Goal: Check status: Check status

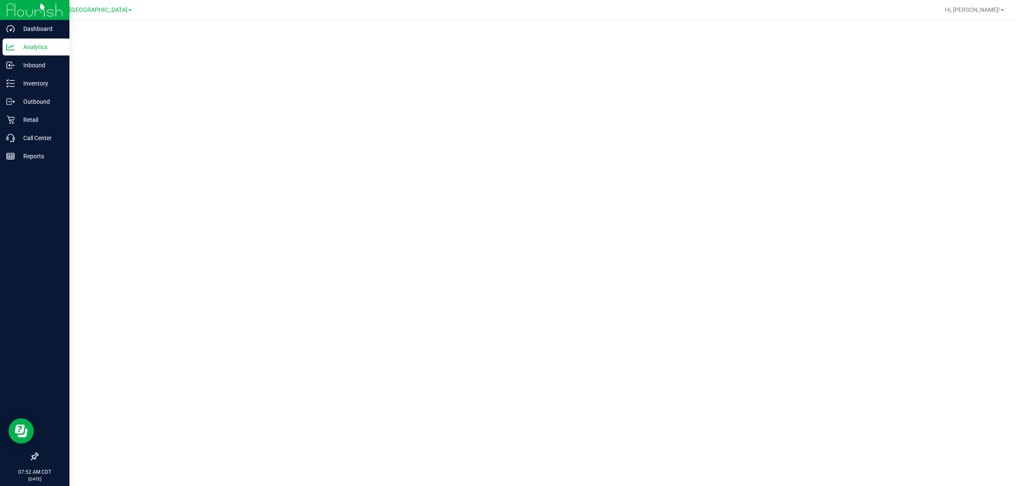
click at [11, 46] on icon at bounding box center [10, 47] width 8 height 8
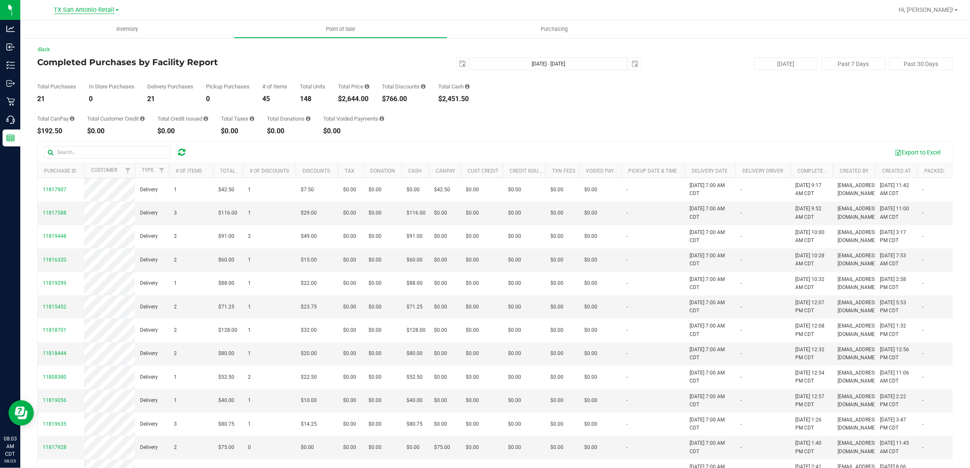
click at [88, 10] on span "TX San Antonio Retail" at bounding box center [84, 10] width 61 height 8
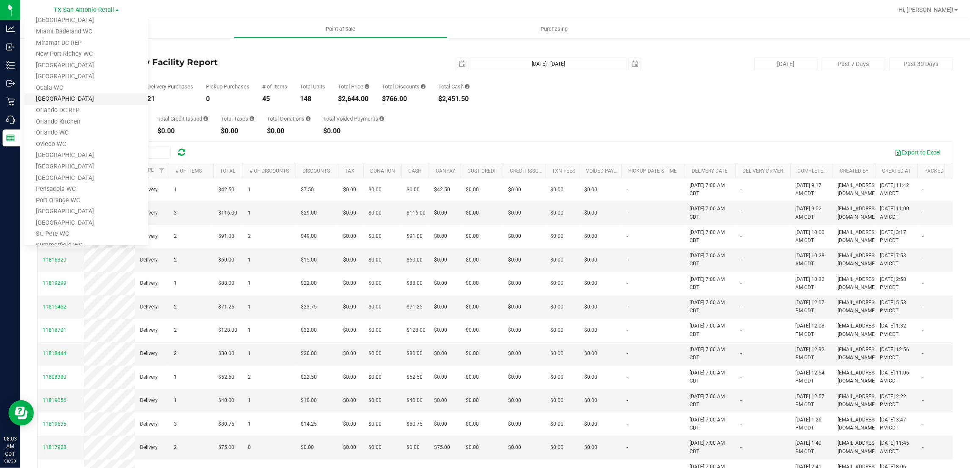
scroll to position [370, 0]
click at [54, 152] on link "TX Austin [GEOGRAPHIC_DATA]" at bounding box center [87, 154] width 124 height 11
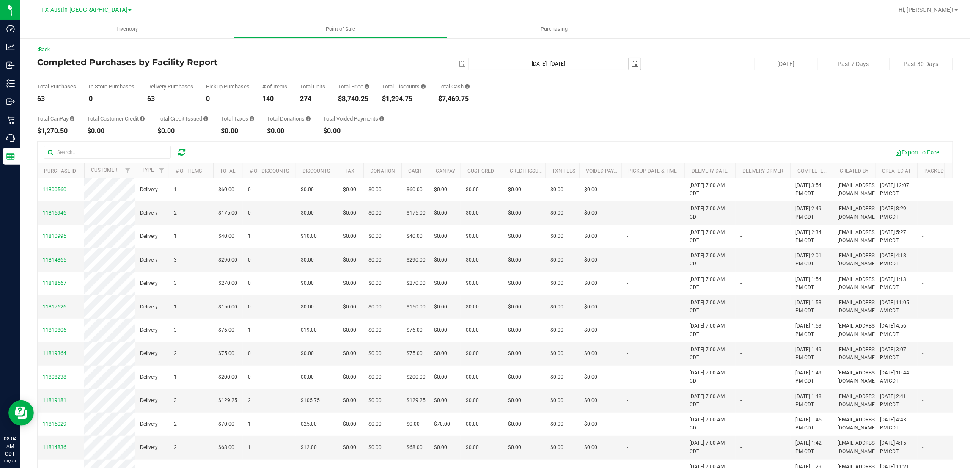
click at [629, 68] on span "select" at bounding box center [635, 64] width 12 height 12
click at [694, 150] on link "22" at bounding box center [693, 147] width 12 height 13
type input "Aug 21, 2025 - Aug 22, 2025"
type input "2025-08-22"
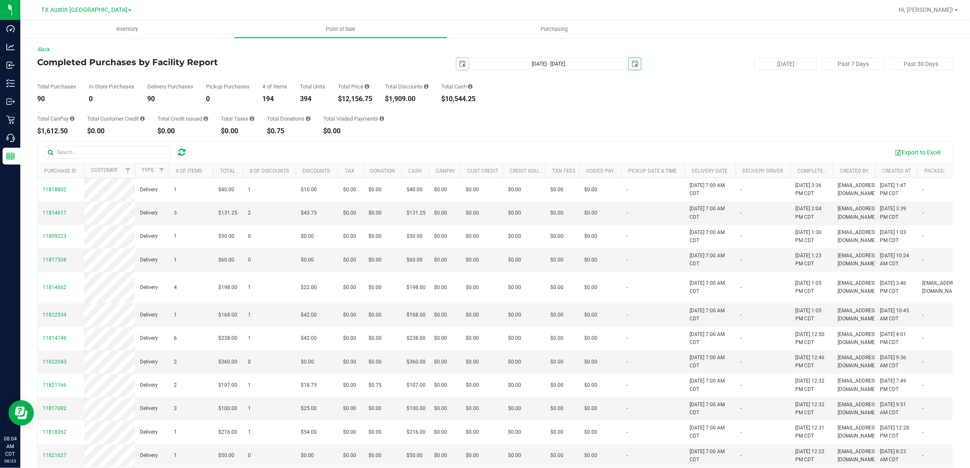
click at [459, 66] on span "select" at bounding box center [462, 64] width 7 height 7
click at [521, 149] on link "22" at bounding box center [521, 149] width 12 height 13
type input "Aug 22, 2025 - Aug 22, 2025"
type input "2025-08-22"
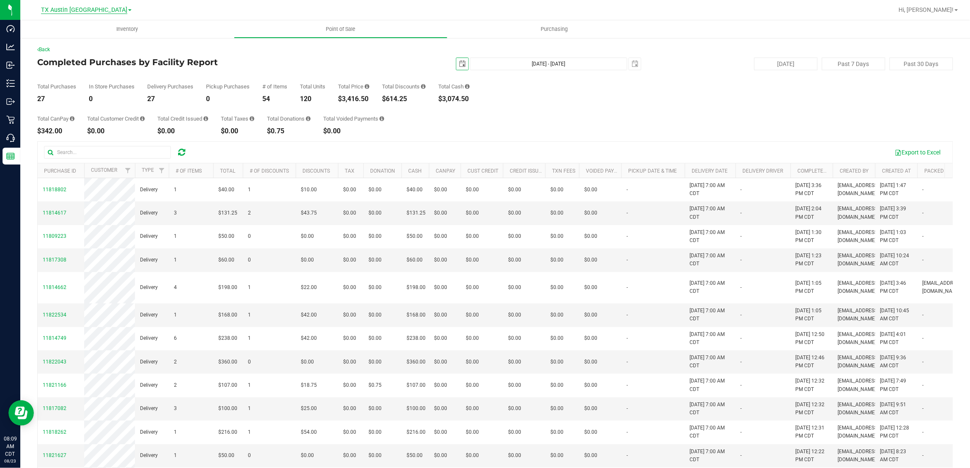
click at [90, 11] on span "TX Austin [GEOGRAPHIC_DATA]" at bounding box center [84, 10] width 86 height 8
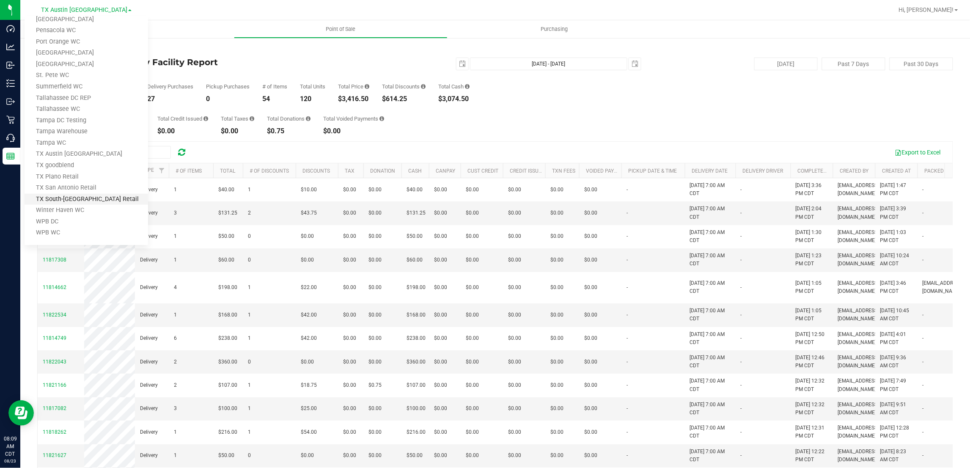
click at [88, 200] on link "TX South-Austin Retail" at bounding box center [87, 199] width 124 height 11
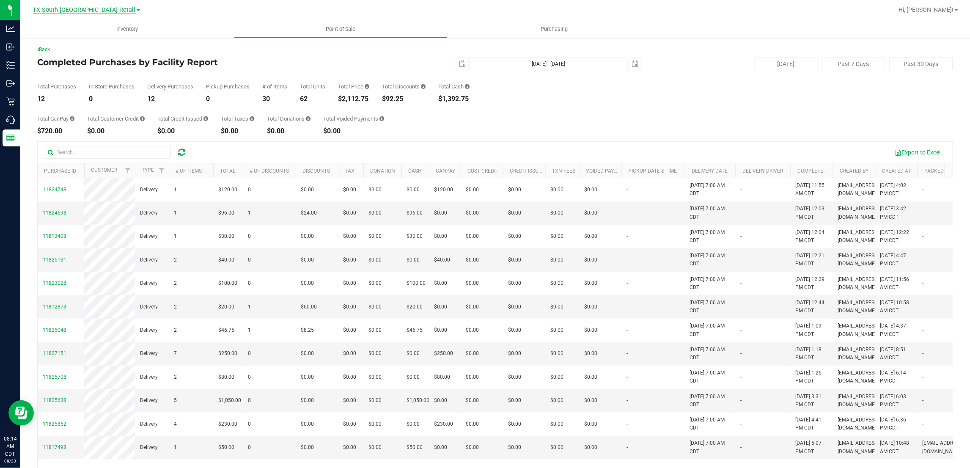
click at [74, 8] on span "TX South-Austin Retail" at bounding box center [84, 10] width 103 height 8
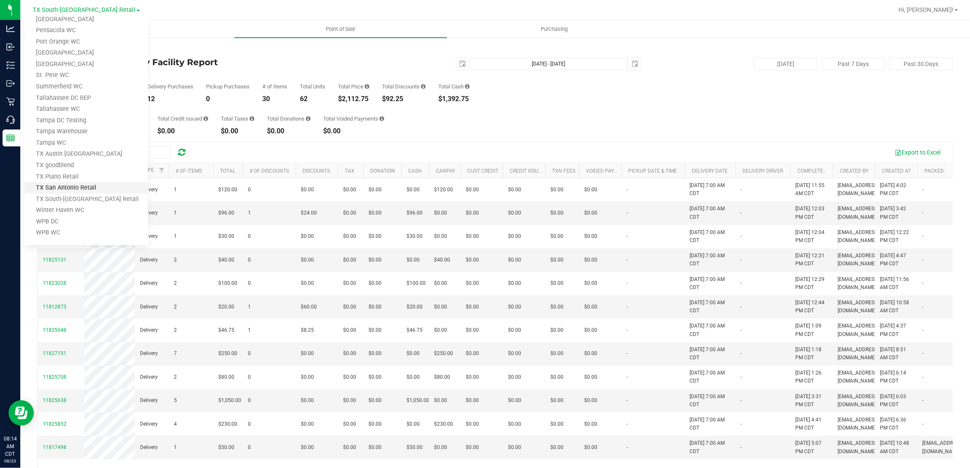
click at [73, 189] on link "TX San Antonio Retail" at bounding box center [87, 187] width 124 height 11
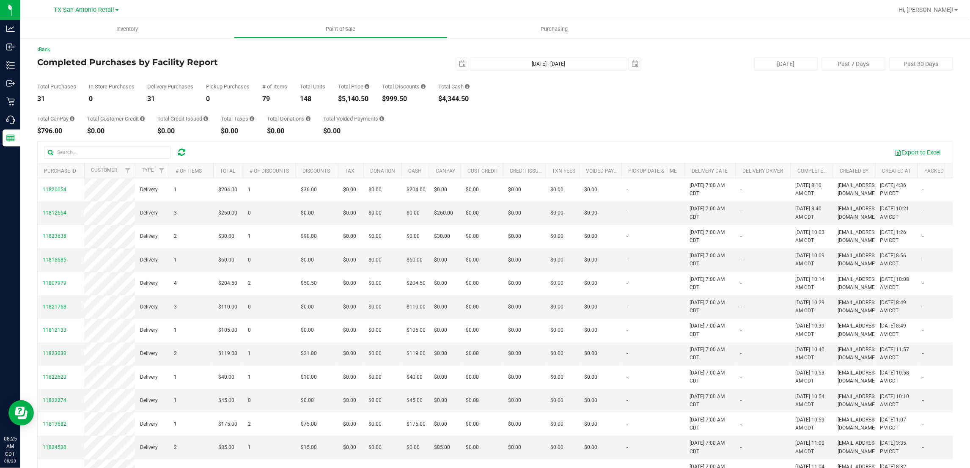
click at [593, 121] on div "Total CanPay $796.00 Total Customer Credit $0.00 Total Credit Issued $0.00 Tota…" at bounding box center [495, 118] width 916 height 32
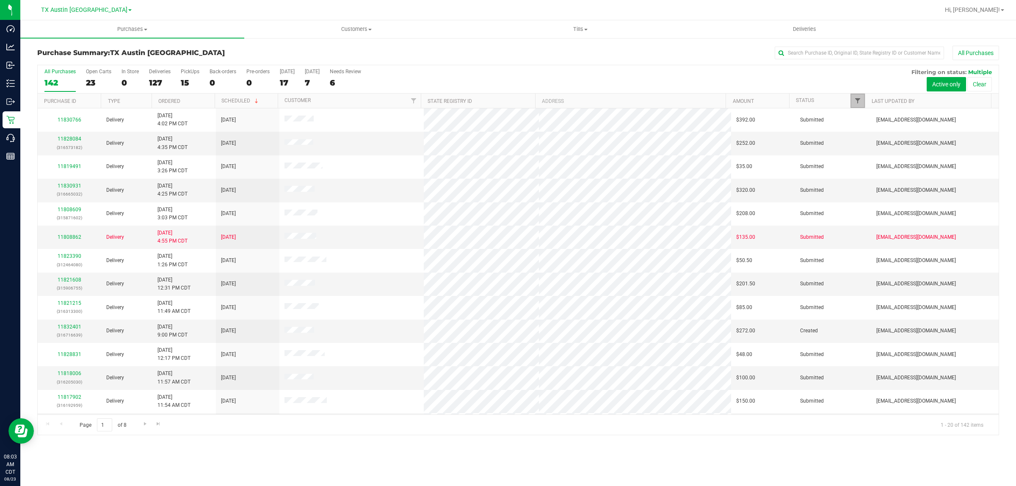
click at [856, 100] on span "Filter" at bounding box center [857, 100] width 7 height 7
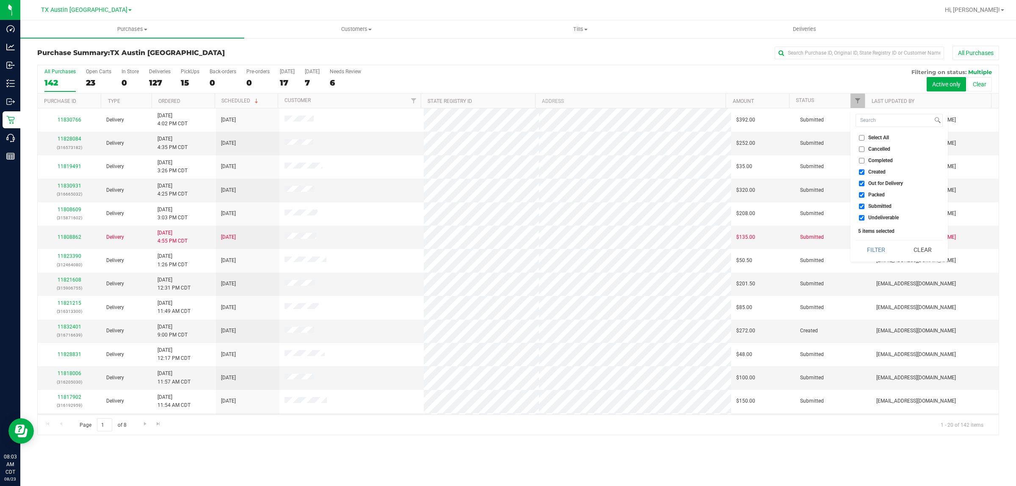
click at [875, 171] on span "Created" at bounding box center [876, 171] width 17 height 5
click at [864, 171] on input "Created" at bounding box center [862, 172] width 6 height 6
checkbox input "false"
click at [879, 196] on span "Packed" at bounding box center [876, 194] width 17 height 5
click at [864, 196] on input "Packed" at bounding box center [862, 195] width 6 height 6
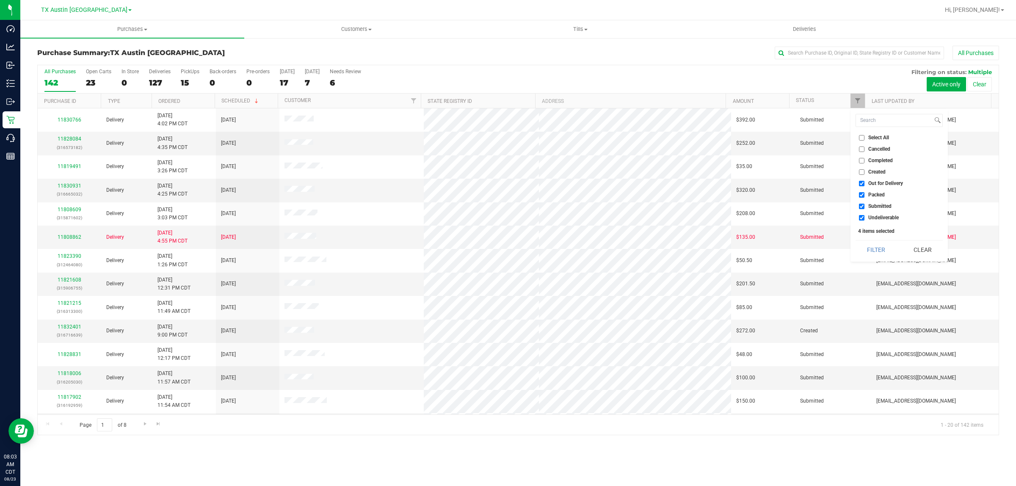
checkbox input "false"
click at [879, 204] on span "Submitted" at bounding box center [879, 206] width 23 height 5
click at [864, 204] on input "Submitted" at bounding box center [862, 207] width 6 height 6
checkbox input "false"
click at [880, 253] on button "Filter" at bounding box center [875, 249] width 41 height 19
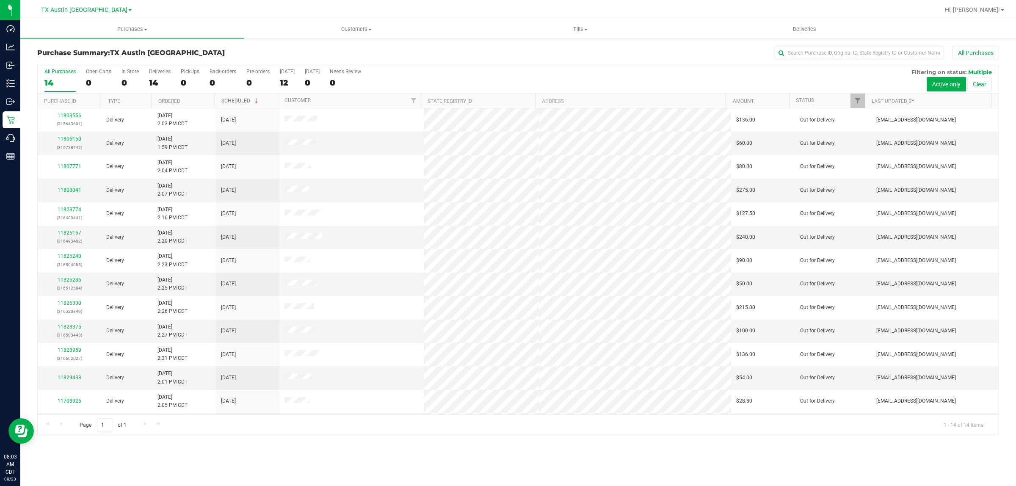
click at [240, 102] on link "Scheduled" at bounding box center [240, 101] width 39 height 6
click at [240, 100] on link "Scheduled" at bounding box center [235, 101] width 29 height 6
click at [576, 22] on uib-tab-heading "Tills Manage tills Reconcile e-payments" at bounding box center [579, 29] width 223 height 17
click at [496, 47] on span "Manage tills" at bounding box center [496, 50] width 57 height 7
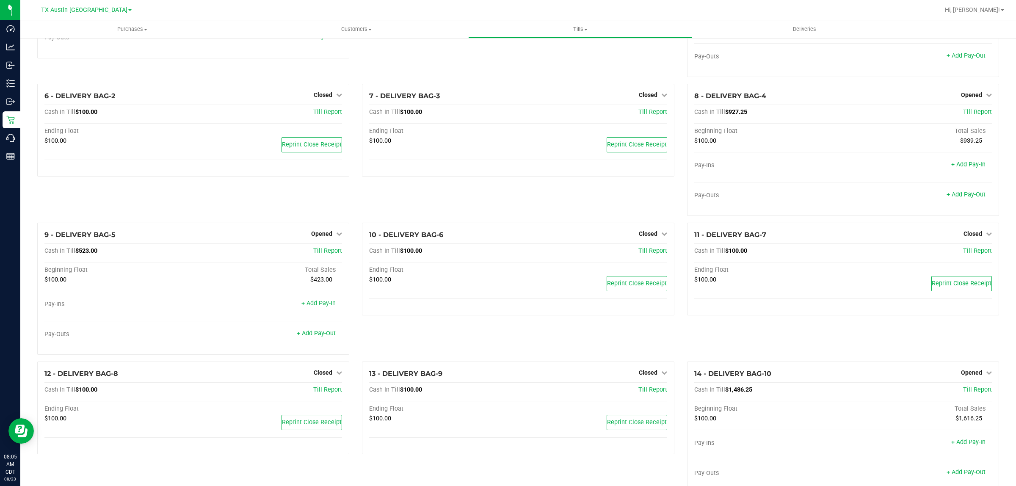
scroll to position [106, 0]
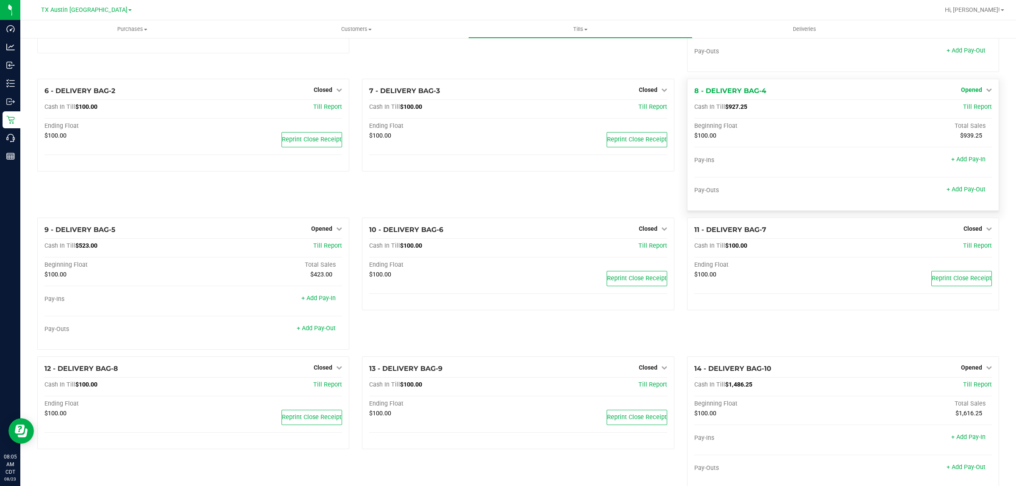
click at [973, 89] on span "Opened" at bounding box center [971, 89] width 21 height 7
click at [963, 111] on link "Close Till" at bounding box center [972, 107] width 23 height 7
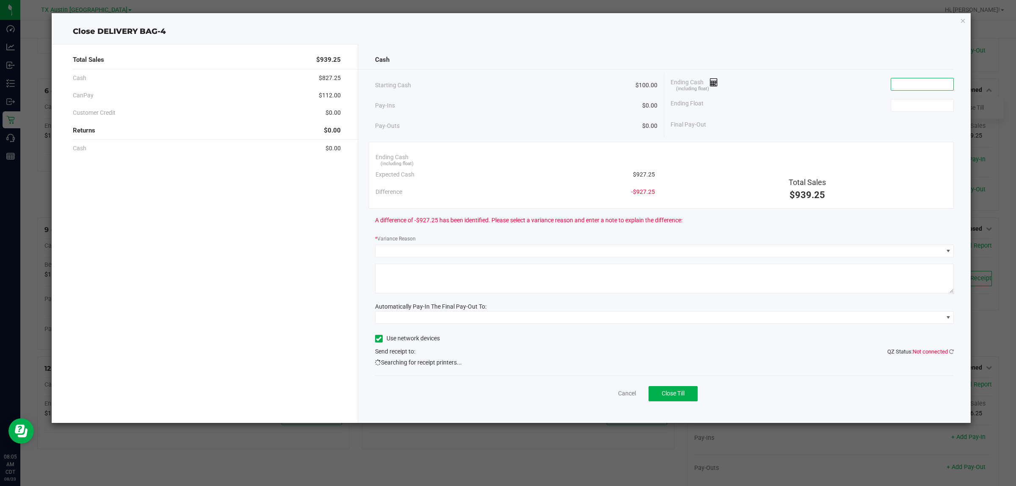
click at [929, 83] on input at bounding box center [922, 84] width 62 height 12
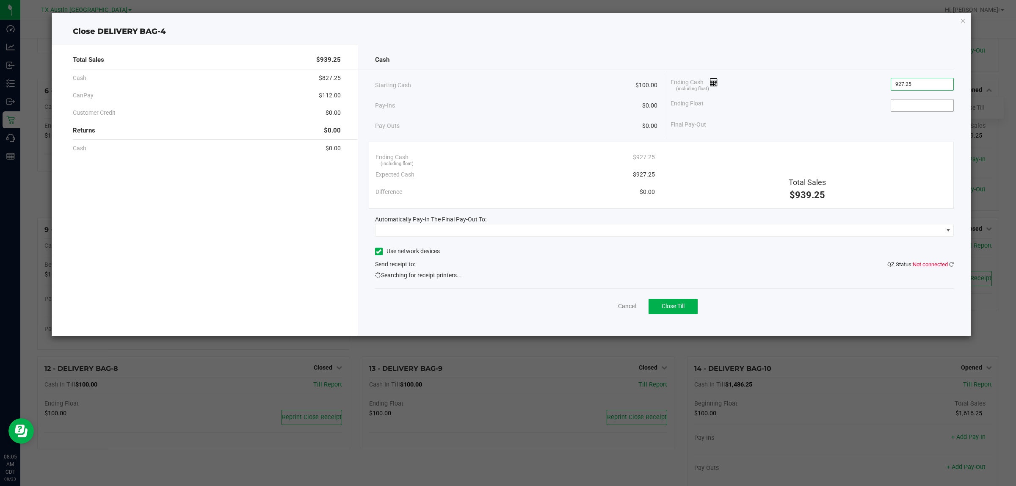
type input "$927.25"
click at [919, 104] on input at bounding box center [922, 105] width 62 height 12
type input "$100.00"
click at [839, 77] on div "Ending Cash (including float) $927.25" at bounding box center [811, 84] width 283 height 21
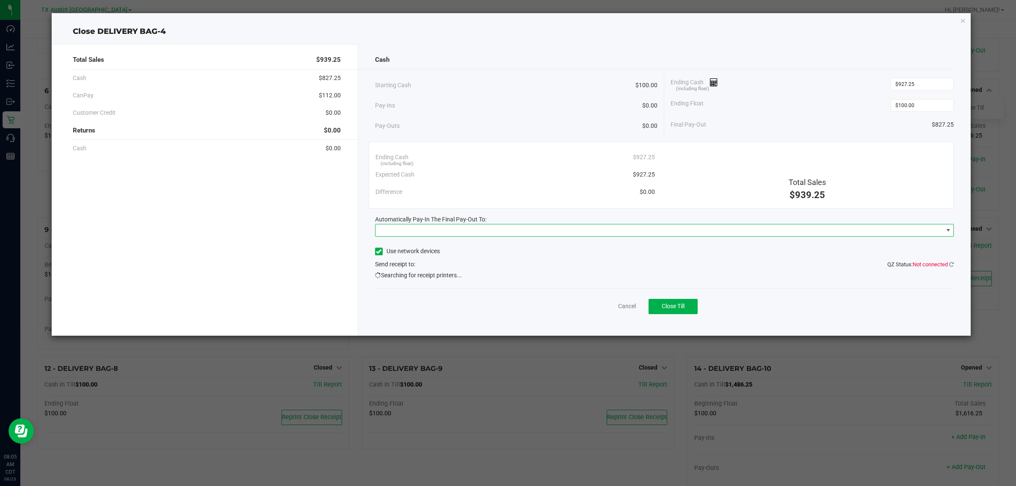
click at [585, 233] on span at bounding box center [659, 230] width 568 height 12
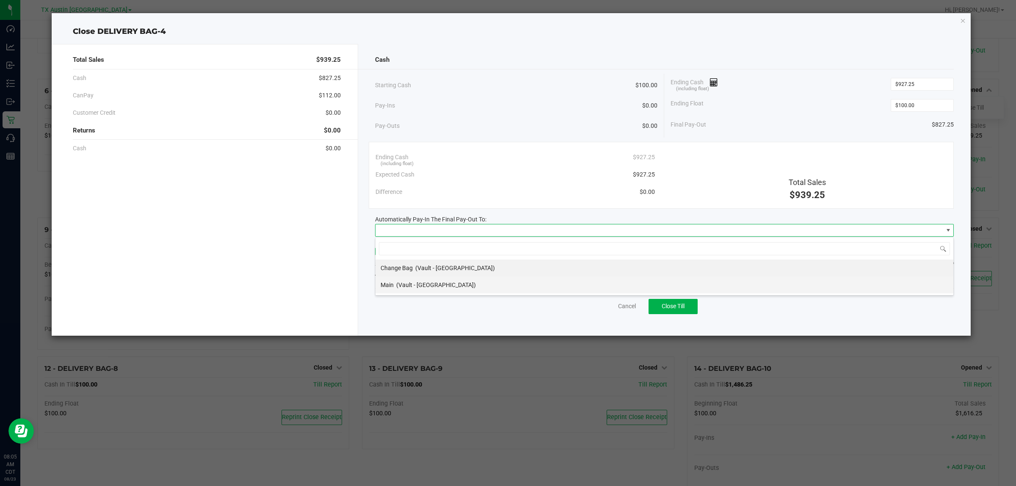
click at [409, 287] on span "(Vault - Austin DC)" at bounding box center [436, 284] width 80 height 7
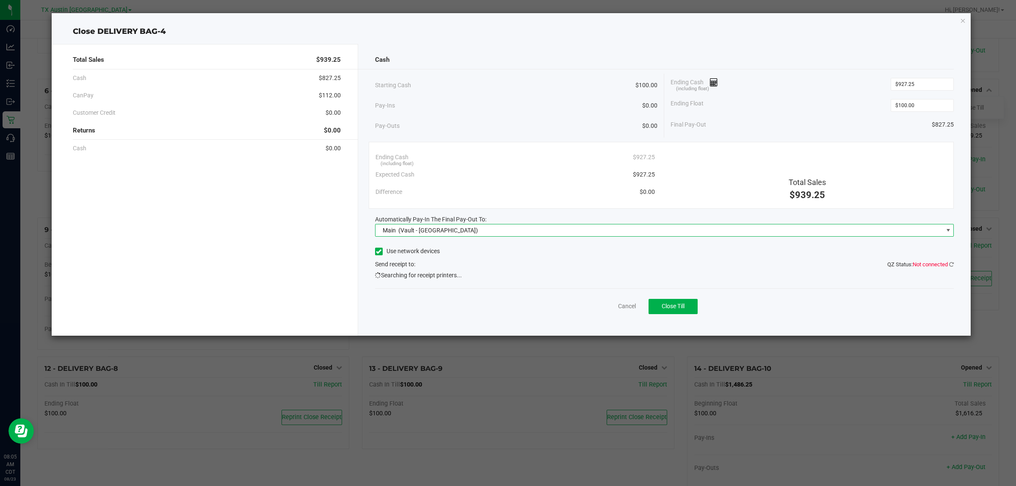
click at [530, 303] on div "Cancel Close Till" at bounding box center [664, 304] width 579 height 33
click at [689, 309] on button "Close Till" at bounding box center [672, 306] width 49 height 15
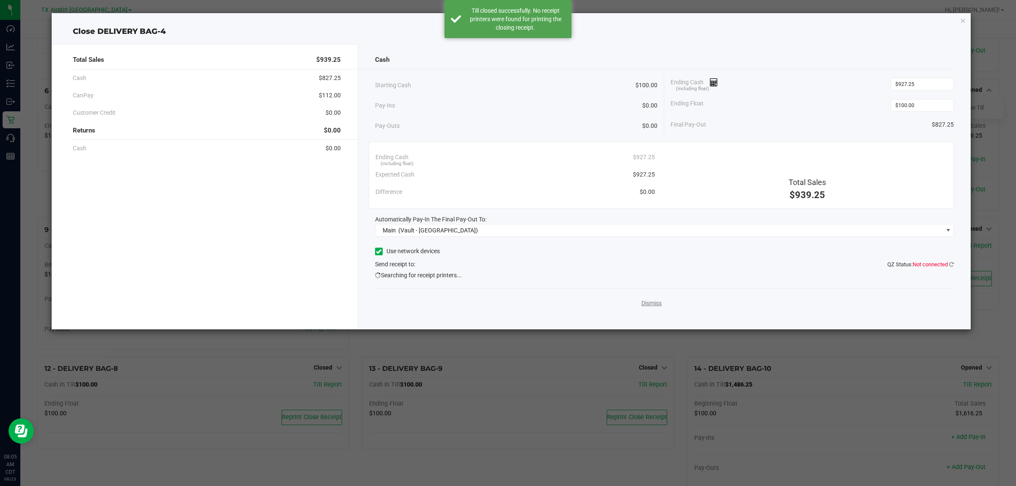
click at [656, 306] on link "Dismiss" at bounding box center [651, 303] width 20 height 9
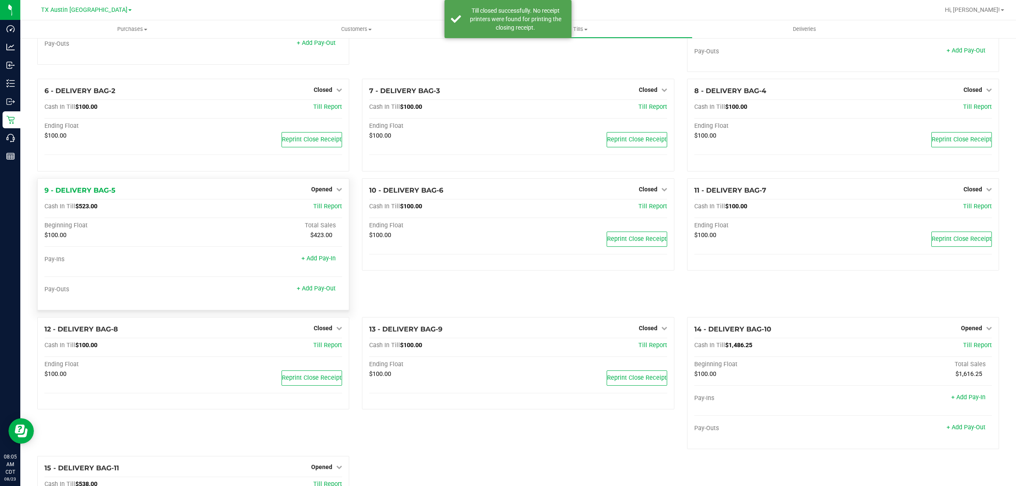
scroll to position [117, 0]
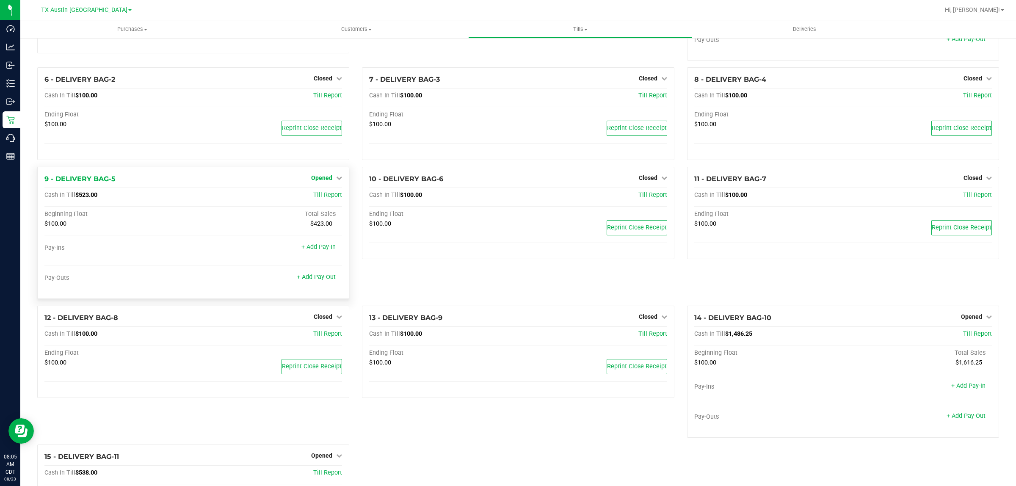
click at [320, 180] on span "Opened" at bounding box center [321, 177] width 21 height 7
click at [317, 200] on div "Close Till" at bounding box center [323, 195] width 63 height 11
click at [319, 196] on link "Close Till" at bounding box center [322, 195] width 23 height 7
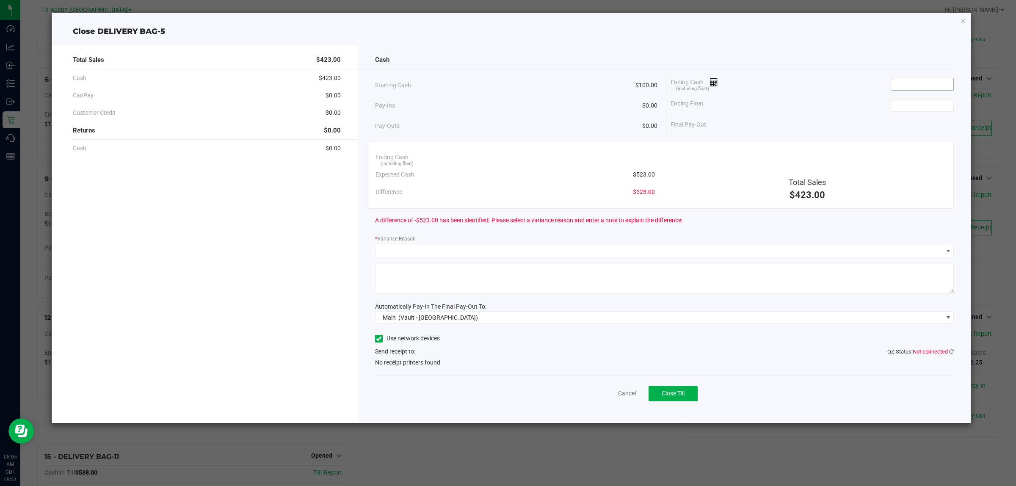
click at [922, 83] on input at bounding box center [922, 84] width 62 height 12
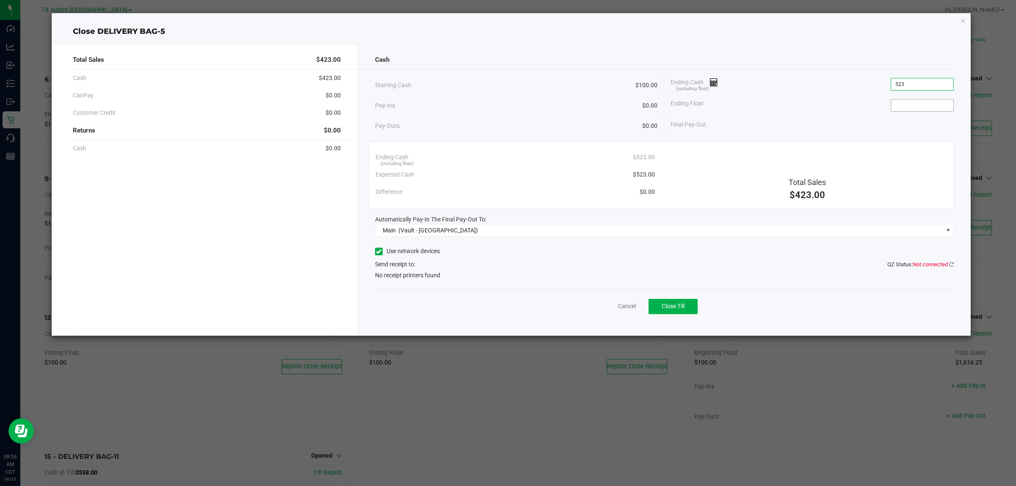
type input "$523.00"
click at [921, 107] on input at bounding box center [922, 105] width 62 height 12
type input "$100.00"
click at [827, 111] on div "Ending Float $100.00" at bounding box center [811, 105] width 283 height 21
click at [687, 305] on button "Close Till" at bounding box center [672, 306] width 49 height 15
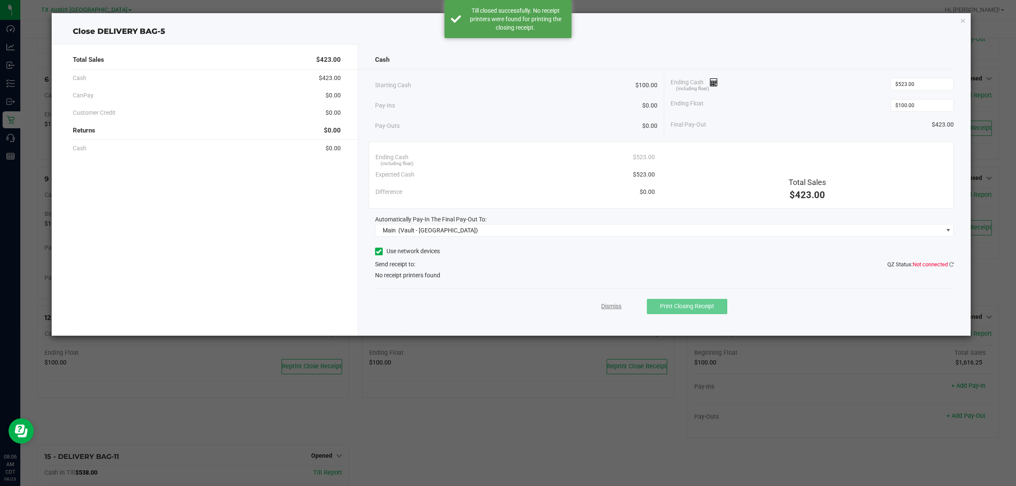
click at [619, 305] on link "Dismiss" at bounding box center [611, 306] width 20 height 9
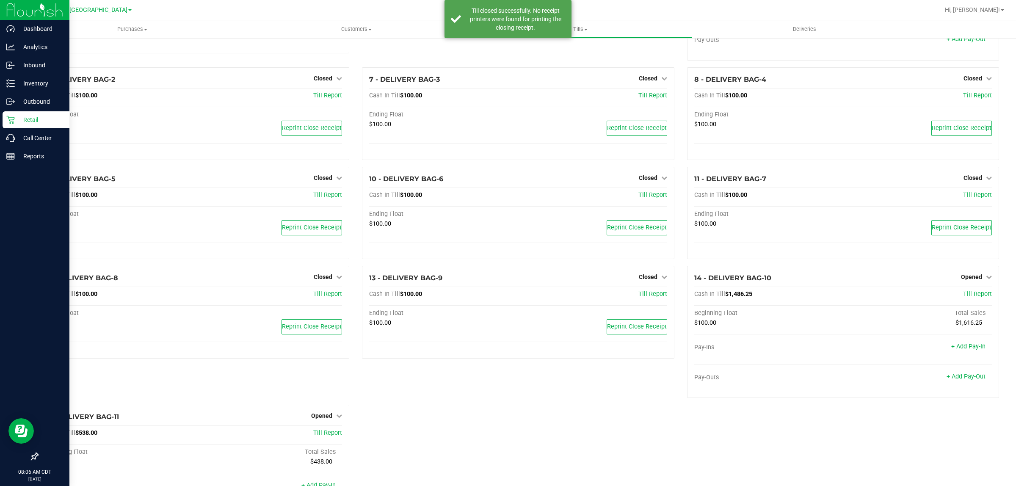
scroll to position [130, 0]
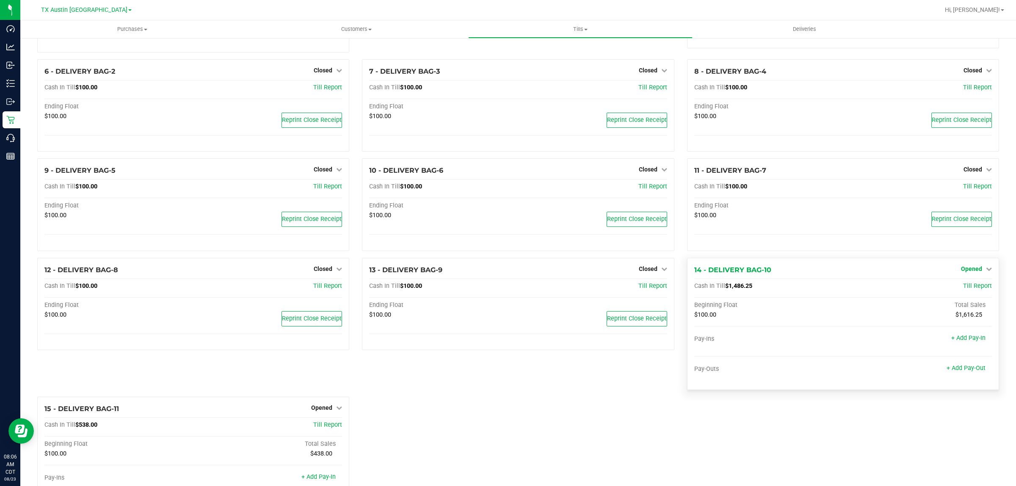
click at [968, 272] on span "Opened" at bounding box center [971, 268] width 21 height 7
click at [972, 289] on link "Close Till" at bounding box center [972, 286] width 23 height 7
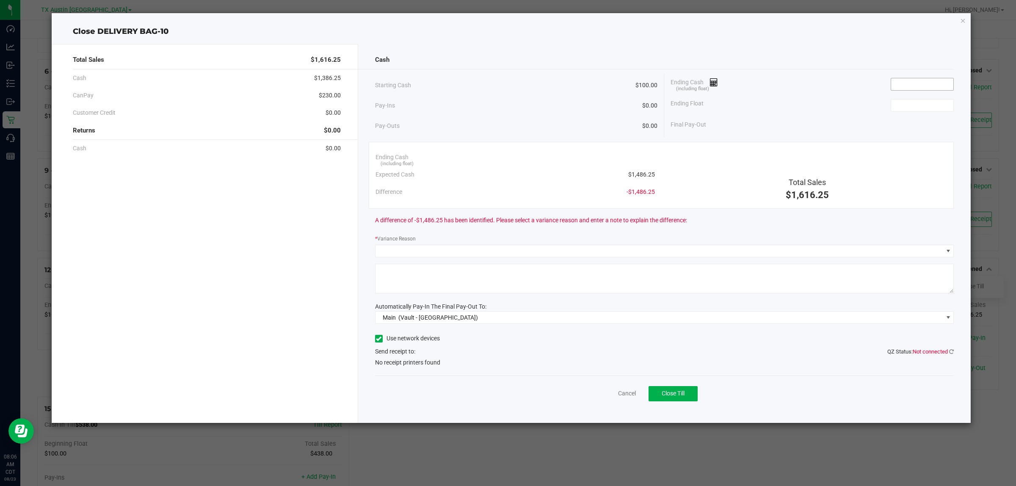
click at [930, 83] on input at bounding box center [922, 84] width 62 height 12
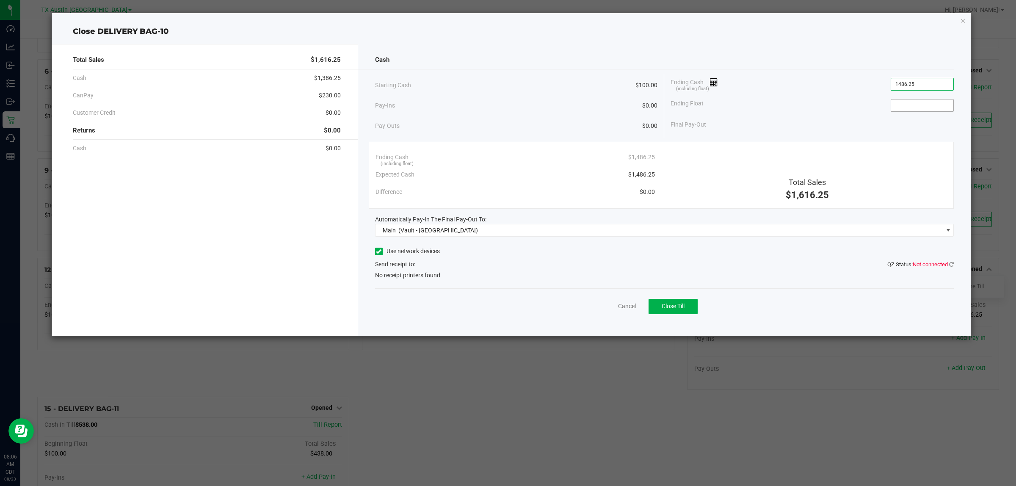
type input "$1,486.25"
click at [924, 109] on input at bounding box center [922, 105] width 62 height 12
type input "$100.00"
click at [831, 91] on div "Ending Cash (including float) $1,486.25" at bounding box center [811, 84] width 283 height 21
click at [686, 307] on button "Close Till" at bounding box center [672, 306] width 49 height 15
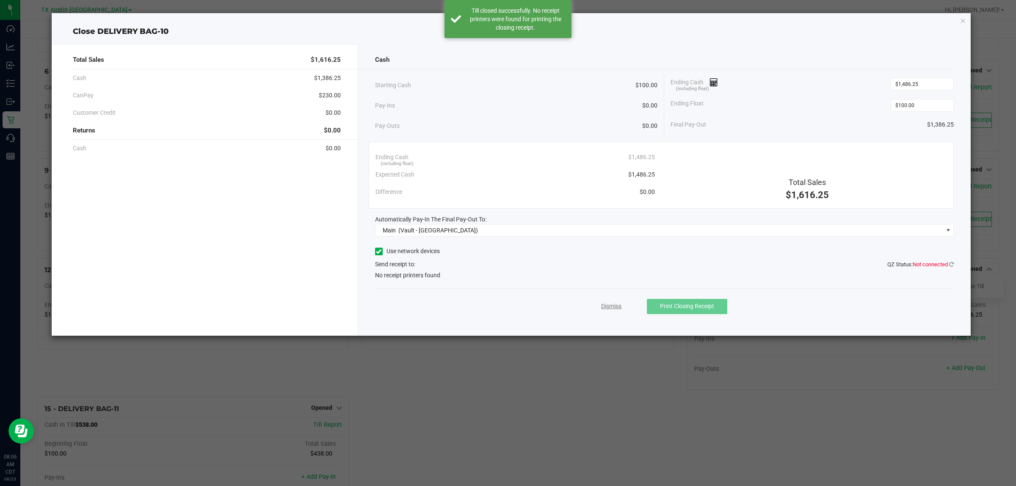
click at [614, 309] on link "Dismiss" at bounding box center [611, 306] width 20 height 9
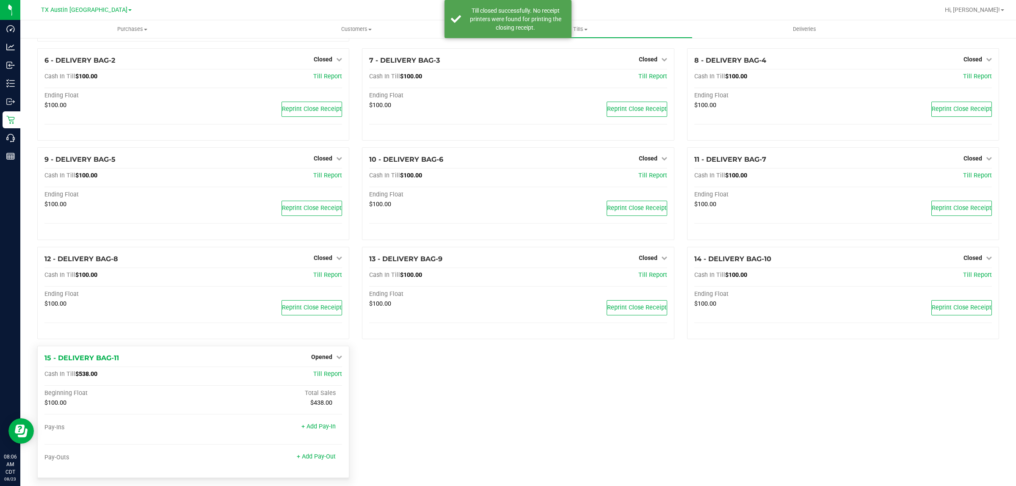
scroll to position [163, 0]
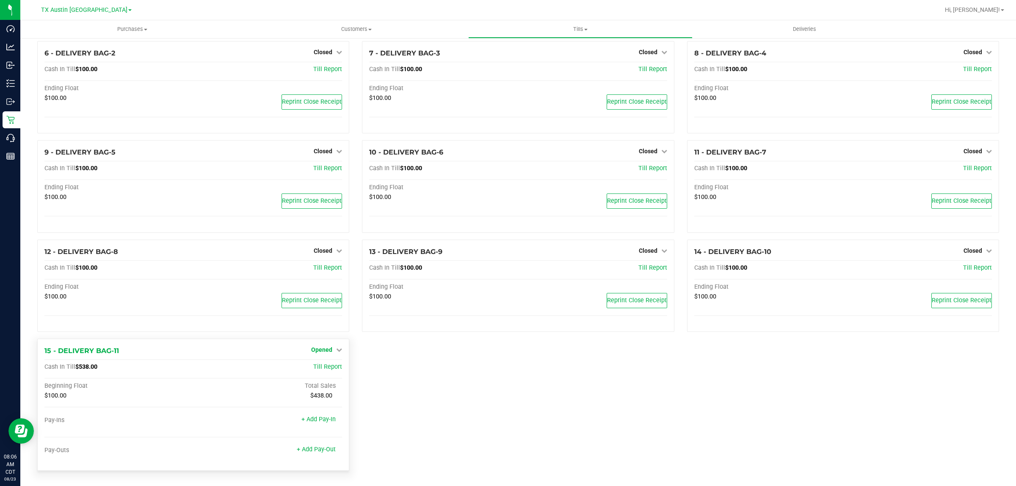
click at [328, 350] on span "Opened" at bounding box center [321, 349] width 21 height 7
click at [320, 369] on link "Close Till" at bounding box center [322, 367] width 23 height 7
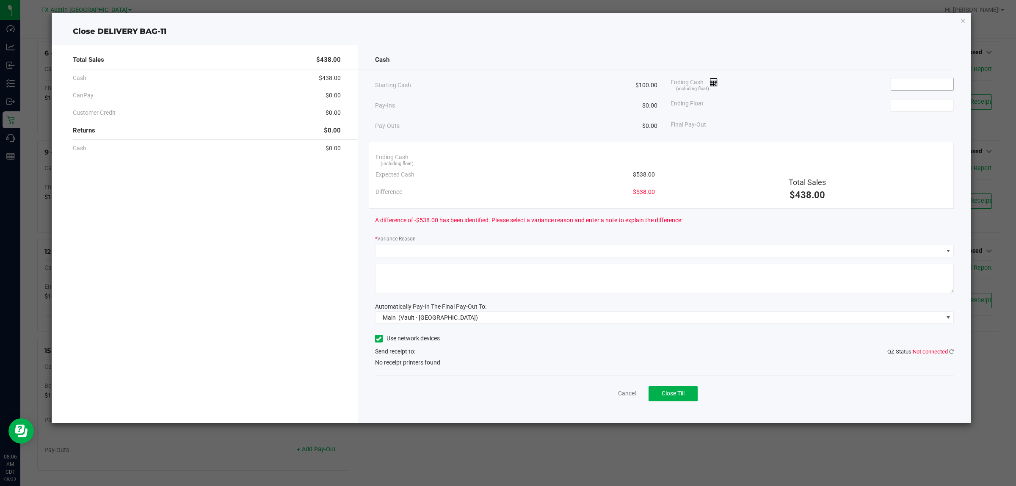
click at [932, 85] on input at bounding box center [922, 84] width 62 height 12
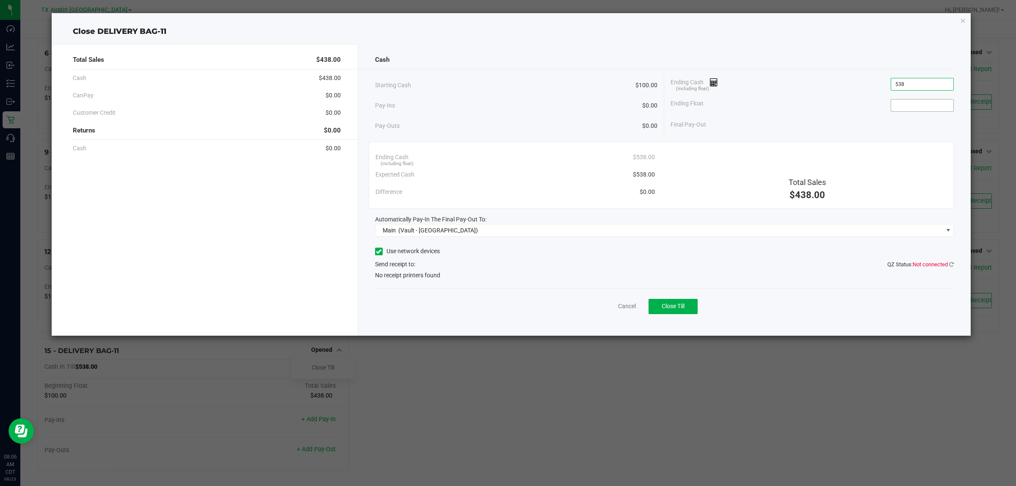
type input "$538.00"
click at [932, 102] on input at bounding box center [922, 105] width 62 height 12
type input "$100.00"
click at [843, 96] on div "Ending Float $100.00" at bounding box center [811, 105] width 283 height 21
click at [679, 310] on button "Close Till" at bounding box center [672, 306] width 49 height 15
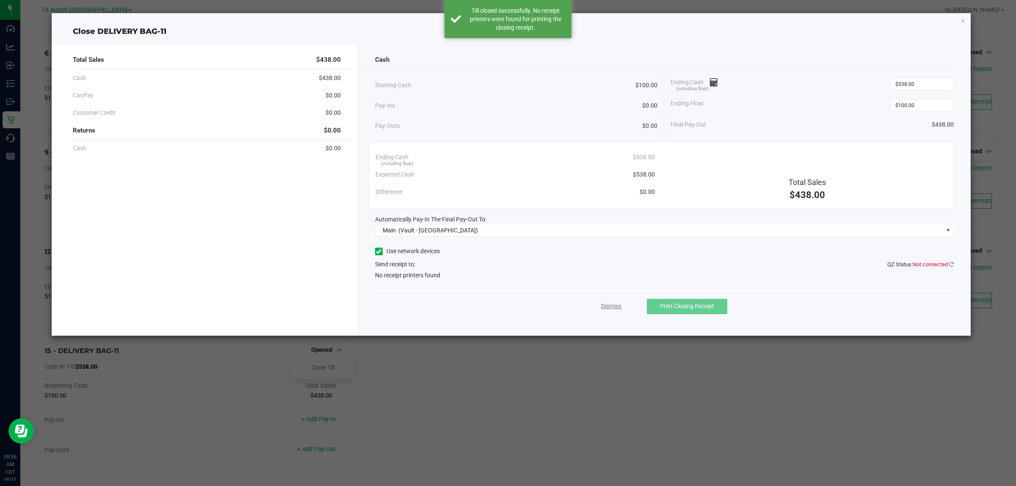
click at [612, 307] on link "Dismiss" at bounding box center [611, 306] width 20 height 9
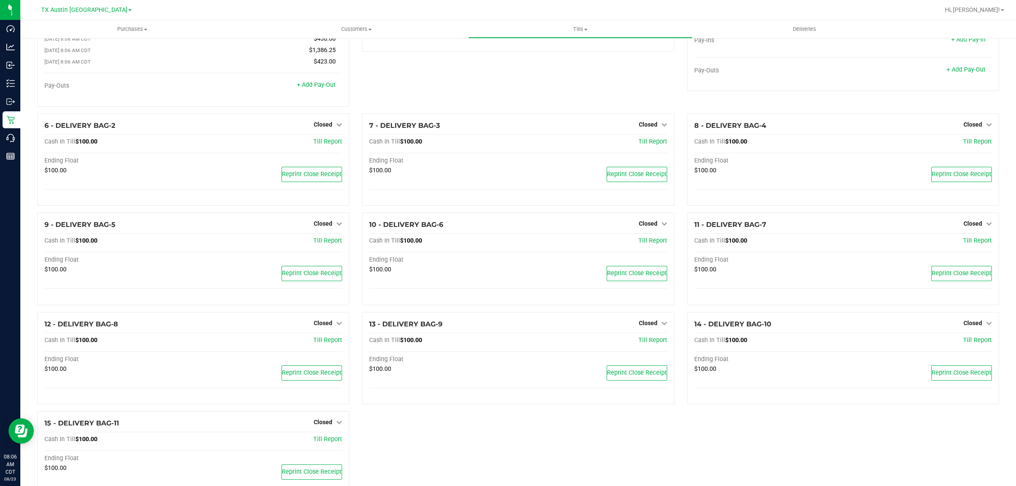
scroll to position [71, 0]
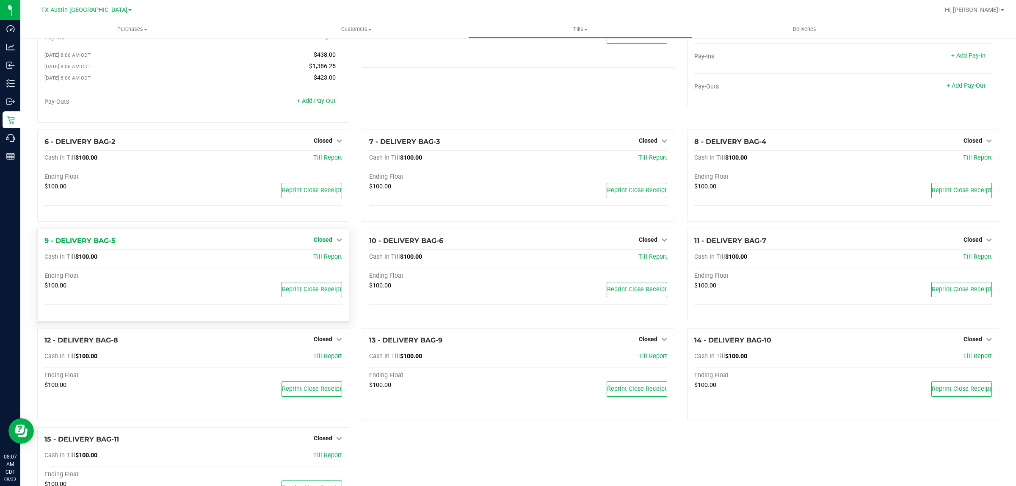
click at [326, 242] on span "Closed" at bounding box center [323, 239] width 19 height 7
click at [318, 259] on link "Open Till" at bounding box center [322, 257] width 22 height 7
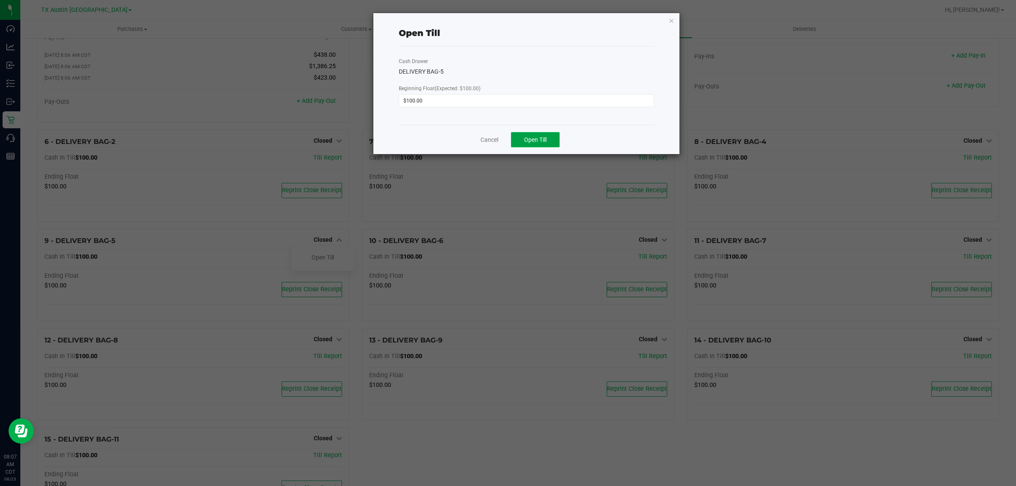
click at [524, 135] on button "Open Till" at bounding box center [535, 139] width 49 height 15
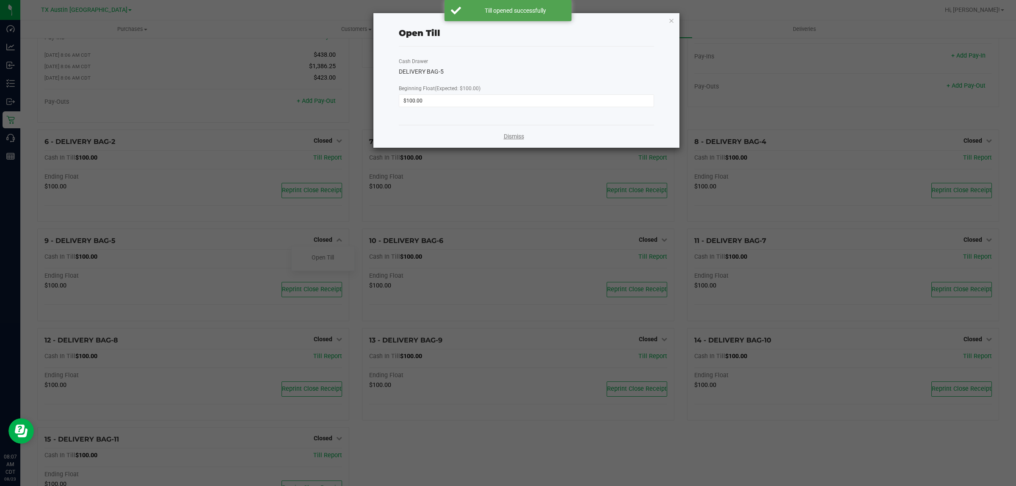
click at [509, 136] on link "Dismiss" at bounding box center [514, 136] width 20 height 9
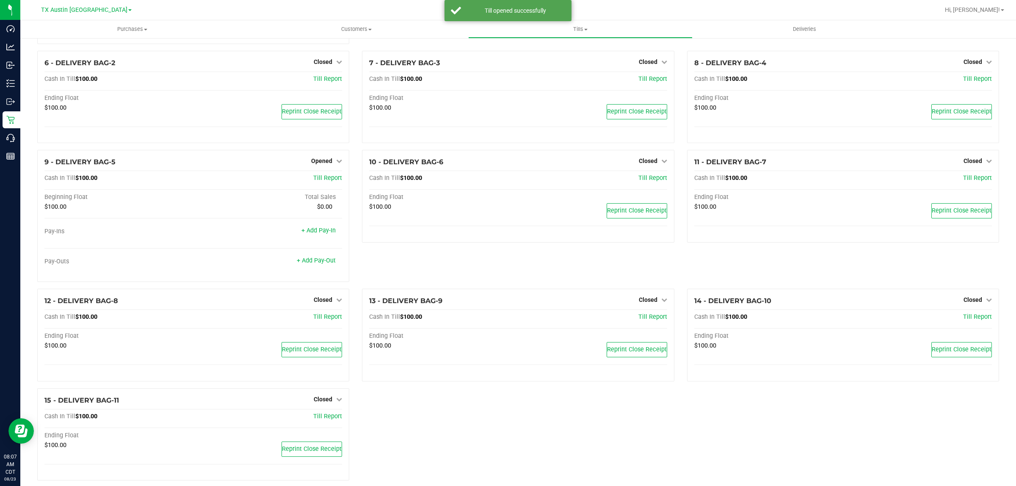
scroll to position [163, 0]
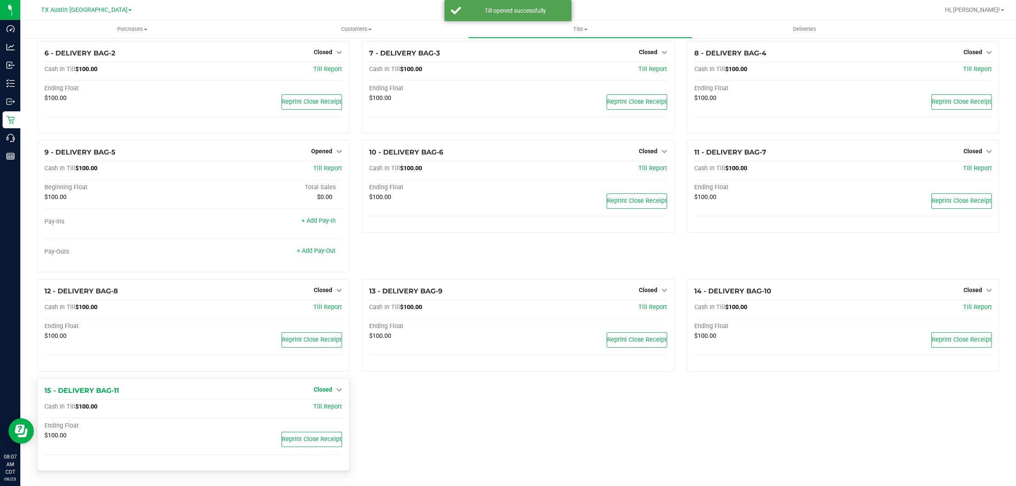
click at [322, 389] on span "Closed" at bounding box center [323, 389] width 19 height 7
click at [329, 407] on link "Open Till" at bounding box center [322, 406] width 22 height 7
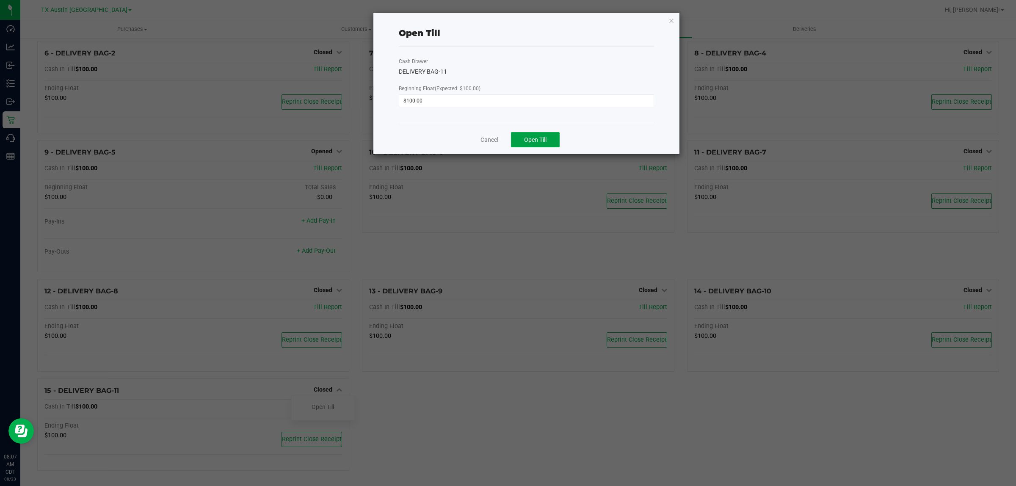
click at [545, 139] on span "Open Till" at bounding box center [535, 139] width 22 height 7
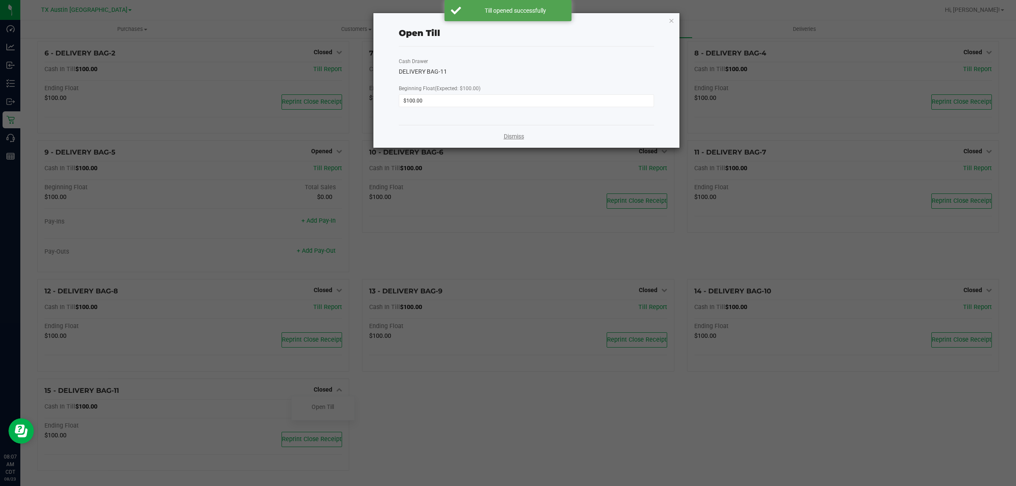
click at [510, 138] on link "Dismiss" at bounding box center [514, 136] width 20 height 9
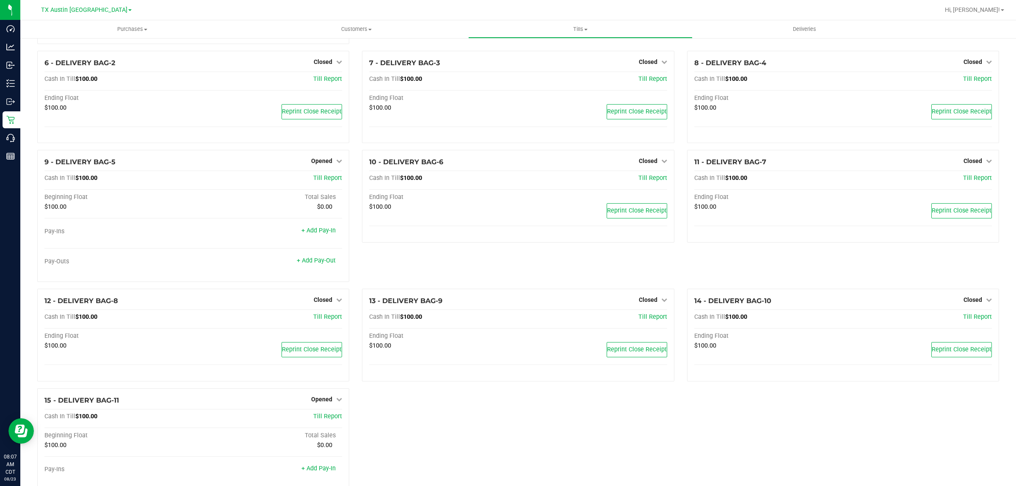
scroll to position [0, 0]
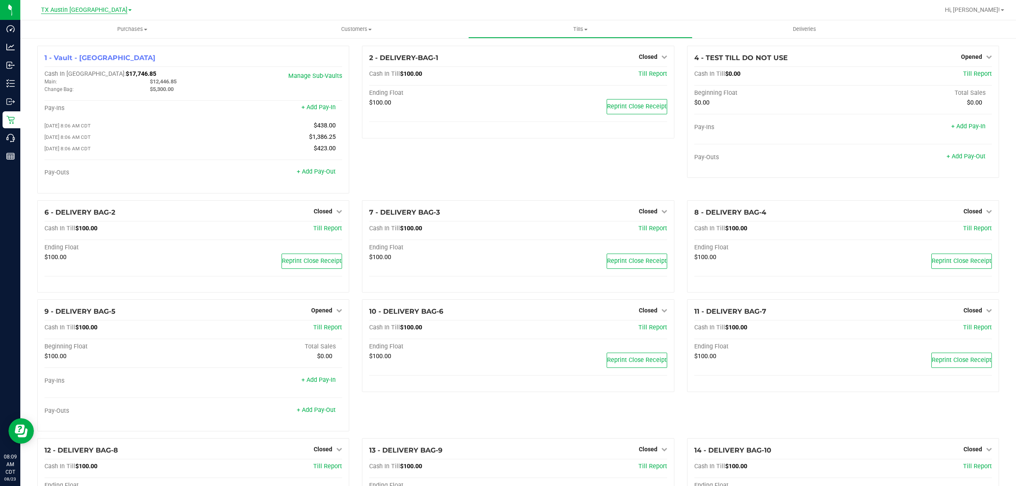
click at [79, 11] on span "TX Austin [GEOGRAPHIC_DATA]" at bounding box center [84, 10] width 86 height 8
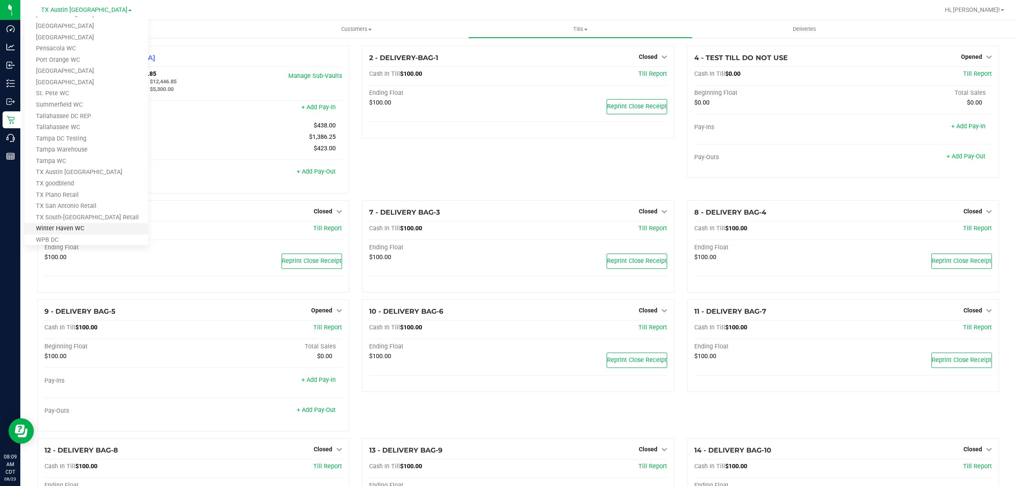
scroll to position [370, 0]
click at [82, 197] on link "TX South-Austin Retail" at bounding box center [87, 199] width 124 height 11
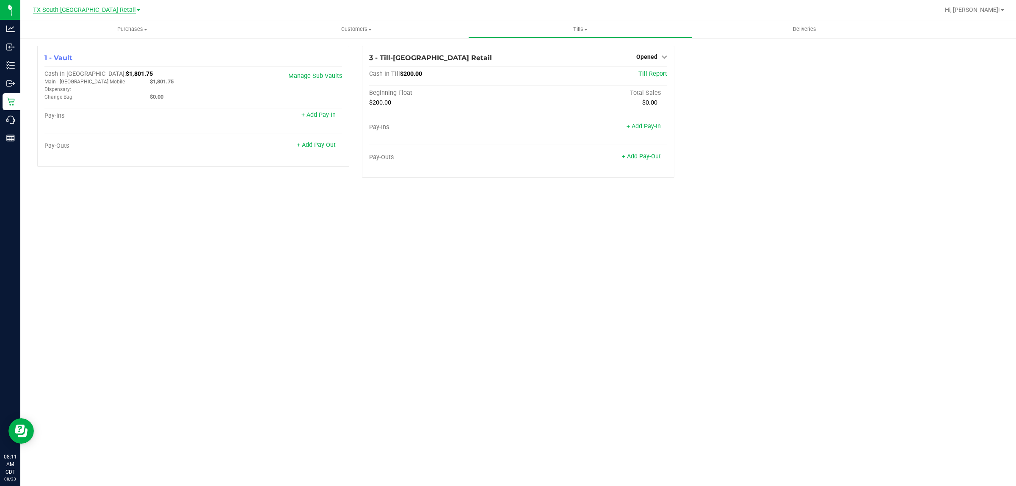
click at [94, 7] on span "TX South-Austin Retail" at bounding box center [84, 10] width 103 height 8
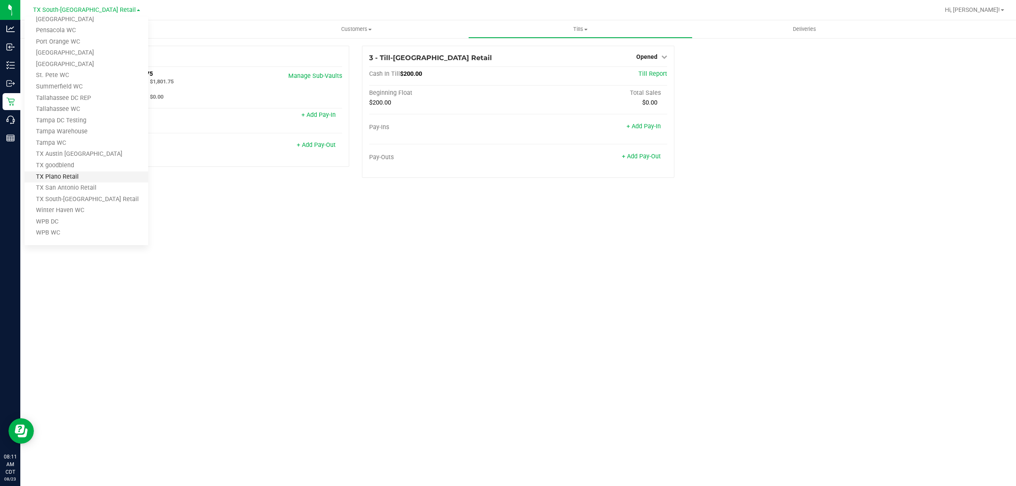
click at [66, 173] on link "TX Plano Retail" at bounding box center [87, 176] width 124 height 11
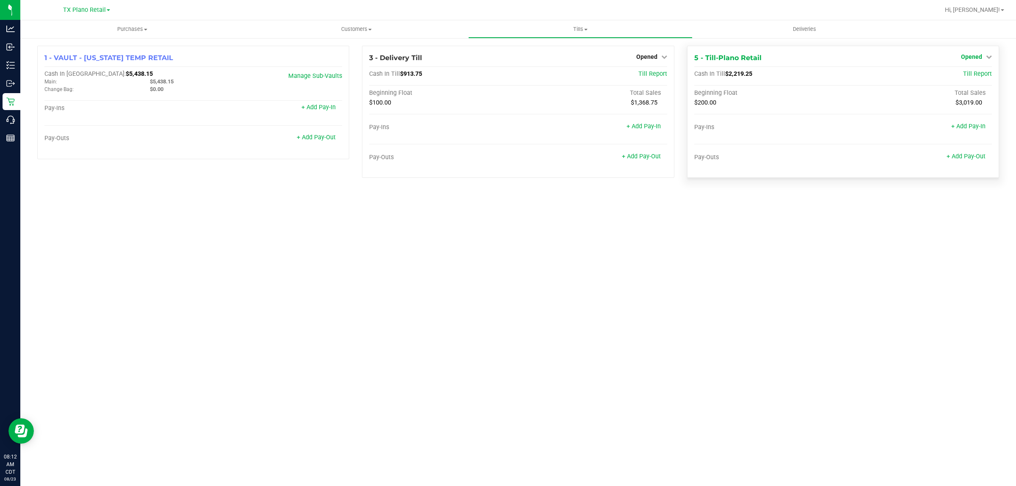
click at [978, 59] on span "Opened" at bounding box center [971, 56] width 21 height 7
click at [978, 74] on link "Close Till" at bounding box center [972, 74] width 23 height 7
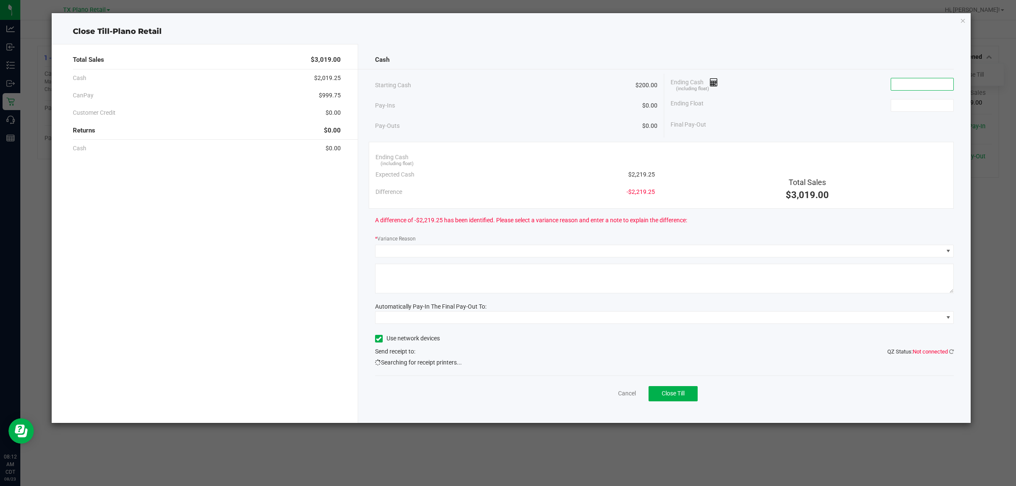
click at [900, 89] on input at bounding box center [922, 84] width 62 height 12
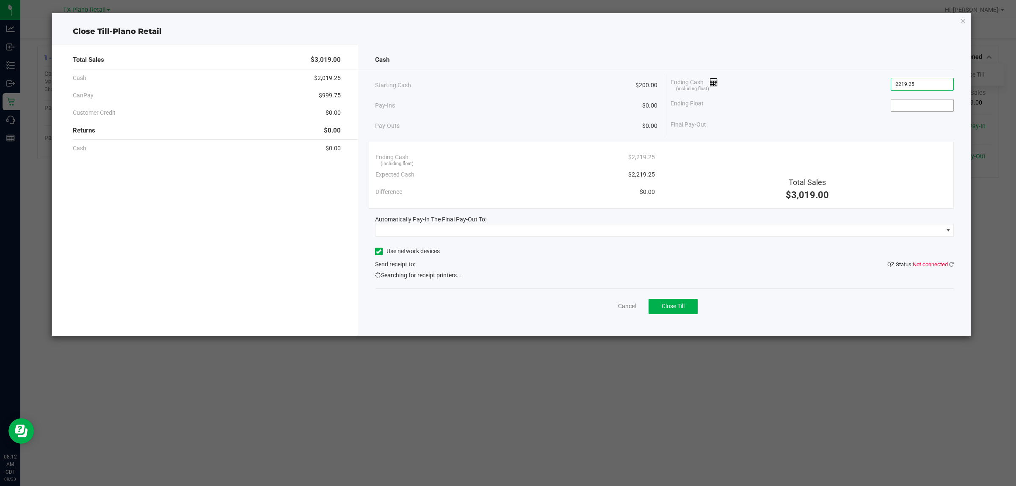
type input "$2,219.25"
click at [908, 108] on input at bounding box center [922, 105] width 62 height 12
type input "$200.00"
click at [822, 100] on div "Ending Float $200.00" at bounding box center [811, 105] width 283 height 21
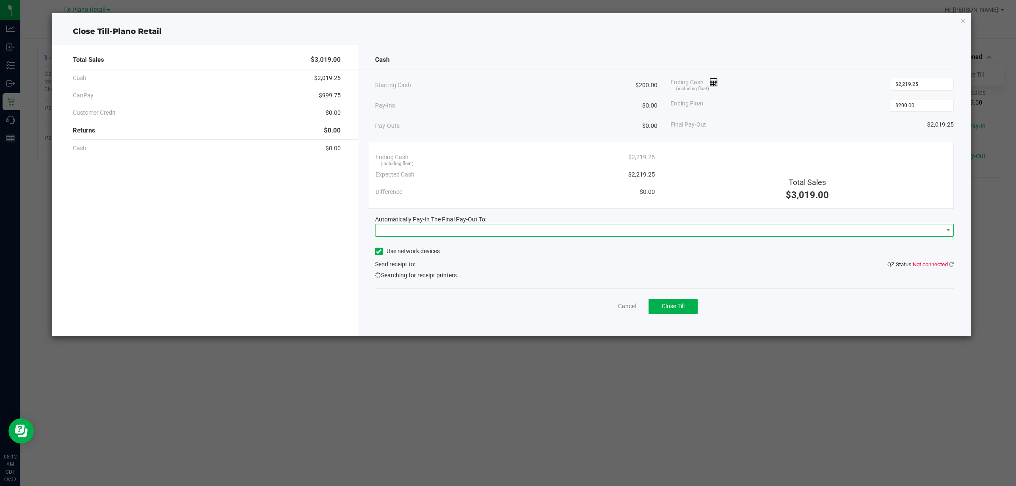
click at [468, 226] on span at bounding box center [659, 230] width 568 height 12
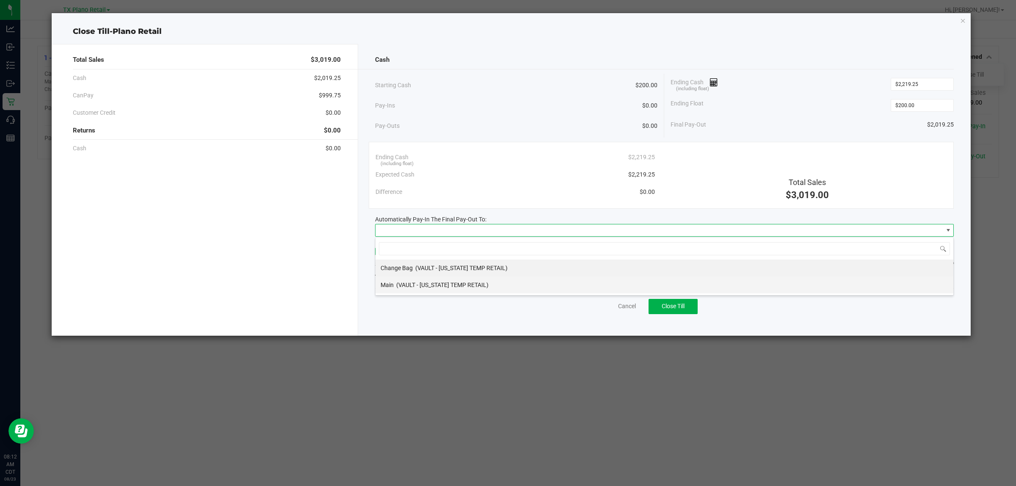
click at [416, 290] on div "Main (VAULT - TEXAS TEMP RETAIL)" at bounding box center [434, 284] width 108 height 15
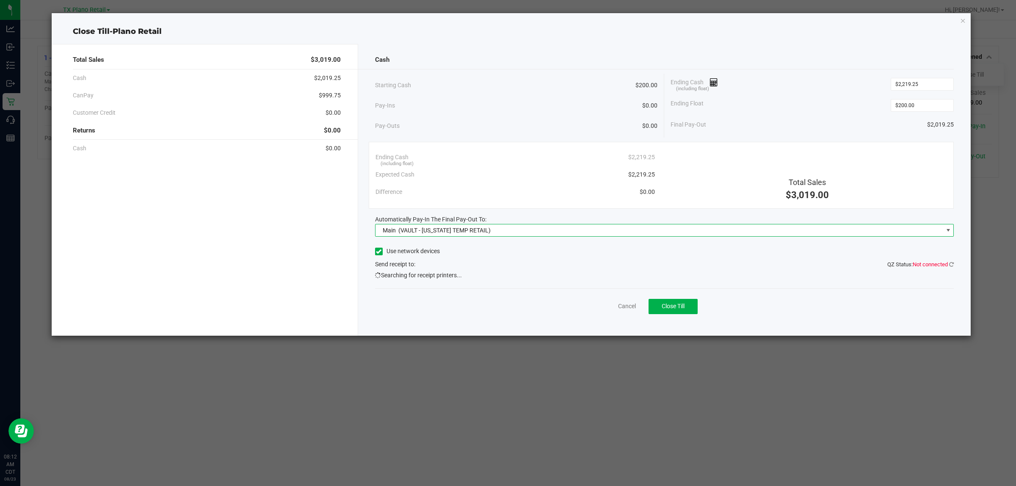
click at [415, 320] on div "Cancel Close Till" at bounding box center [664, 304] width 579 height 33
click at [683, 308] on span "Close Till" at bounding box center [672, 306] width 23 height 7
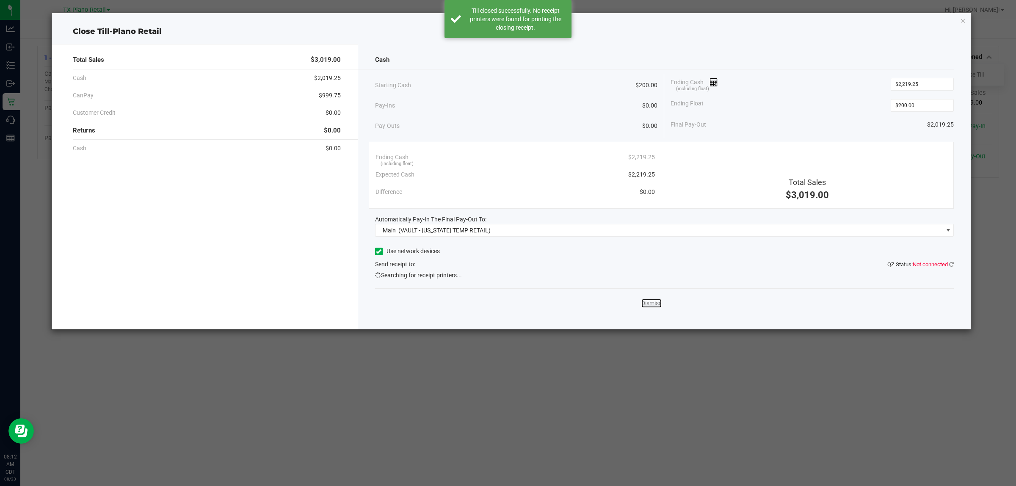
drag, startPoint x: 641, startPoint y: 305, endPoint x: 646, endPoint y: 305, distance: 4.7
click at [642, 305] on link "Dismiss" at bounding box center [651, 303] width 20 height 9
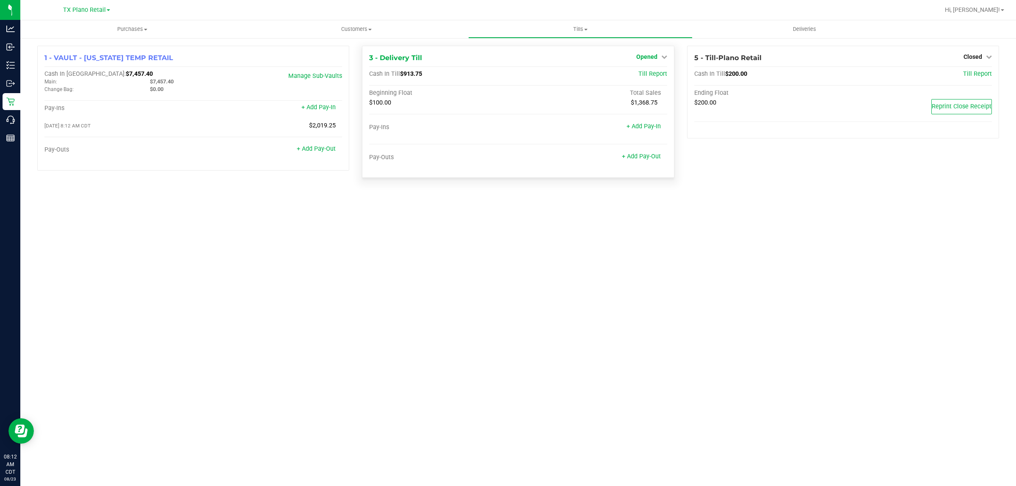
click at [651, 56] on span "Opened" at bounding box center [646, 56] width 21 height 7
click at [652, 73] on link "Close Till" at bounding box center [647, 74] width 23 height 7
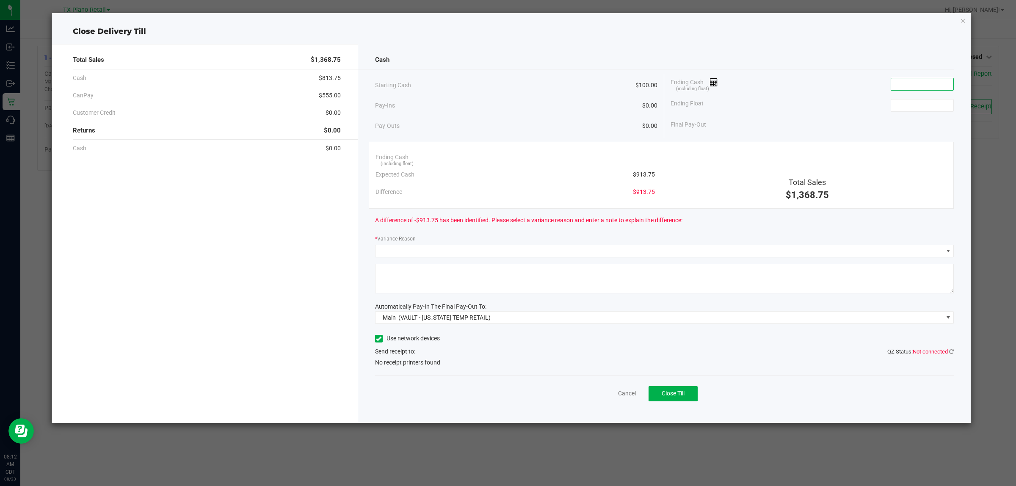
click at [901, 82] on input at bounding box center [922, 84] width 62 height 12
type input "$912.85"
click at [901, 109] on input at bounding box center [922, 105] width 62 height 12
type input "$100.00"
click at [832, 107] on div "Ending Float $100.00" at bounding box center [811, 105] width 283 height 21
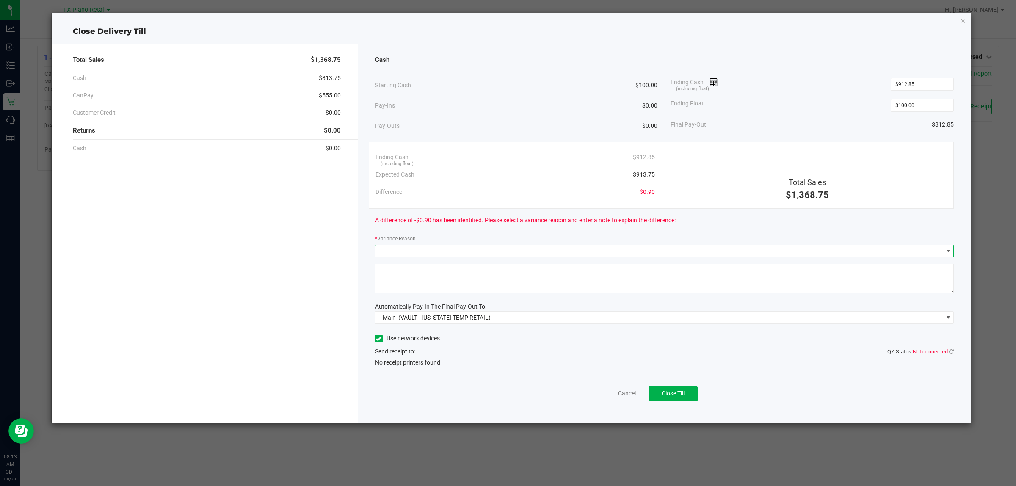
click at [452, 252] on span at bounding box center [659, 251] width 568 height 12
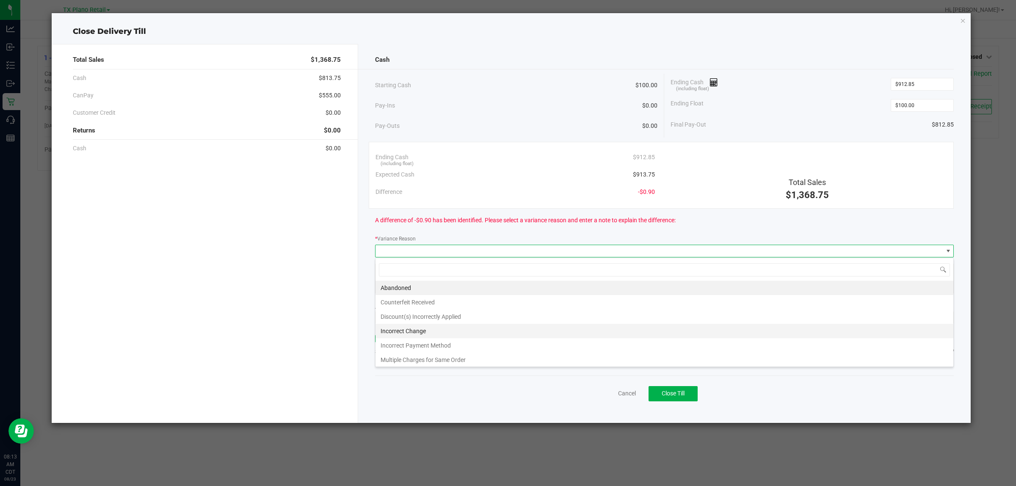
click at [430, 331] on li "Incorrect Change" at bounding box center [664, 331] width 578 height 14
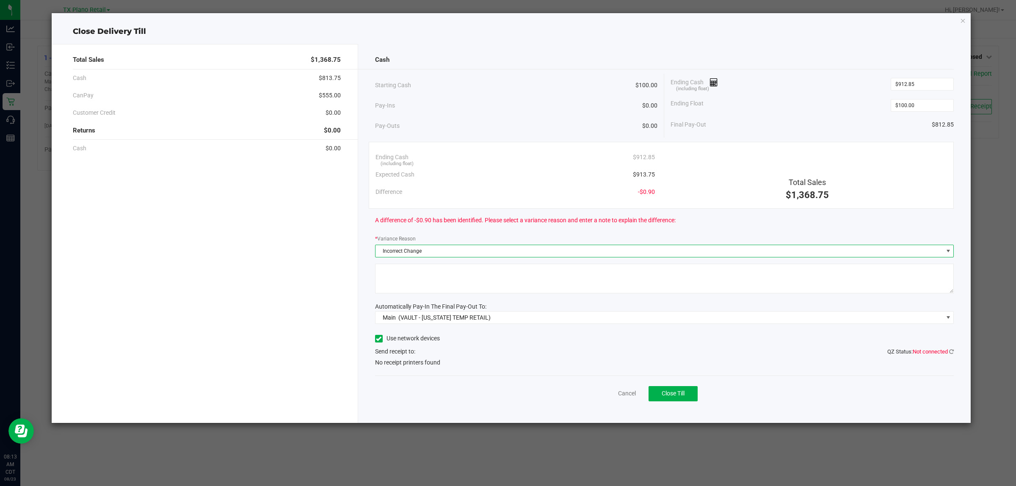
drag, startPoint x: 475, startPoint y: 282, endPoint x: 471, endPoint y: 281, distance: 4.3
click at [474, 282] on textarea at bounding box center [664, 279] width 579 height 30
type textarea "incorrect change given"
click at [519, 400] on div "Cancel Close Till" at bounding box center [664, 391] width 579 height 33
click at [684, 395] on span "Close Till" at bounding box center [672, 393] width 23 height 7
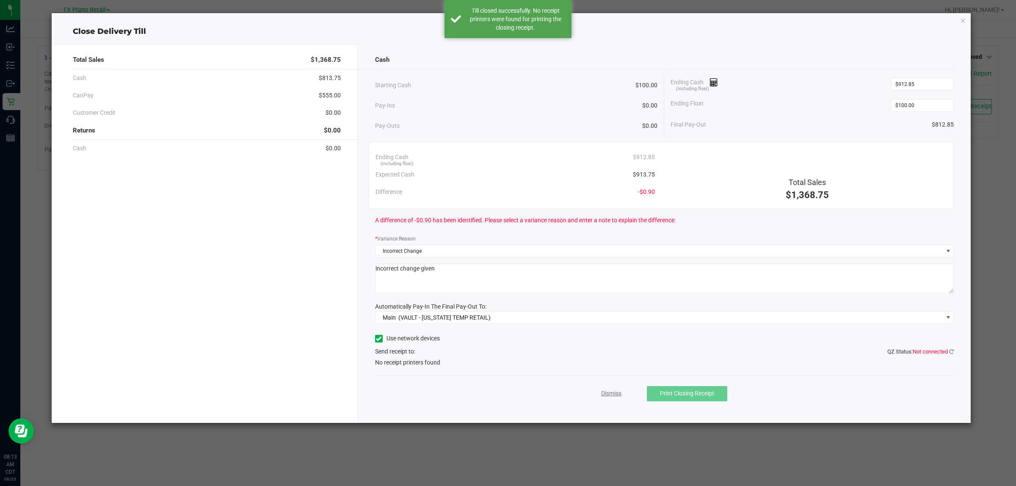
click at [609, 394] on link "Dismiss" at bounding box center [611, 393] width 20 height 9
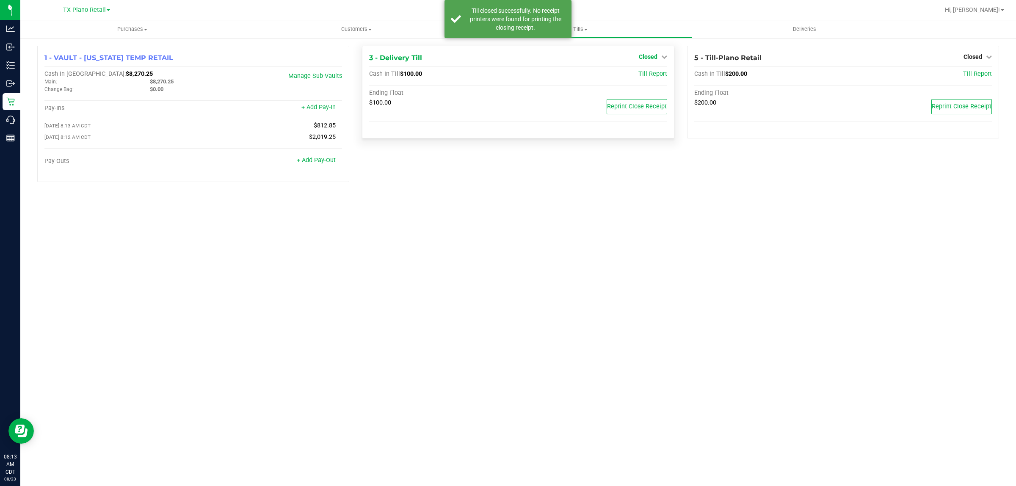
click at [653, 58] on span "Closed" at bounding box center [648, 56] width 19 height 7
click at [652, 75] on link "Open Till" at bounding box center [648, 74] width 22 height 7
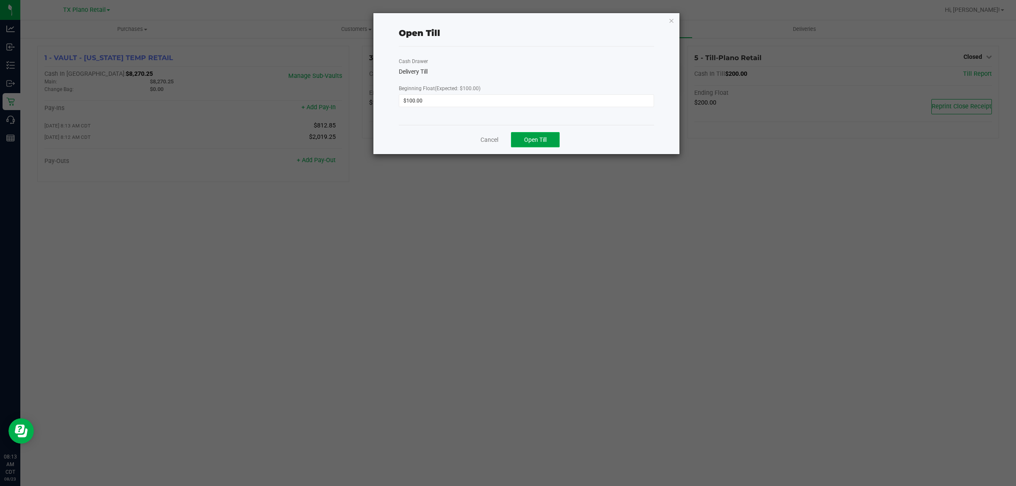
click at [551, 140] on button "Open Till" at bounding box center [535, 139] width 49 height 15
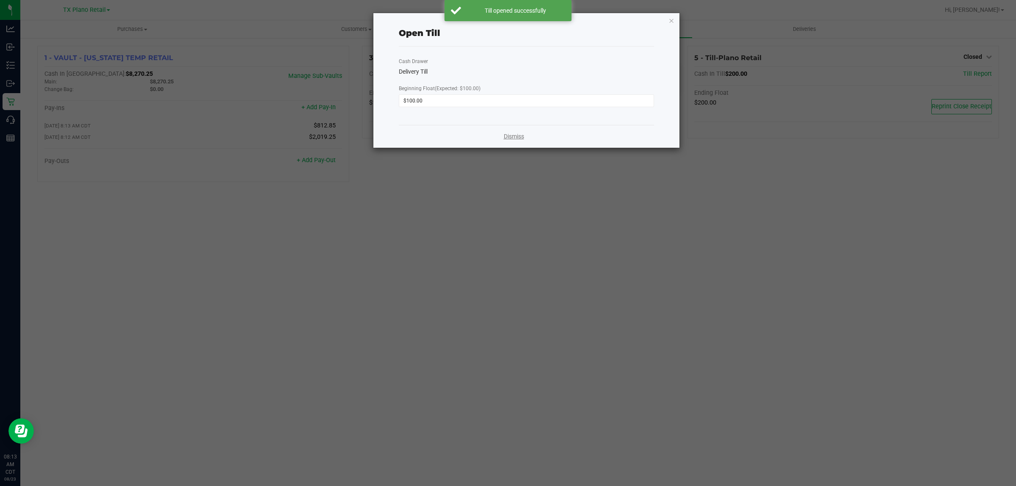
click at [510, 136] on link "Dismiss" at bounding box center [514, 136] width 20 height 9
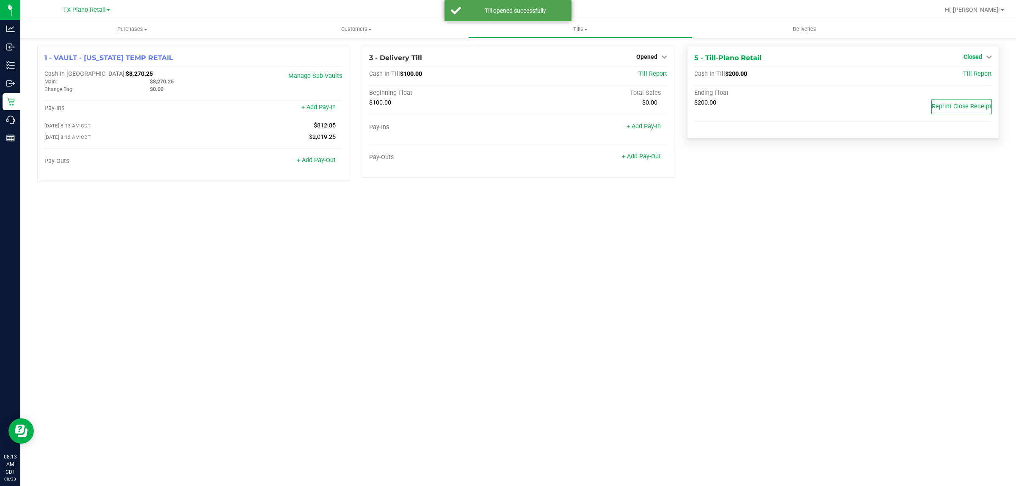
click at [978, 58] on span "Closed" at bounding box center [972, 56] width 19 height 7
click at [970, 71] on link "Open Till" at bounding box center [972, 74] width 22 height 7
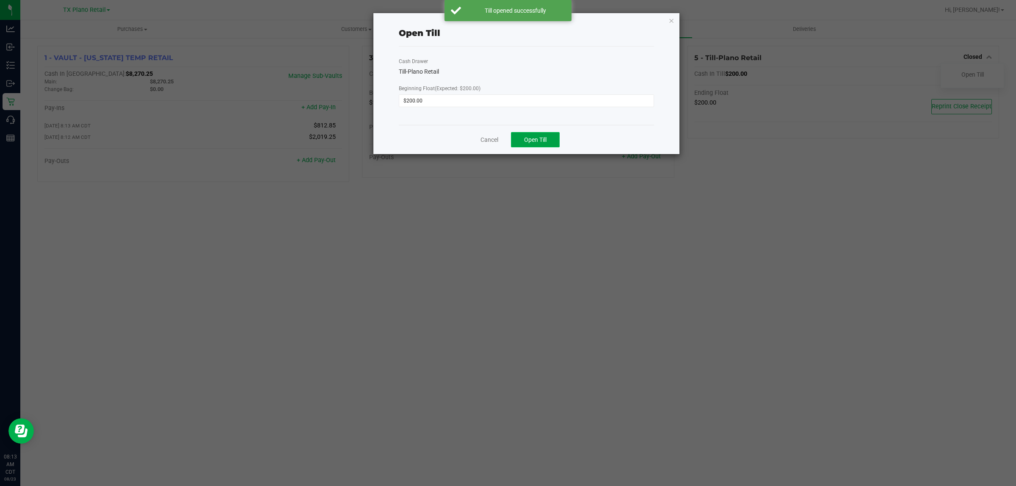
click at [555, 134] on button "Open Till" at bounding box center [535, 139] width 49 height 15
click at [513, 138] on link "Dismiss" at bounding box center [514, 136] width 20 height 9
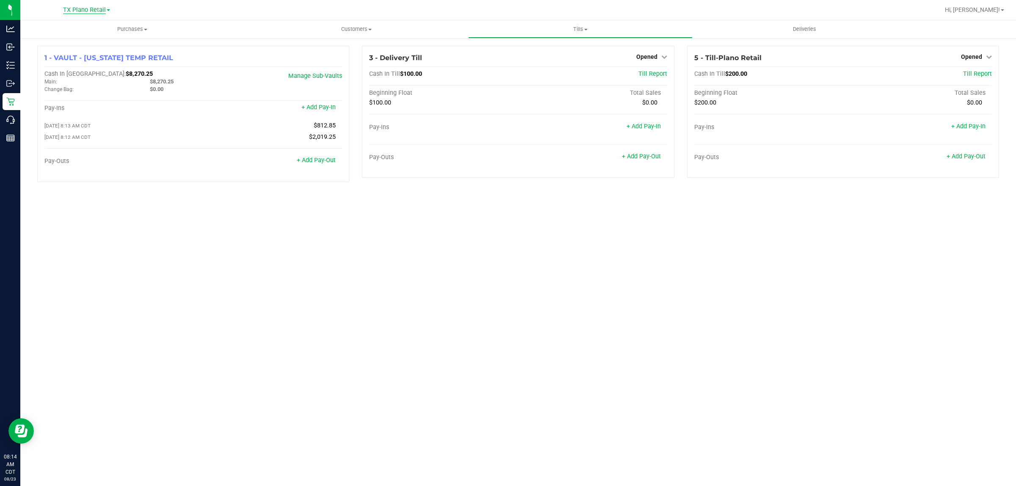
click at [85, 10] on span "TX Plano Retail" at bounding box center [84, 10] width 43 height 8
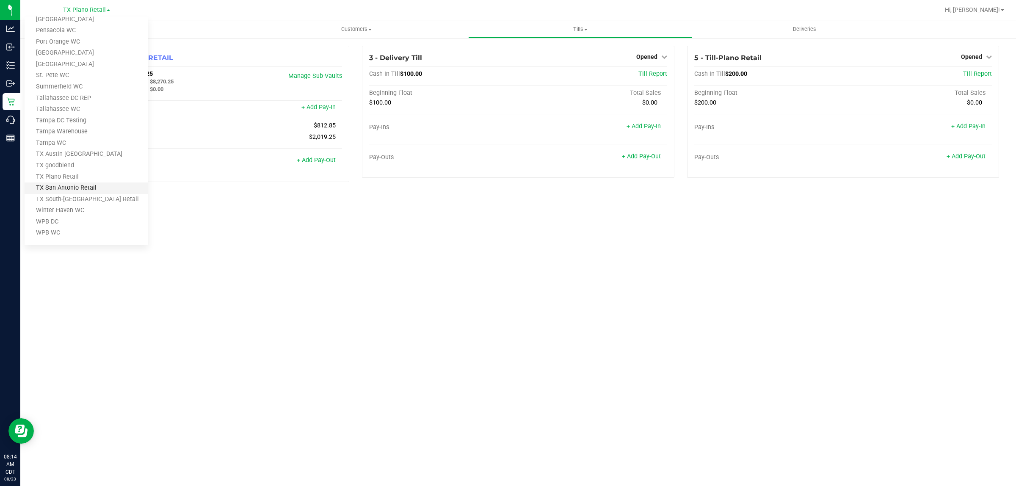
click at [85, 186] on link "TX San Antonio Retail" at bounding box center [87, 187] width 124 height 11
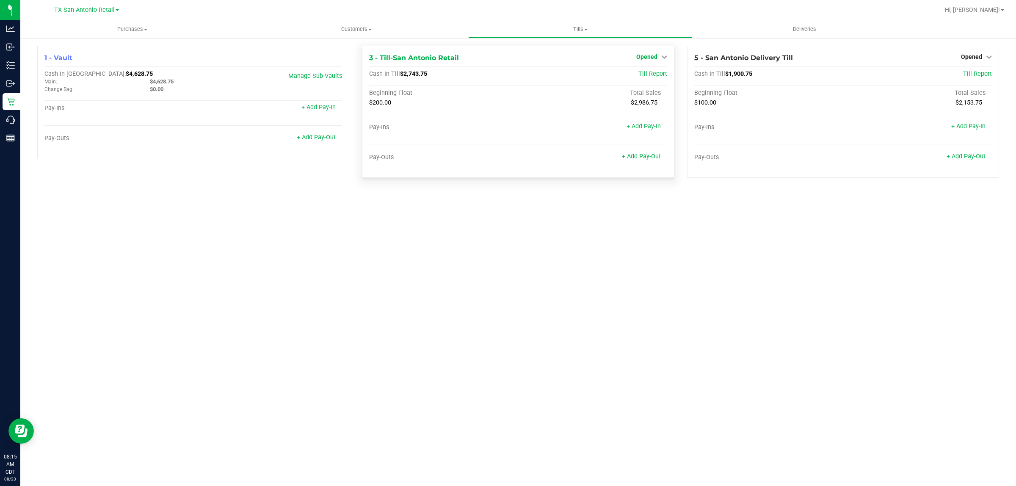
click at [654, 59] on span "Opened" at bounding box center [646, 56] width 21 height 7
click at [648, 75] on link "Close Till" at bounding box center [647, 74] width 23 height 7
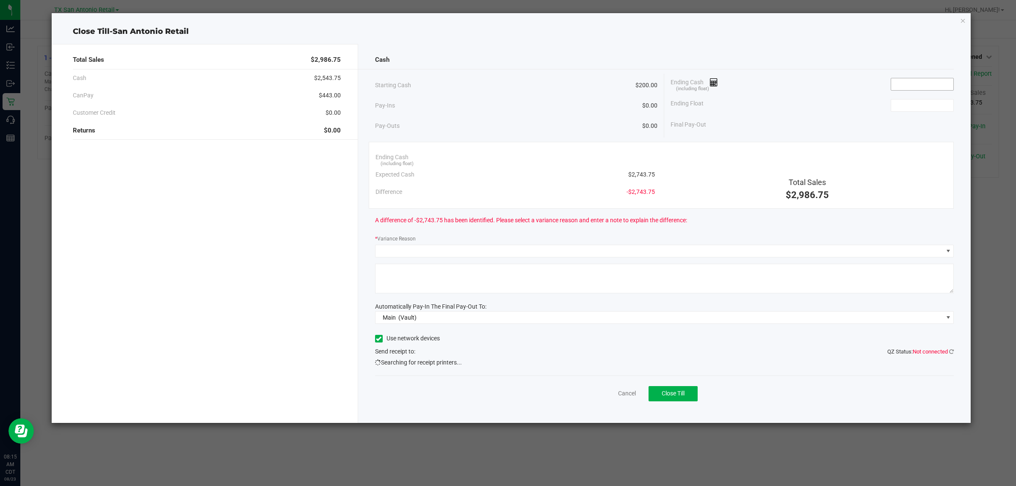
click at [899, 85] on input at bounding box center [922, 84] width 62 height 12
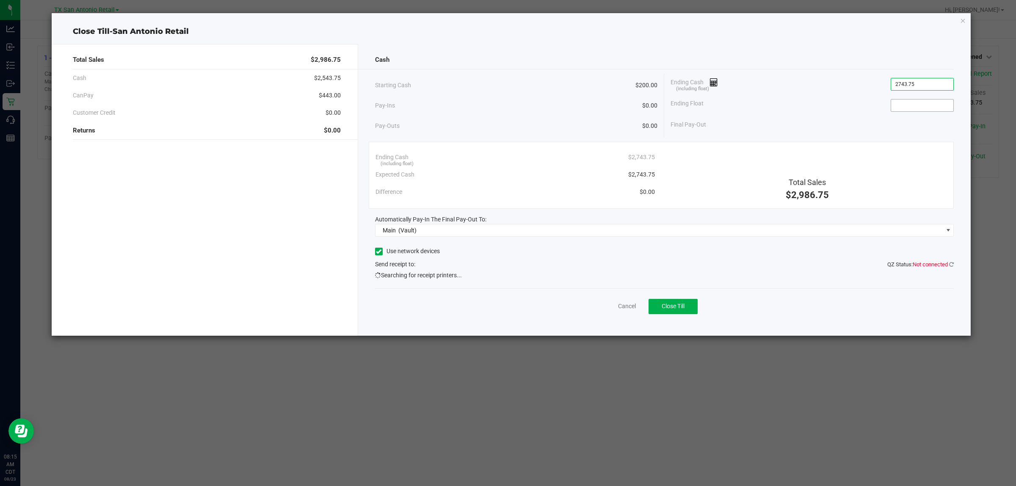
type input "$2,743.75"
click at [909, 107] on input at bounding box center [922, 105] width 62 height 12
type input "$200.00"
click at [863, 108] on div "Ending Float $200.00" at bounding box center [811, 105] width 283 height 21
click at [686, 310] on button "Close Till" at bounding box center [672, 306] width 49 height 15
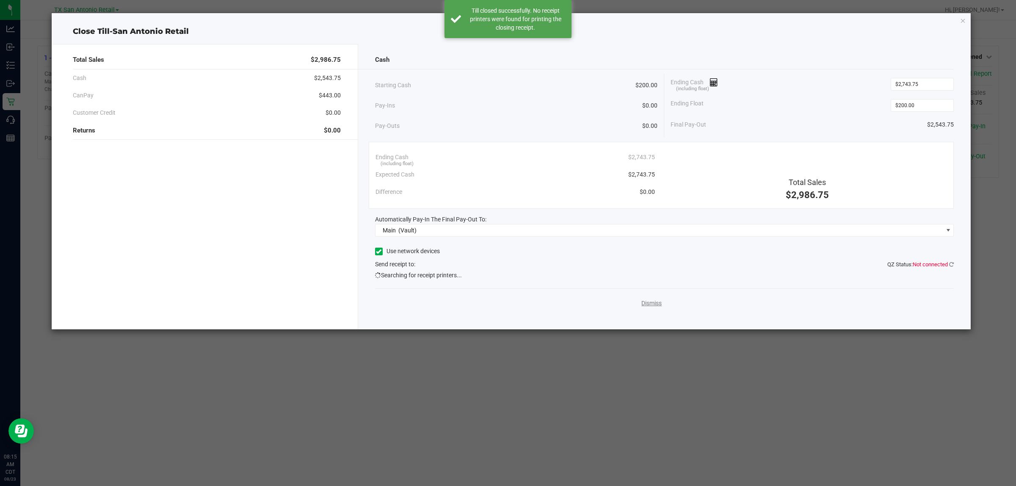
click at [649, 305] on link "Dismiss" at bounding box center [651, 303] width 20 height 9
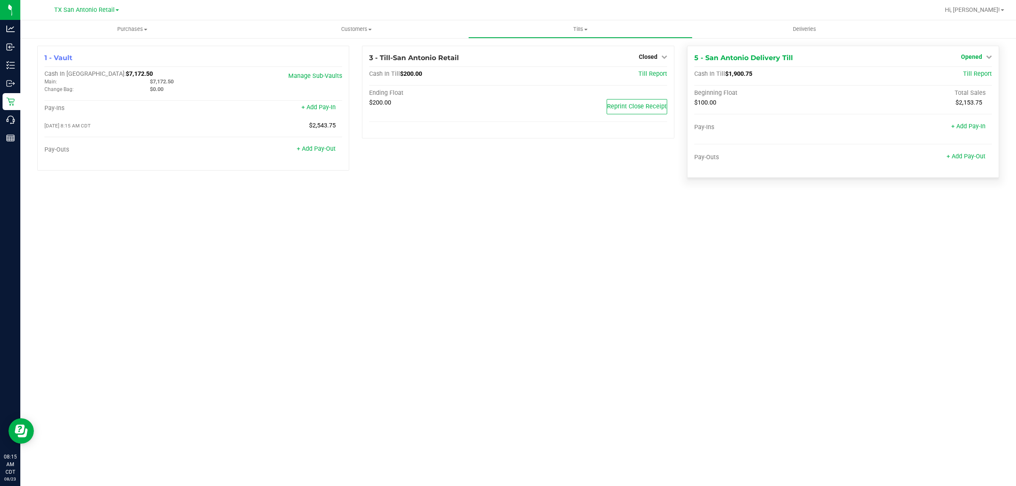
click at [976, 55] on span "Opened" at bounding box center [971, 56] width 21 height 7
click at [974, 73] on link "Close Till" at bounding box center [972, 74] width 23 height 7
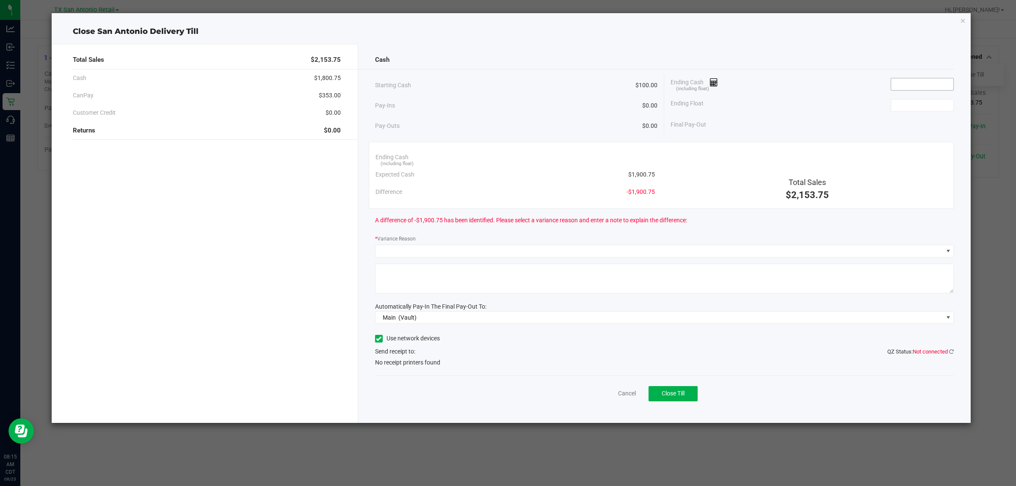
click at [908, 88] on input at bounding box center [922, 84] width 62 height 12
type input "$1,902.00"
click at [896, 108] on input at bounding box center [922, 105] width 62 height 12
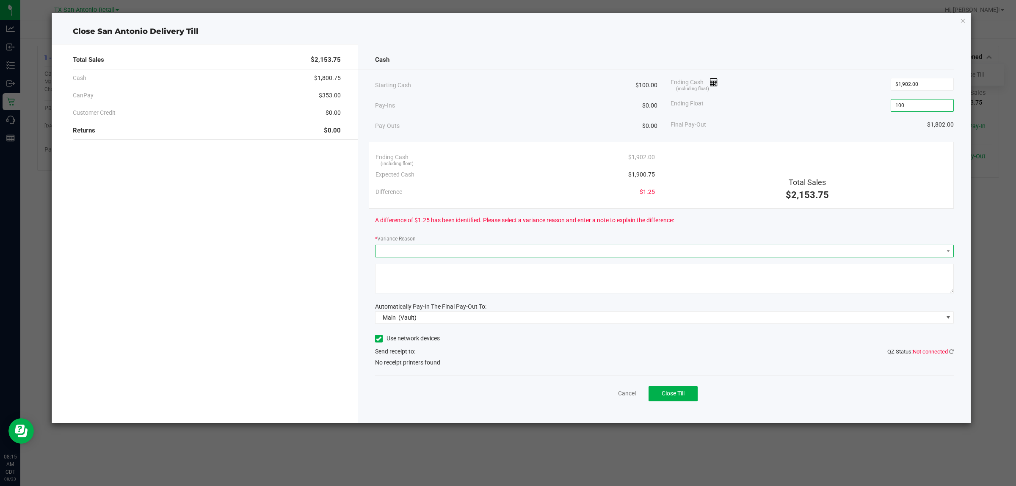
type input "$100.00"
click at [846, 251] on span at bounding box center [659, 251] width 568 height 12
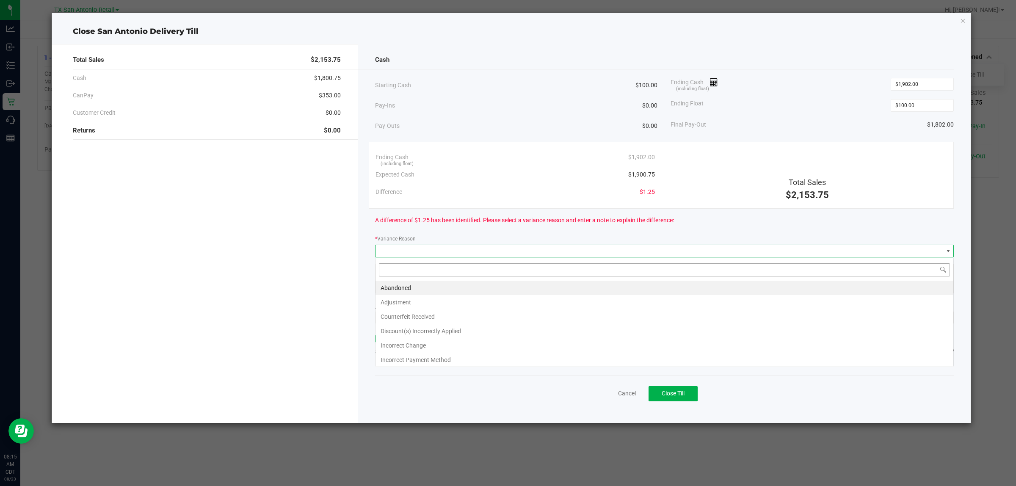
scroll to position [13, 579]
click at [487, 286] on li "Abandoned" at bounding box center [664, 288] width 578 height 14
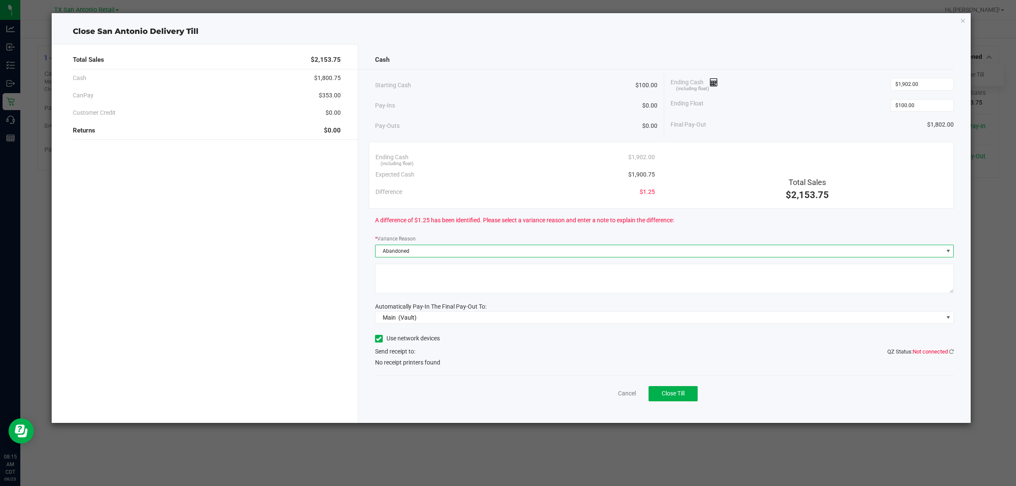
click at [527, 278] on textarea at bounding box center [664, 279] width 579 height 30
type textarea "pt abandoned change"
click at [523, 379] on div "Cancel Close Till" at bounding box center [664, 391] width 579 height 33
click at [673, 394] on span "Close Till" at bounding box center [672, 393] width 23 height 7
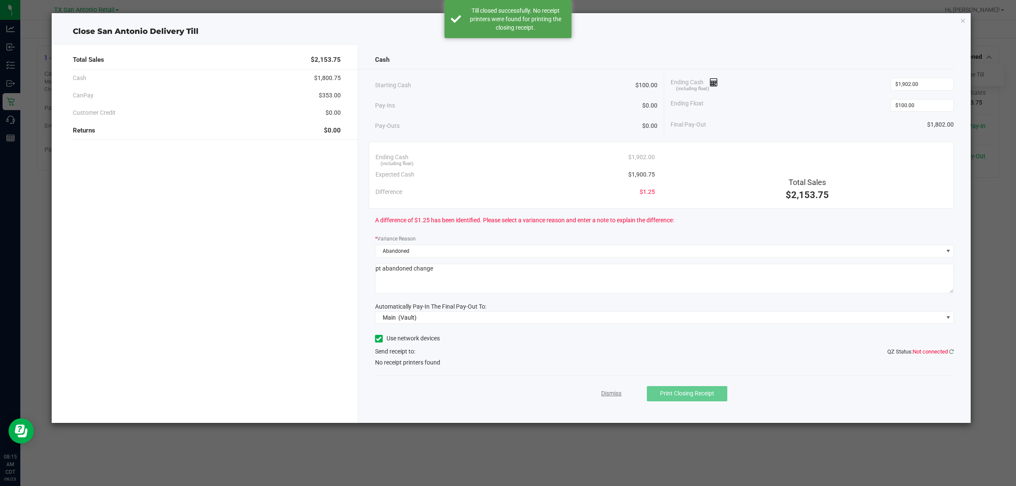
click at [609, 395] on link "Dismiss" at bounding box center [611, 393] width 20 height 9
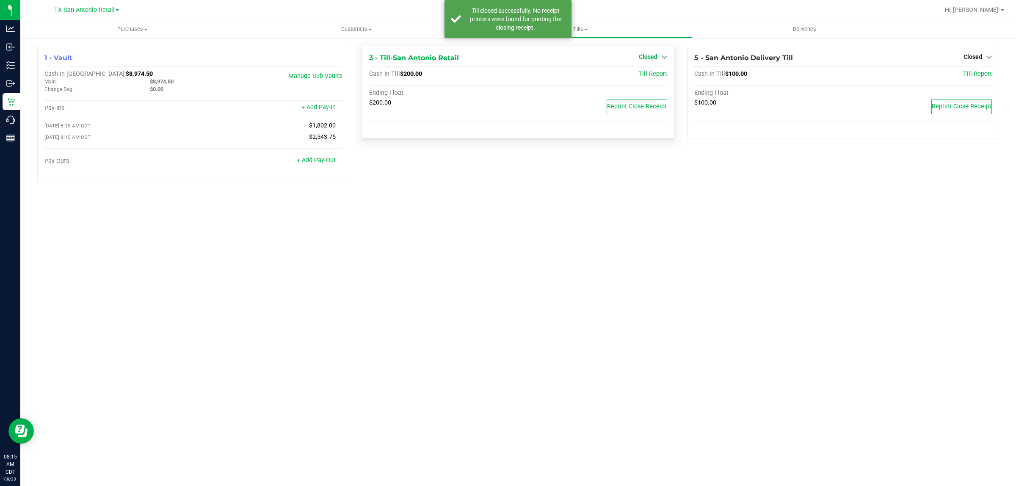
click at [650, 58] on span "Closed" at bounding box center [648, 56] width 19 height 7
click at [651, 74] on link "Open Till" at bounding box center [648, 74] width 22 height 7
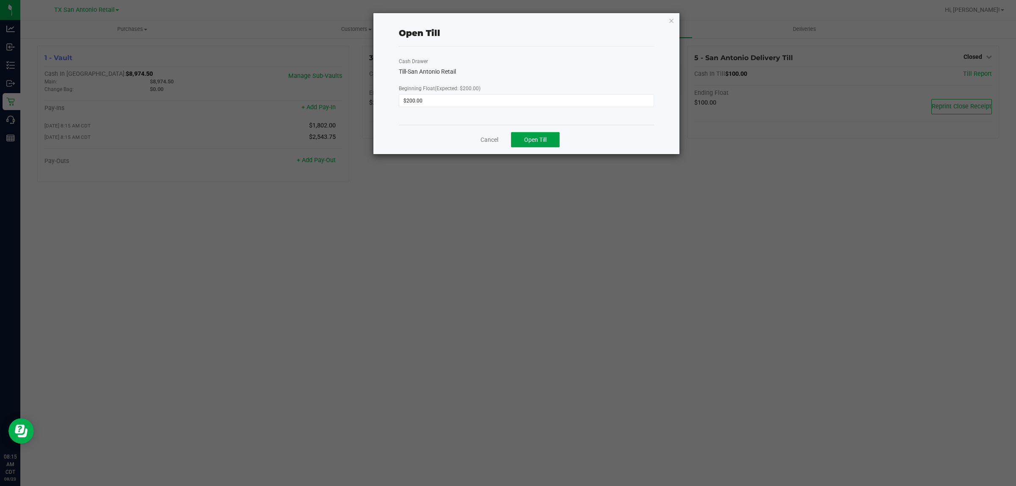
click at [543, 141] on span "Open Till" at bounding box center [535, 139] width 22 height 7
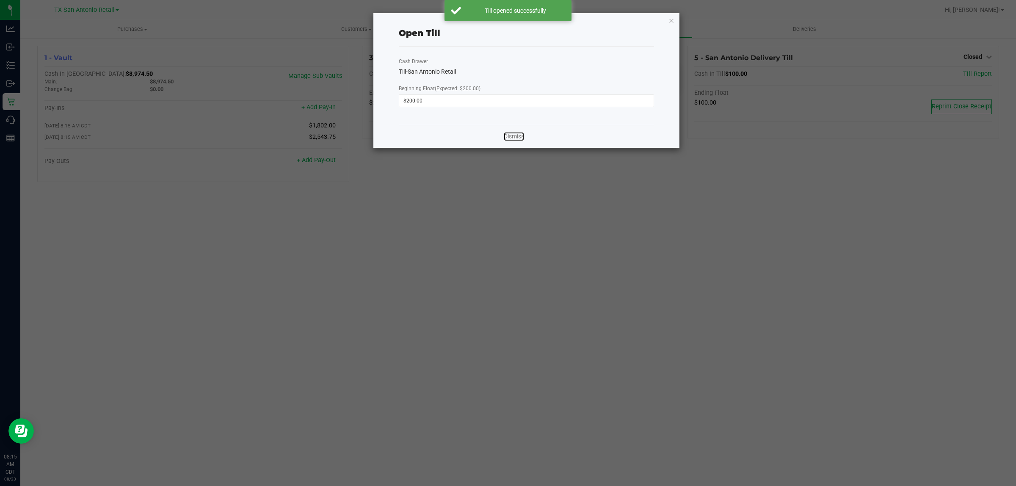
click at [518, 135] on link "Dismiss" at bounding box center [514, 136] width 20 height 9
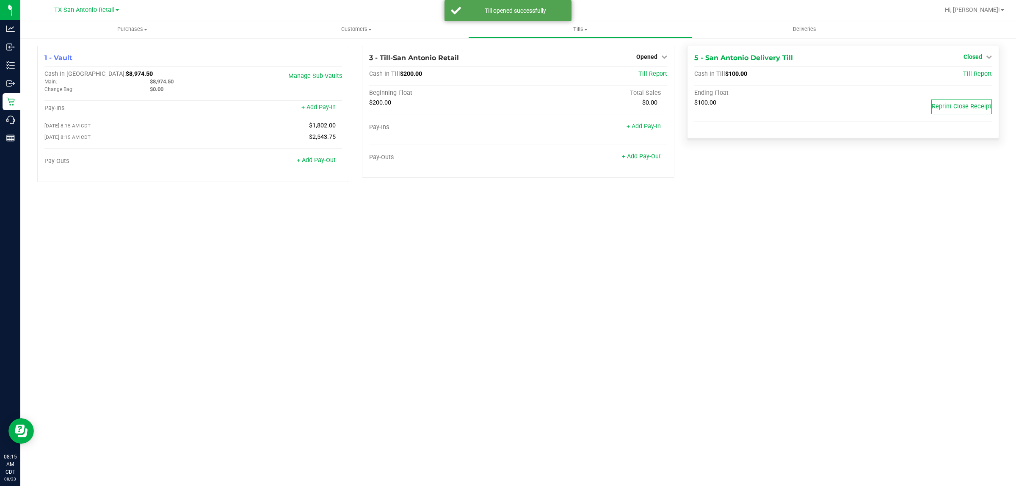
click at [980, 56] on span "Closed" at bounding box center [972, 56] width 19 height 7
click at [981, 74] on link "Open Till" at bounding box center [972, 74] width 22 height 7
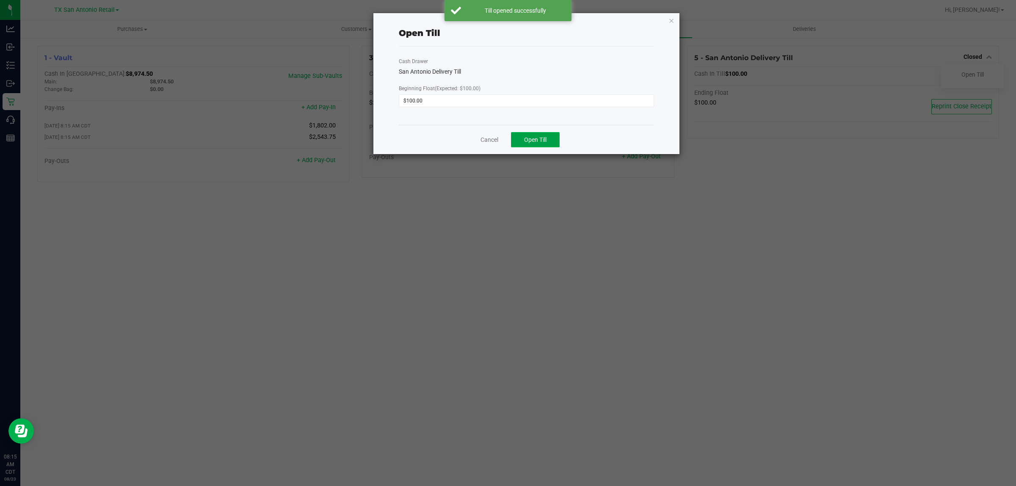
click at [545, 141] on span "Open Till" at bounding box center [535, 139] width 22 height 7
click at [512, 139] on link "Dismiss" at bounding box center [514, 136] width 20 height 9
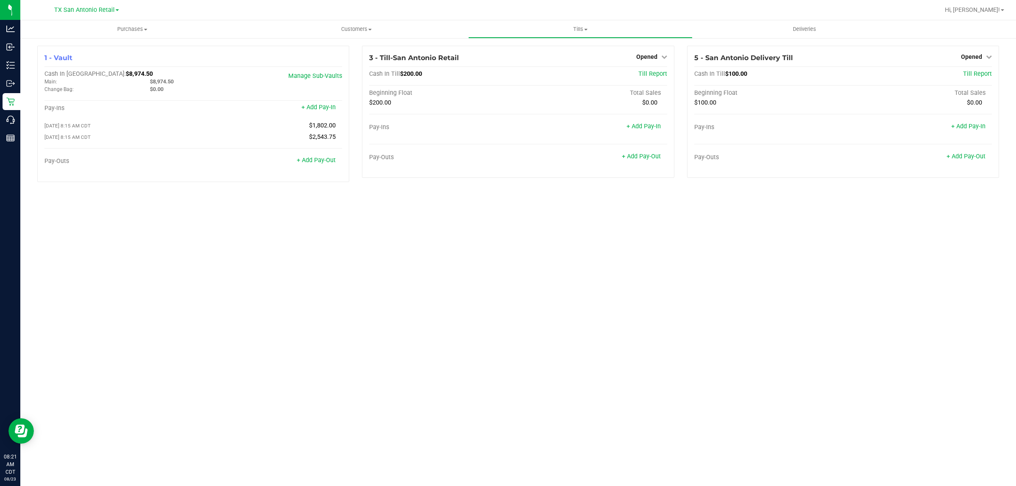
click at [674, 301] on div "Purchases Summary of purchases Fulfillment All purchases Customers All customer…" at bounding box center [517, 253] width 995 height 466
click at [336, 263] on div "Purchases Summary of purchases Fulfillment All purchases Customers All customer…" at bounding box center [517, 253] width 995 height 466
click at [206, 248] on div "Purchases Summary of purchases Fulfillment All purchases Customers All customer…" at bounding box center [517, 253] width 995 height 466
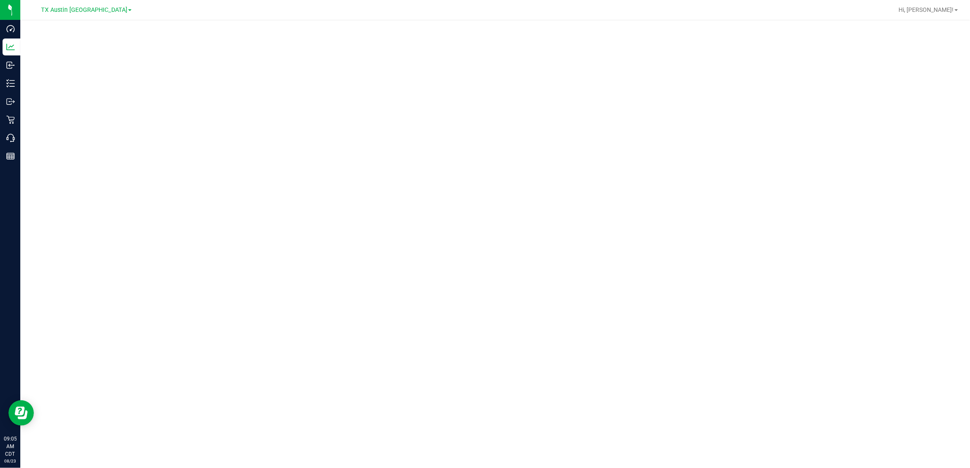
click at [790, 26] on div at bounding box center [495, 241] width 950 height 443
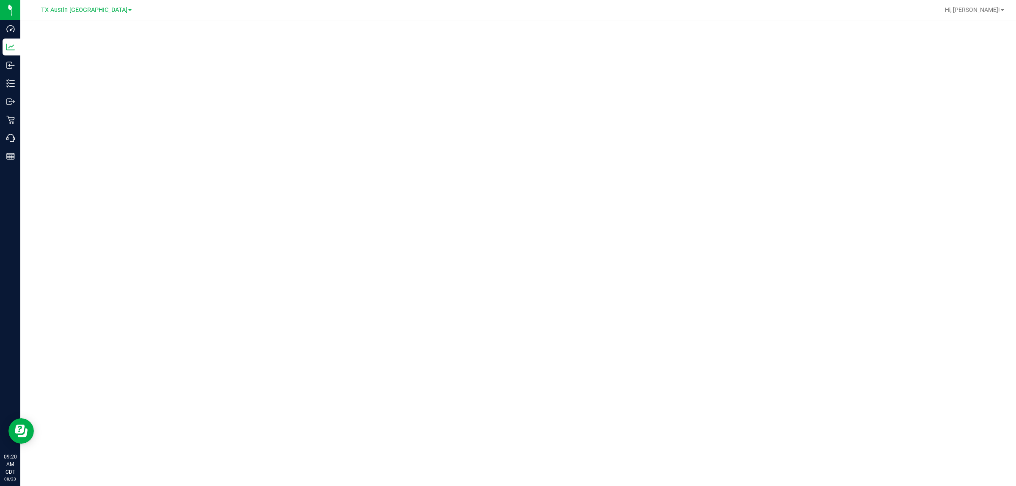
click at [524, 255] on iframe at bounding box center [518, 251] width 962 height 444
click at [486, 306] on iframe at bounding box center [518, 251] width 962 height 444
click at [231, 339] on iframe at bounding box center [518, 251] width 962 height 444
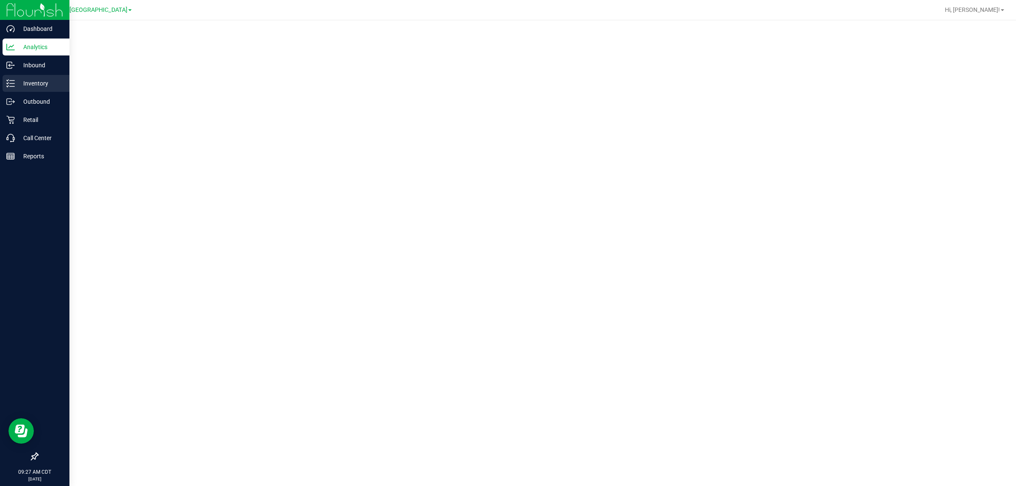
click at [22, 84] on p "Inventory" at bounding box center [40, 83] width 51 height 10
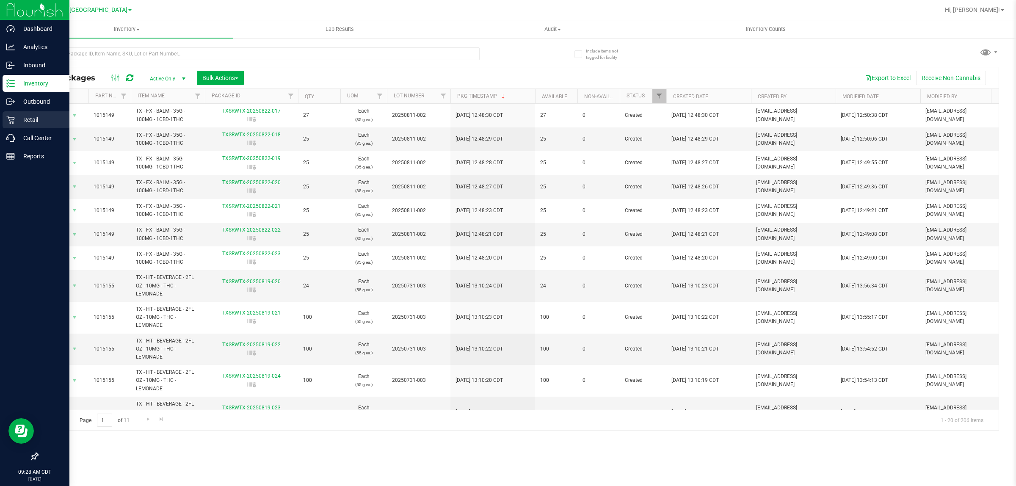
click at [29, 123] on p "Retail" at bounding box center [40, 120] width 51 height 10
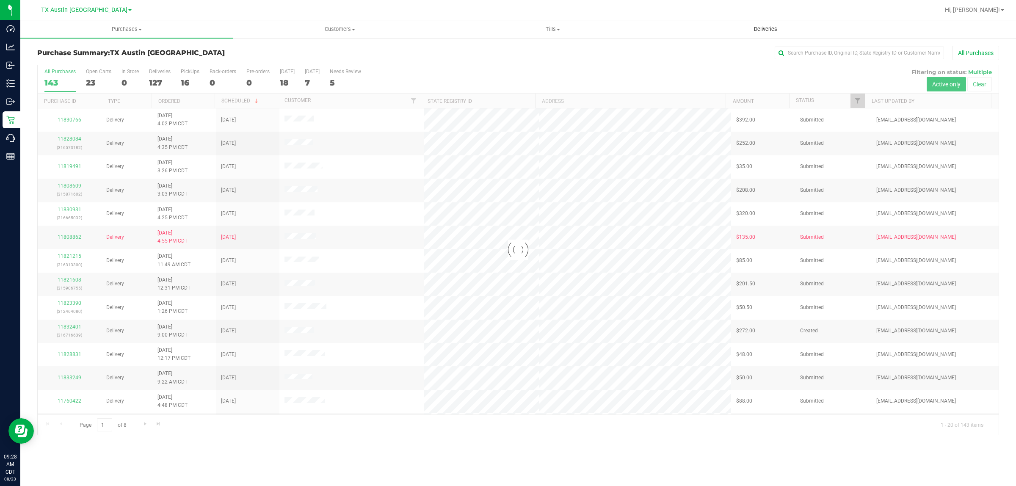
click at [758, 28] on span "Deliveries" at bounding box center [765, 29] width 46 height 8
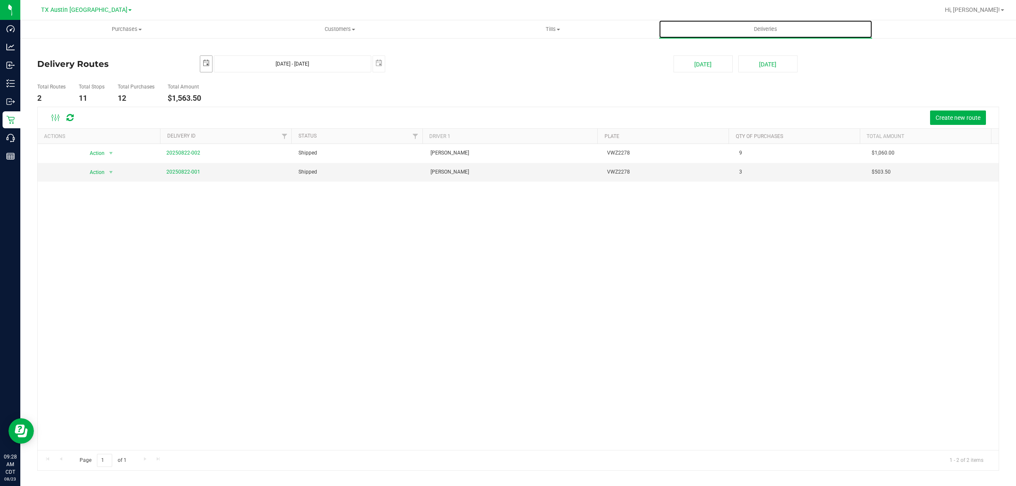
click at [204, 61] on span "select" at bounding box center [206, 63] width 7 height 7
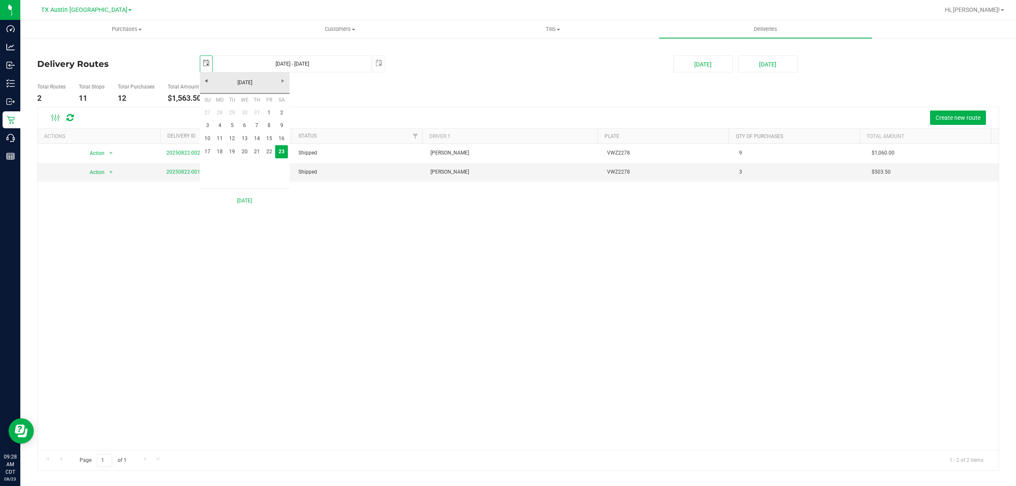
scroll to position [0, 21]
click at [504, 105] on ul "Total Routes 2 Total Stops 11 Total Purchases 12 Total Amount $1,563.50" at bounding box center [354, 93] width 639 height 27
click at [207, 66] on span "select" at bounding box center [206, 63] width 7 height 7
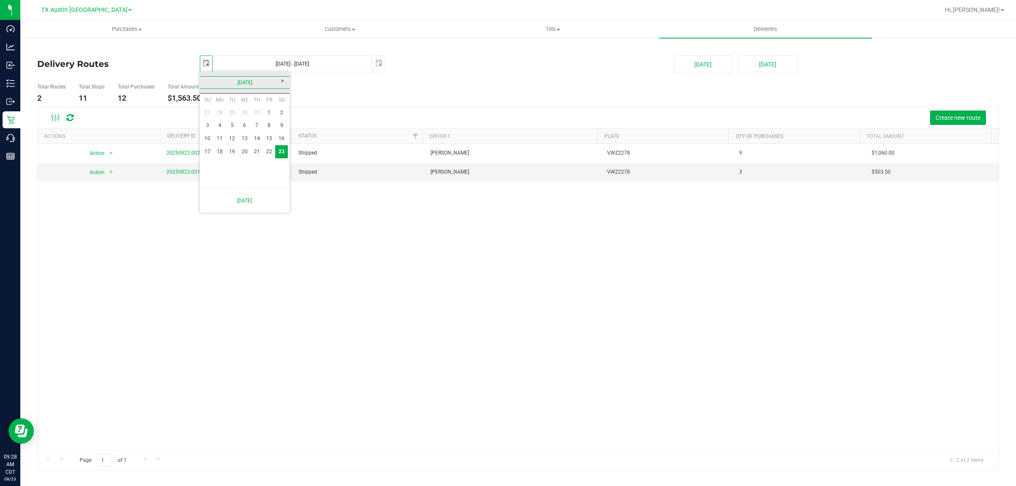
click at [207, 83] on link "August 2025" at bounding box center [244, 82] width 91 height 13
click at [207, 83] on link "2025" at bounding box center [244, 82] width 91 height 13
click at [207, 83] on link "2020-2025" at bounding box center [244, 82] width 91 height 13
click at [286, 80] on div "2000-2025" at bounding box center [245, 82] width 94 height 21
click at [282, 77] on div "2000-2025" at bounding box center [245, 82] width 94 height 21
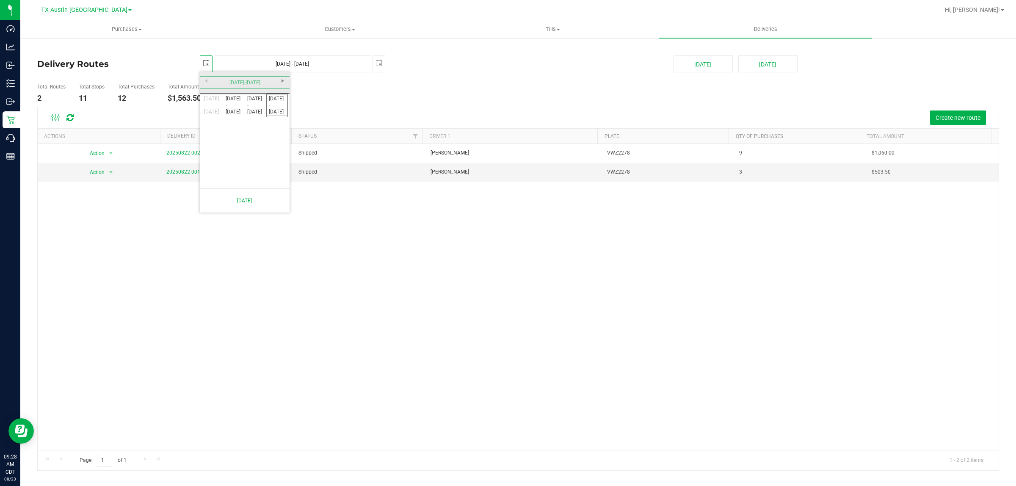
click at [284, 82] on div "2000-2025" at bounding box center [245, 82] width 94 height 21
click at [274, 109] on link "2020 - 2025" at bounding box center [277, 105] width 22 height 22
click at [252, 126] on link "2025" at bounding box center [256, 130] width 22 height 22
click at [204, 104] on link "Jan" at bounding box center [212, 105] width 22 height 22
click at [245, 113] on link "1" at bounding box center [244, 112] width 12 height 13
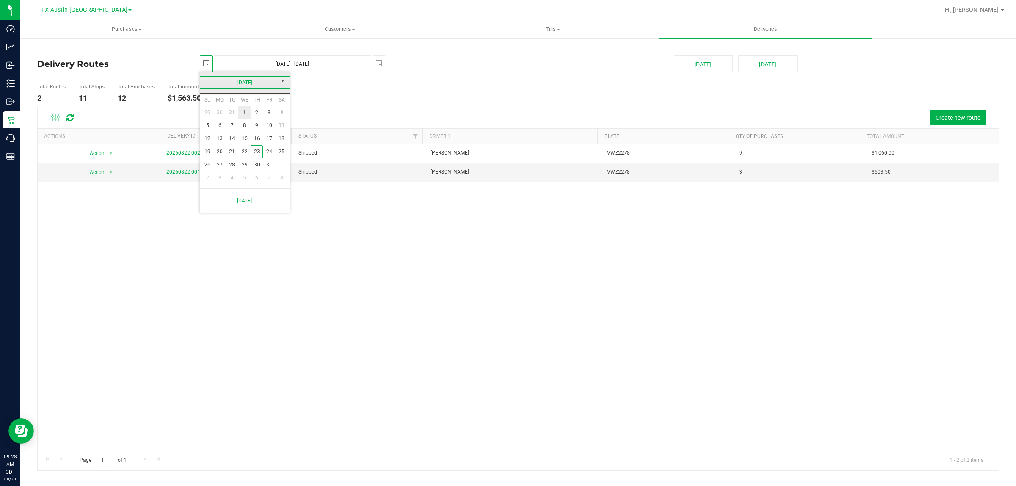
type input "[DATE]"
click at [380, 66] on span "select" at bounding box center [378, 63] width 7 height 7
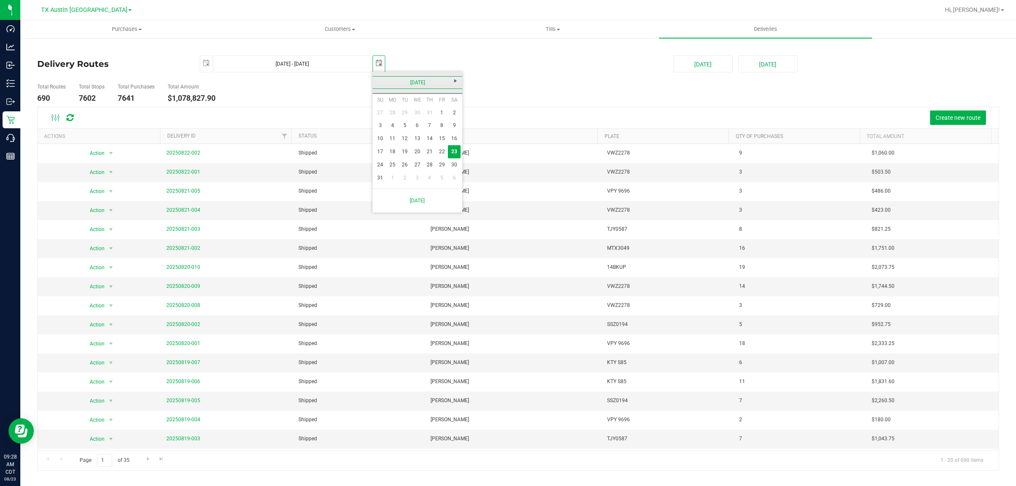
click at [383, 78] on link "August 2025" at bounding box center [417, 82] width 91 height 13
click at [386, 110] on link "Jan" at bounding box center [385, 105] width 22 height 22
click at [441, 164] on link "31" at bounding box center [441, 164] width 12 height 13
type input "[DATE] - [DATE]"
type input "[DATE]"
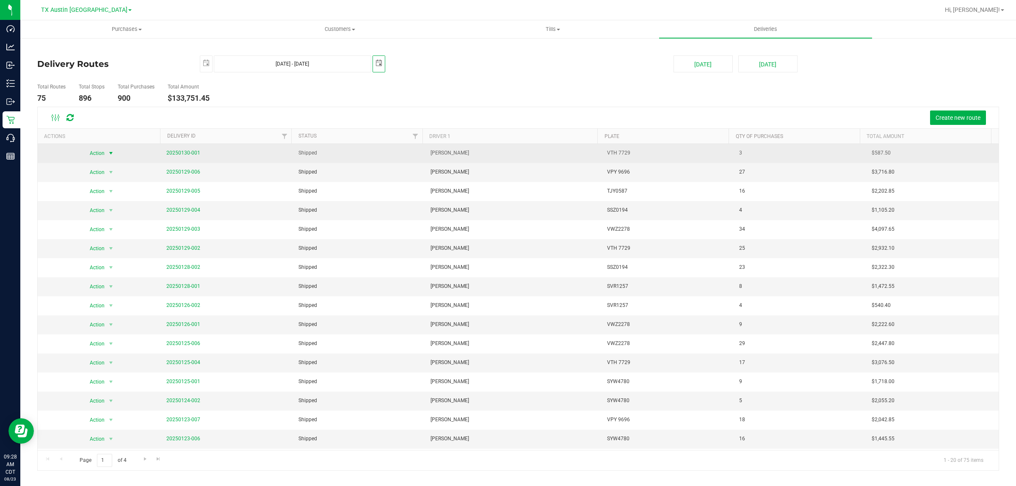
click at [111, 153] on span "select" at bounding box center [110, 153] width 7 height 7
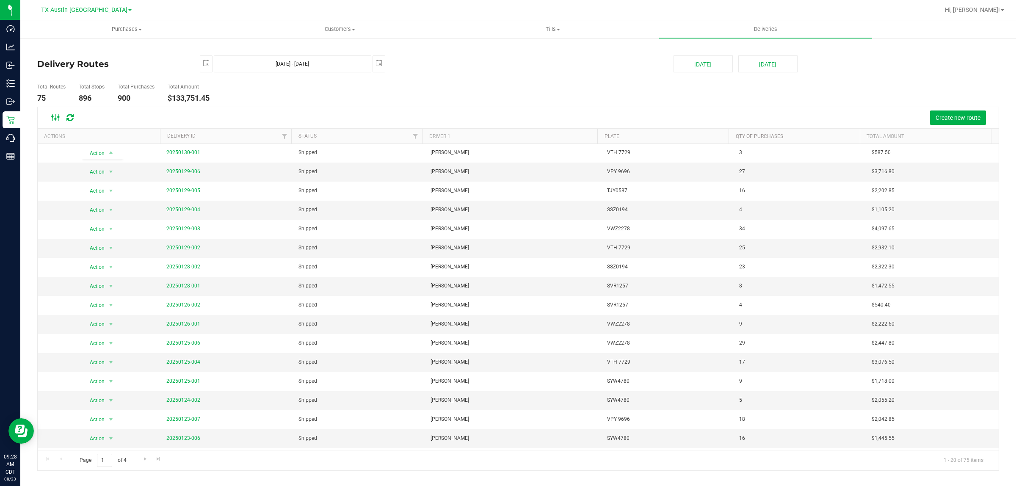
click at [58, 118] on ellipse at bounding box center [59, 117] width 2 height 2
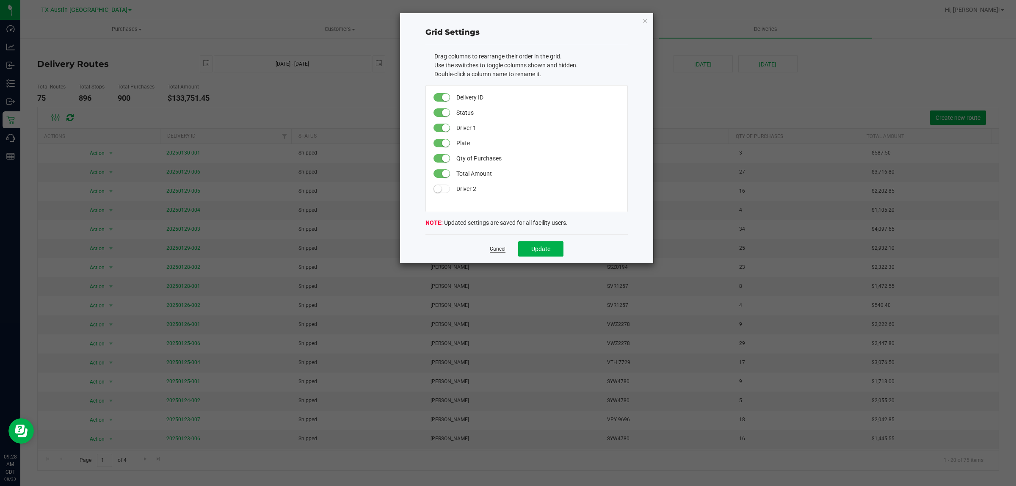
click at [497, 249] on link "Cancel" at bounding box center [498, 248] width 16 height 7
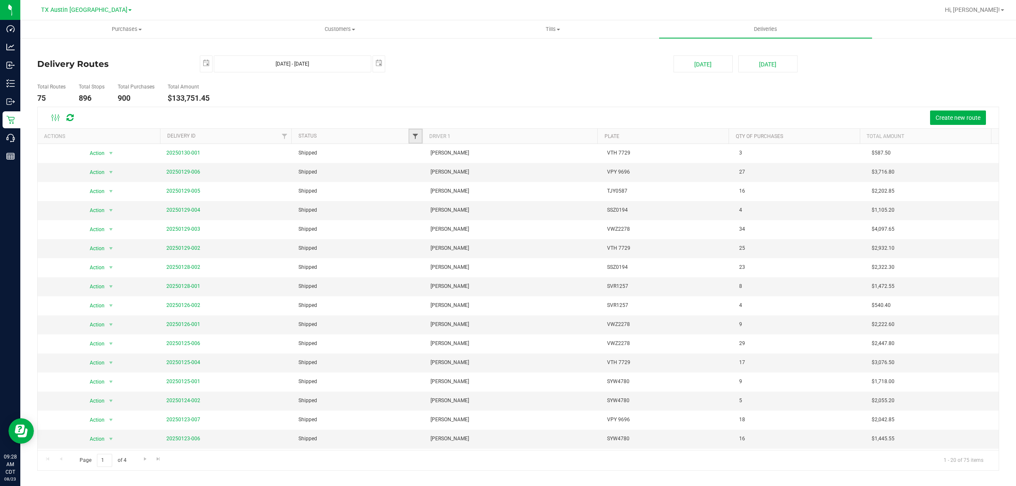
click at [413, 136] on span "Filter" at bounding box center [415, 136] width 7 height 7
click at [340, 113] on div "Create new route" at bounding box center [537, 117] width 909 height 14
click at [285, 133] on span "Filter" at bounding box center [284, 136] width 7 height 7
click at [447, 111] on div at bounding box center [518, 288] width 961 height 363
click at [52, 119] on div at bounding box center [518, 288] width 961 height 363
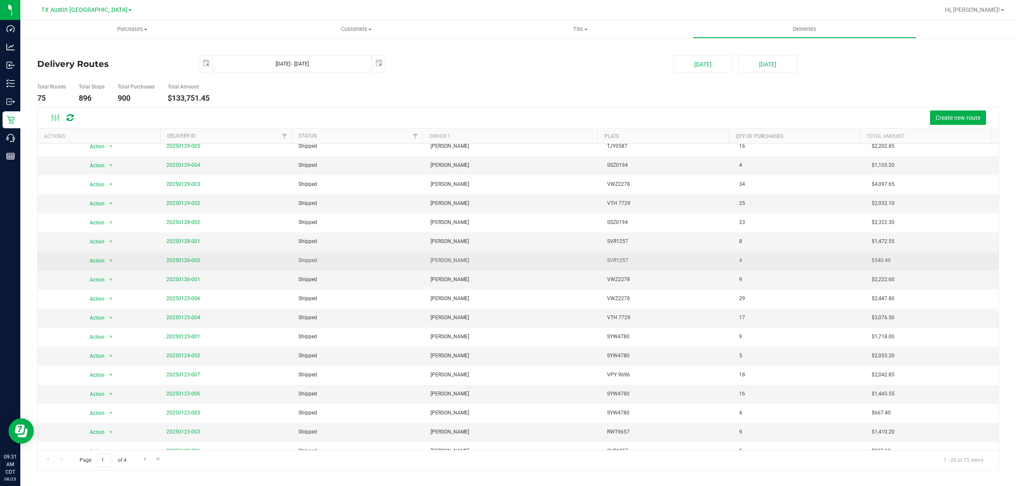
scroll to position [75, 0]
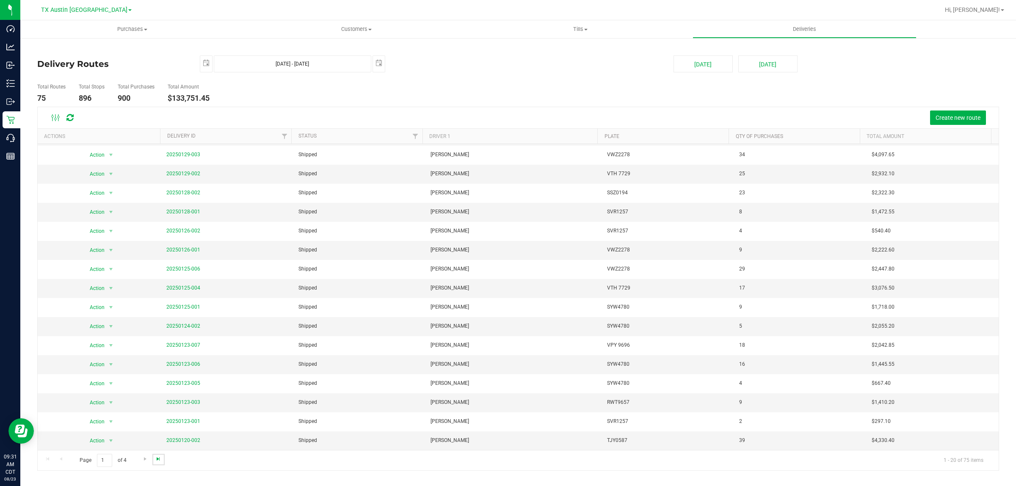
click at [155, 460] on span "Go to the last page" at bounding box center [158, 458] width 7 height 7
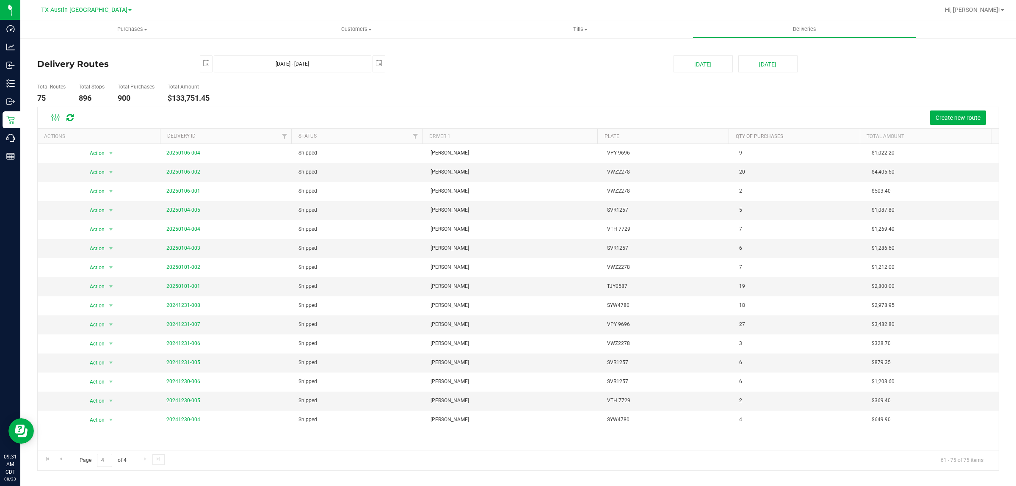
scroll to position [0, 0]
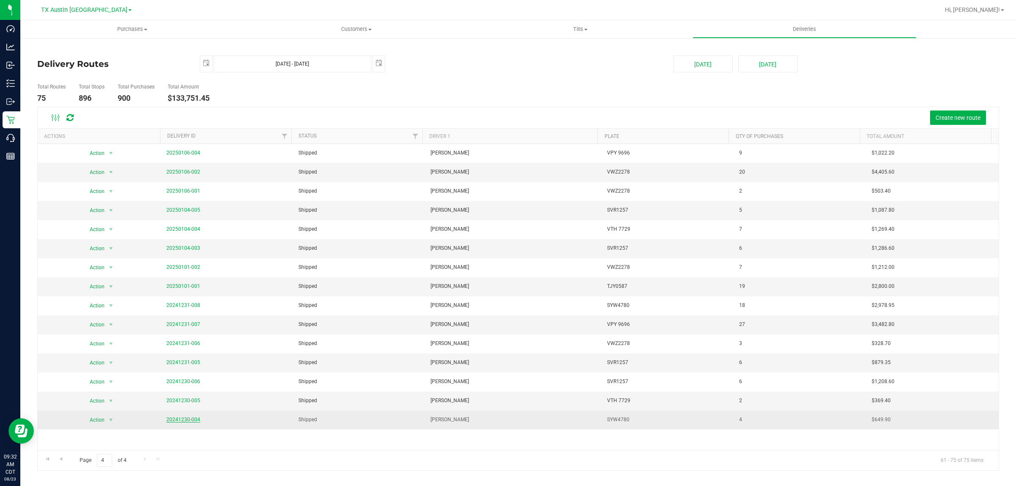
click at [191, 422] on link "20241230-004" at bounding box center [183, 419] width 34 height 6
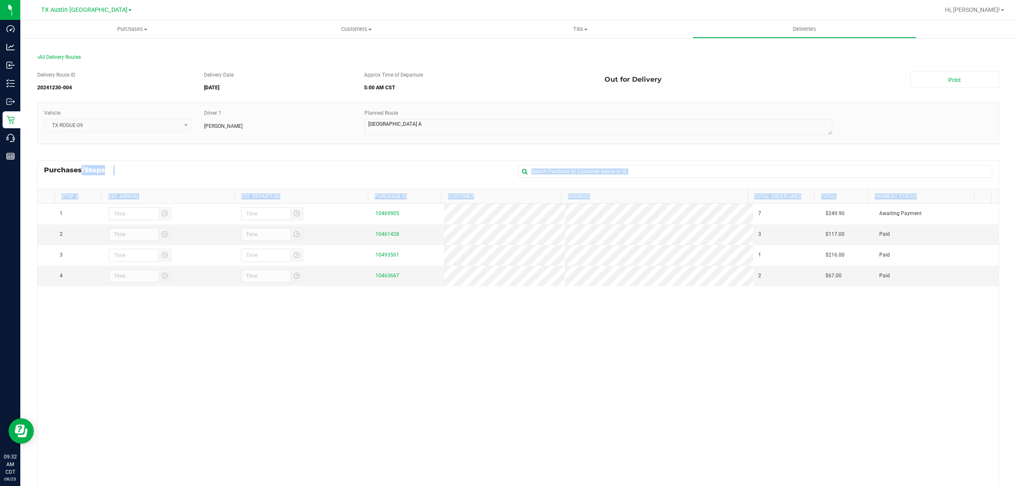
drag, startPoint x: 36, startPoint y: 174, endPoint x: 947, endPoint y: 290, distance: 917.7
click at [947, 290] on div "All Delivery Routes Delivery Route ID 20241230-004 Delivery Date [DATE] Approx …" at bounding box center [518, 295] width 974 height 499
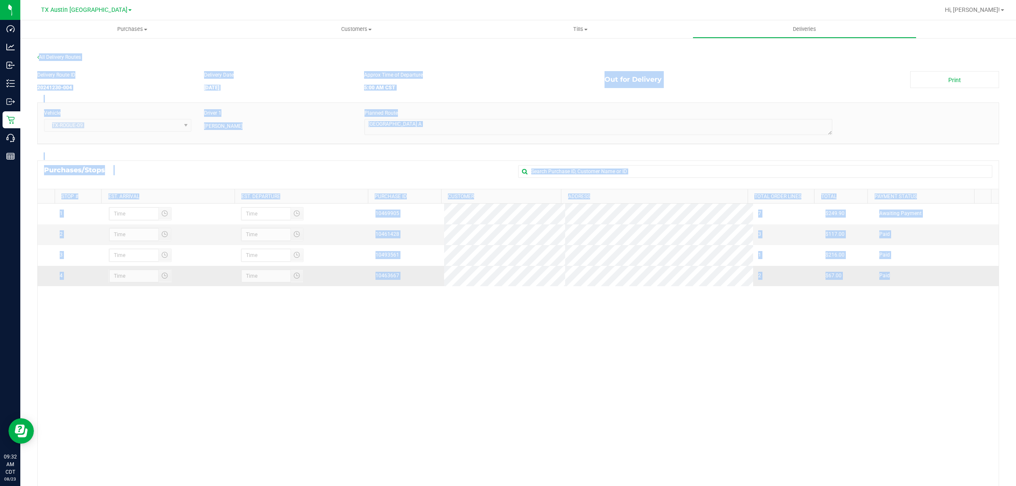
drag, startPoint x: 21, startPoint y: 54, endPoint x: 898, endPoint y: 274, distance: 903.8
click at [898, 274] on div "All Delivery Routes Delivery Route ID 20241230-004 Delivery Date [DATE] Approx …" at bounding box center [517, 294] width 995 height 515
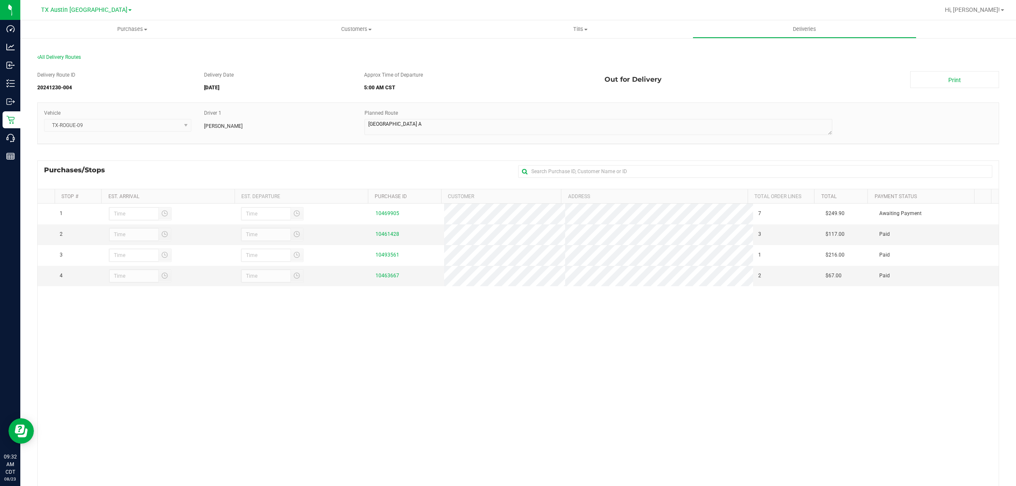
drag, startPoint x: 820, startPoint y: 380, endPoint x: 807, endPoint y: 375, distance: 13.5
click at [820, 380] on div "1 10469905 7 $249.90 Awaiting Payment 2 10461428 3 $117.00 Paid 3" at bounding box center [518, 357] width 961 height 306
drag, startPoint x: 30, startPoint y: 174, endPoint x: 894, endPoint y: 297, distance: 872.5
click at [894, 297] on div "All Delivery Routes Delivery Route ID 20241230-004 Delivery Date [DATE] Approx …" at bounding box center [517, 294] width 995 height 515
copy div "Purchases/Stops + Add Purchase Stop # Est. Arrival Est. Departure Purchase ID C…"
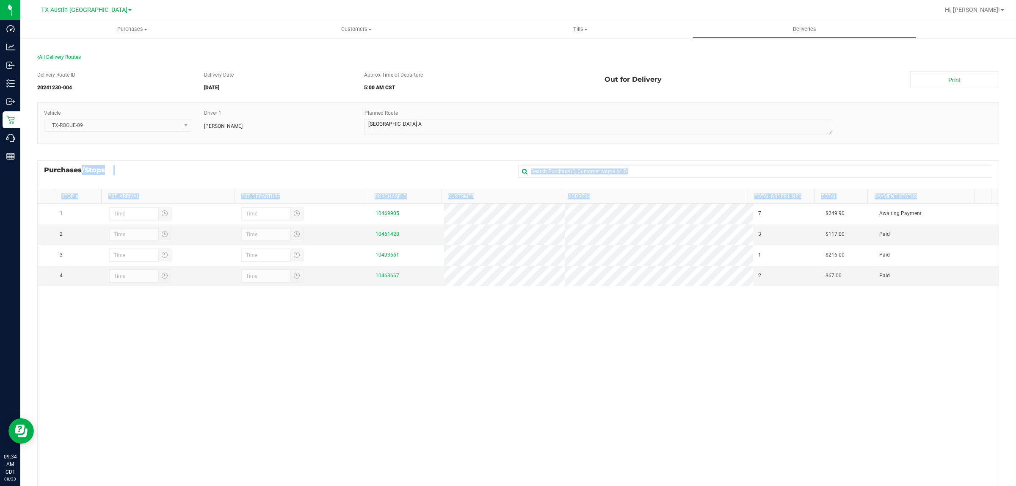
click at [615, 350] on div "1 10469905 7 $249.90 Awaiting Payment 2 10461428 3 $117.00 Paid 3" at bounding box center [518, 357] width 961 height 306
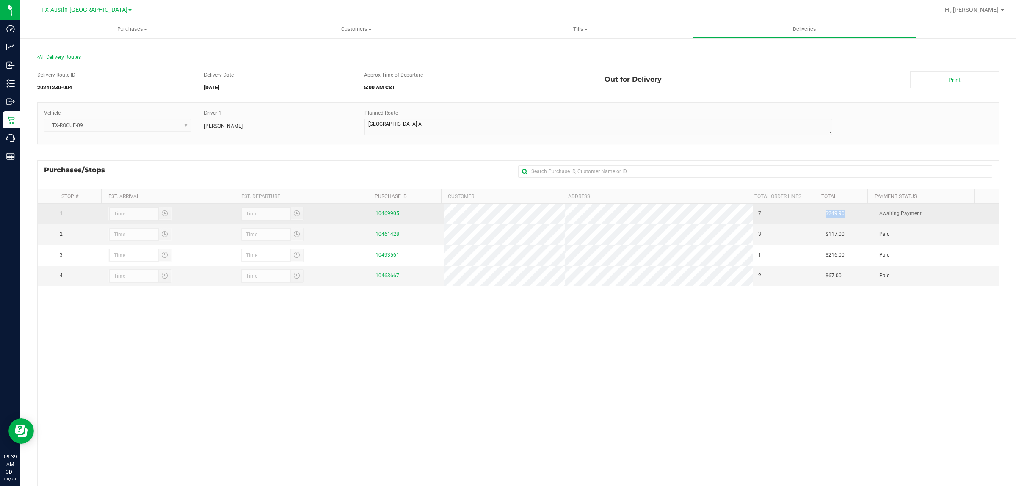
drag, startPoint x: 809, startPoint y: 213, endPoint x: 835, endPoint y: 215, distance: 25.9
click at [835, 215] on td "$249.90" at bounding box center [847, 214] width 54 height 21
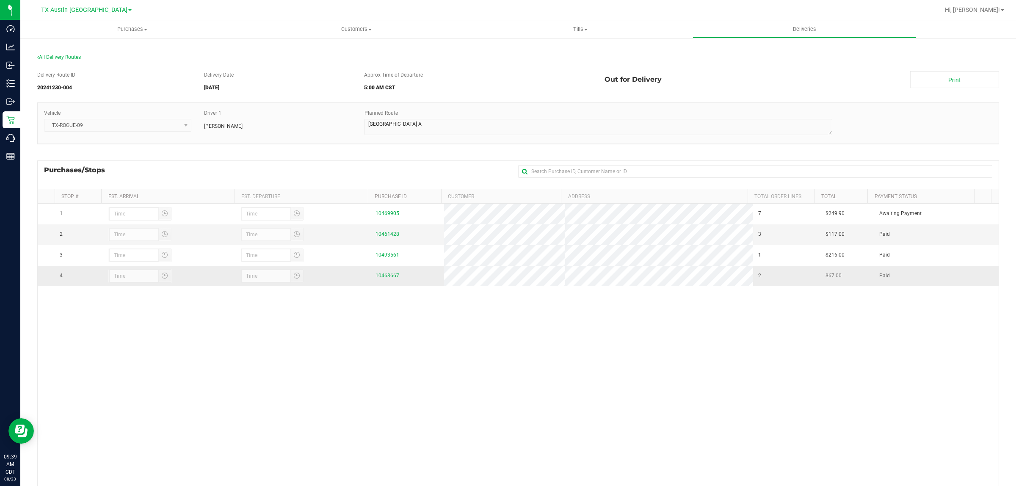
click at [879, 272] on td "Paid" at bounding box center [927, 276] width 107 height 20
drag, startPoint x: 883, startPoint y: 281, endPoint x: 810, endPoint y: 276, distance: 73.8
click at [810, 276] on tr "4 10463667 2 $67.00 Paid" at bounding box center [518, 276] width 961 height 20
copy tr "$67.00 Paid"
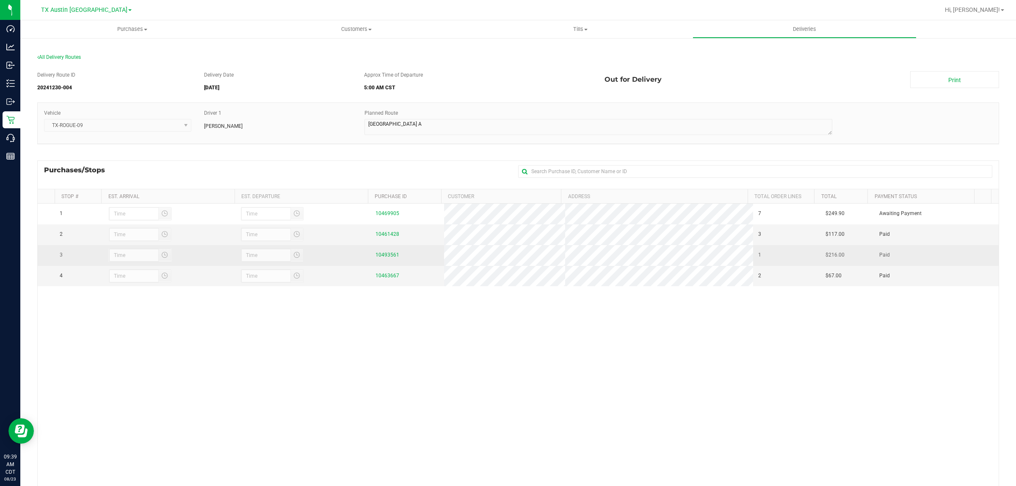
click at [885, 257] on td "Paid" at bounding box center [927, 255] width 107 height 21
drag, startPoint x: 879, startPoint y: 256, endPoint x: 805, endPoint y: 255, distance: 74.5
click at [805, 255] on tr "3 10493561 1 $216.00 Paid" at bounding box center [518, 255] width 961 height 21
copy tr "$216.00 Paid"
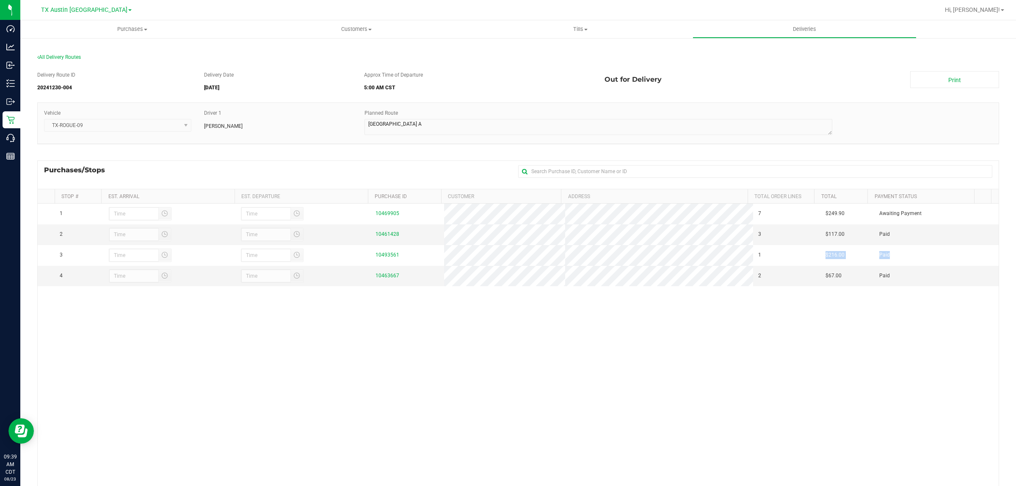
click at [830, 371] on div "1 10469905 7 $249.90 Awaiting Payment 2 10461428 3 $117.00 Paid 3" at bounding box center [518, 357] width 961 height 306
drag, startPoint x: 881, startPoint y: 278, endPoint x: 807, endPoint y: 276, distance: 73.7
click at [807, 276] on tr "4 10463667 2 $67.00 Paid" at bounding box center [518, 276] width 961 height 20
copy tr "$67.00 Paid"
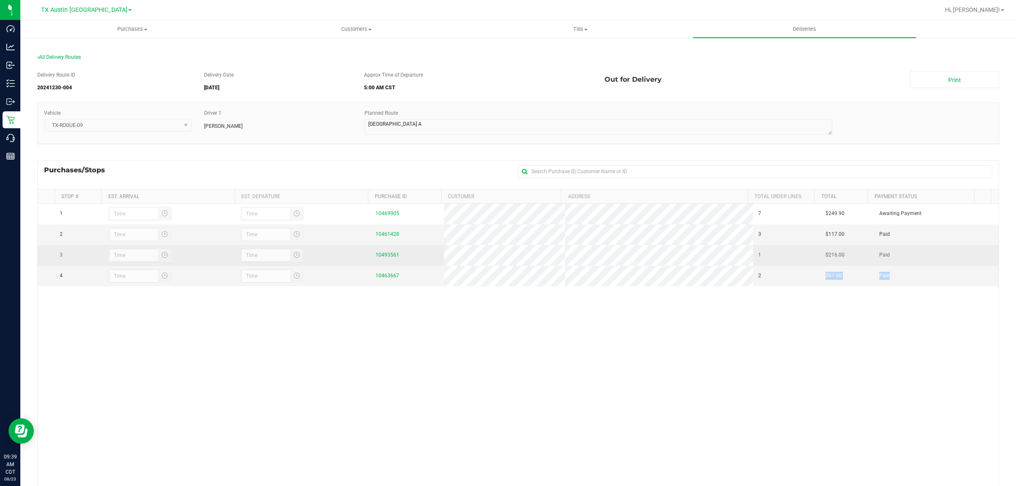
click at [878, 263] on td "Paid" at bounding box center [927, 255] width 107 height 21
drag, startPoint x: 880, startPoint y: 255, endPoint x: 811, endPoint y: 254, distance: 69.0
click at [811, 254] on tr "3 10493561 1 $216.00 Paid" at bounding box center [518, 255] width 961 height 21
copy tr "$216.00 Paid"
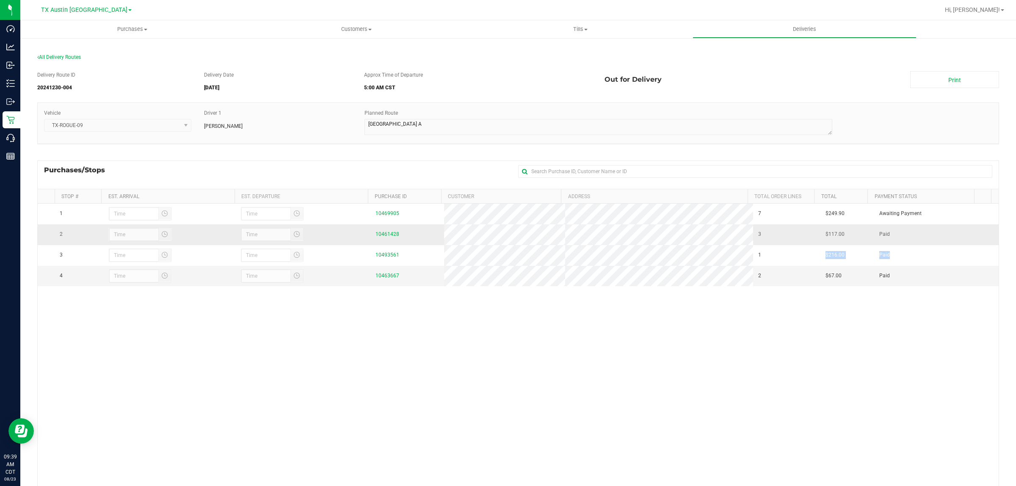
click at [879, 237] on td "Paid" at bounding box center [927, 234] width 107 height 21
click at [877, 236] on td "Paid" at bounding box center [927, 234] width 107 height 21
drag, startPoint x: 879, startPoint y: 234, endPoint x: 807, endPoint y: 234, distance: 71.5
click at [807, 234] on tr "2 10461428 3 $117.00 Paid" at bounding box center [518, 234] width 961 height 21
copy tr "$117.00 Paid"
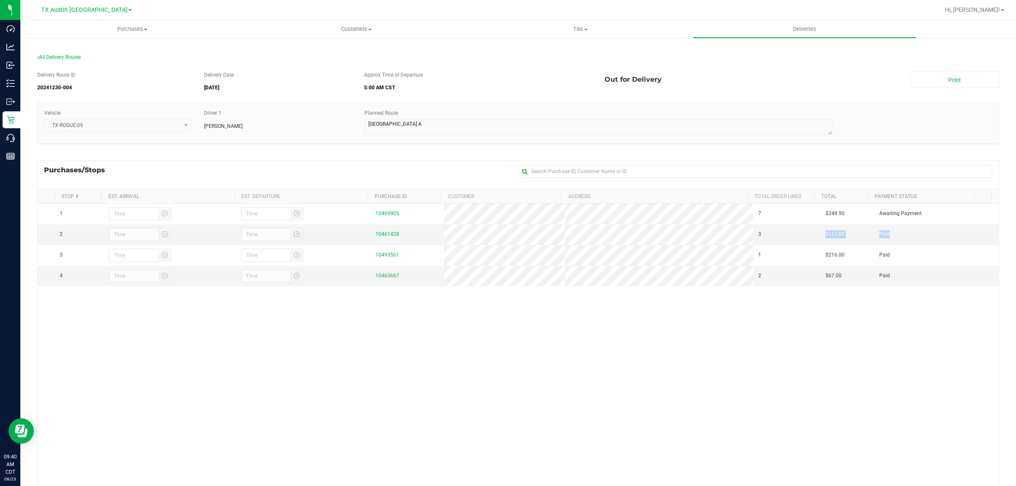
click at [683, 401] on div "1 10469905 7 $249.90 Awaiting Payment 2 10461428 3 $117.00 Paid 3" at bounding box center [518, 357] width 961 height 306
click at [53, 56] on span "All Delivery Routes" at bounding box center [59, 57] width 44 height 6
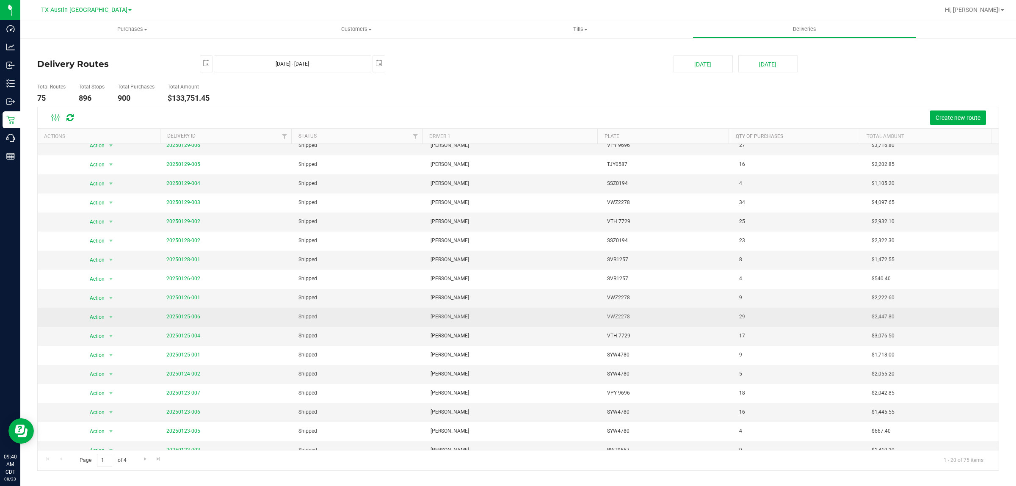
scroll to position [75, 0]
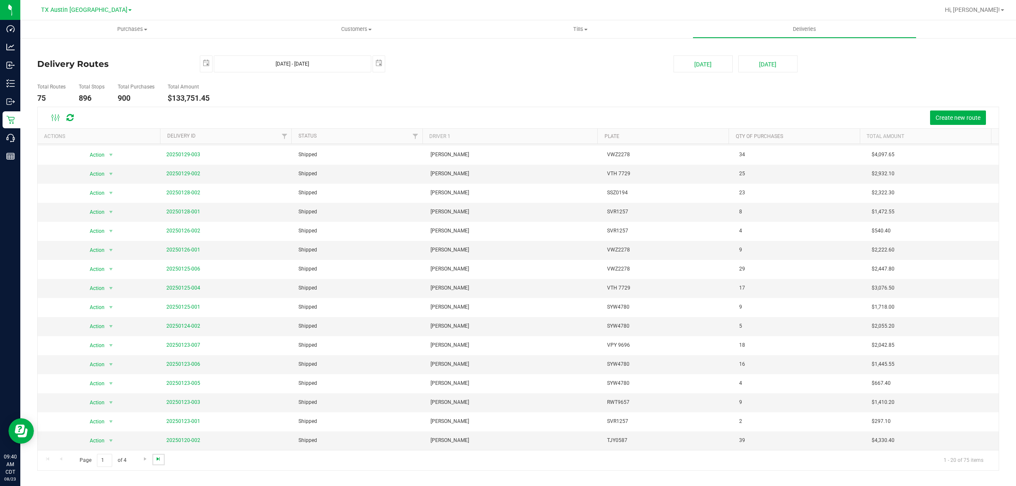
click at [156, 460] on span "Go to the last page" at bounding box center [158, 458] width 7 height 7
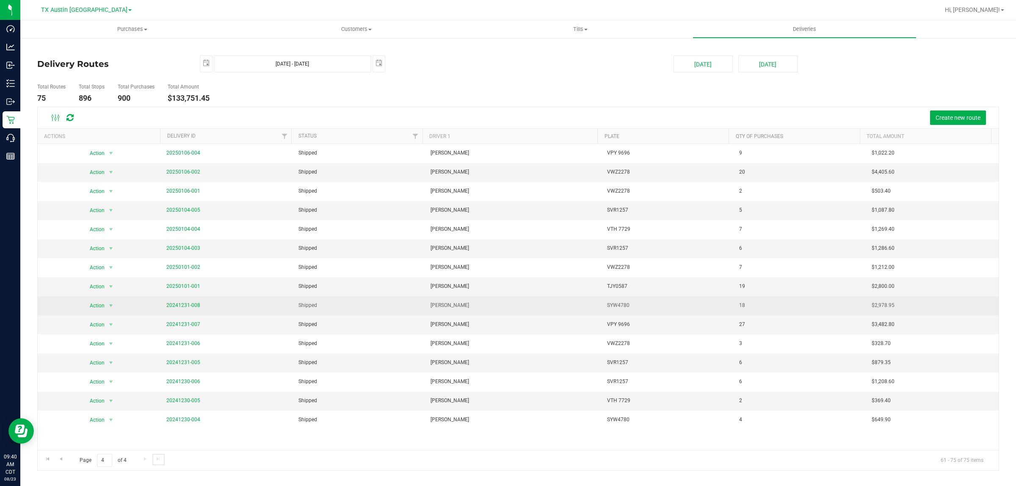
scroll to position [0, 0]
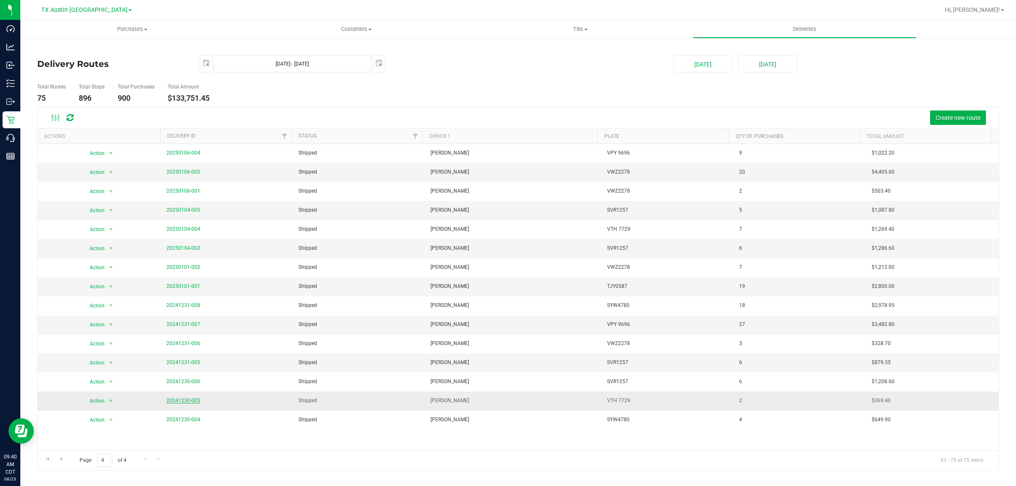
click at [179, 403] on link "20241230-005" at bounding box center [183, 400] width 34 height 6
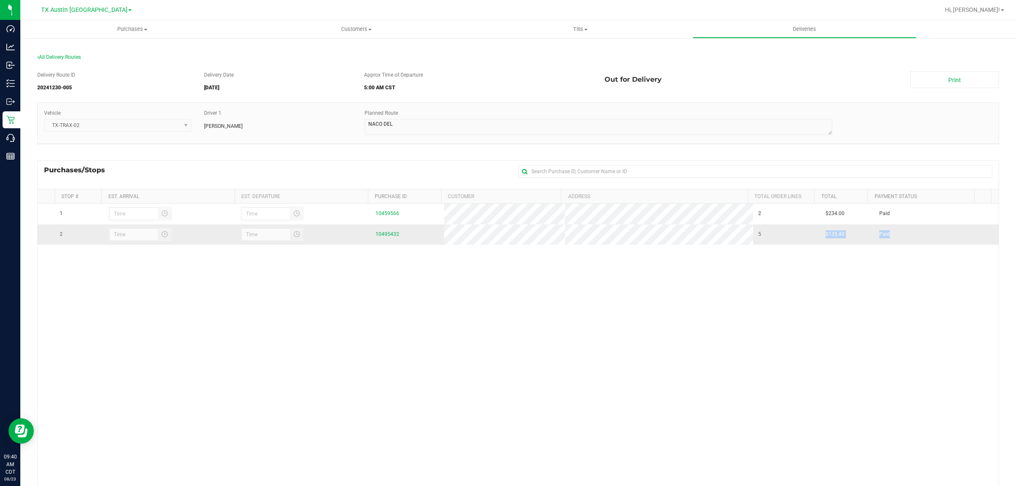
drag, startPoint x: 879, startPoint y: 235, endPoint x: 806, endPoint y: 235, distance: 72.4
click at [806, 235] on tr "2 10495432 5 $135.40 Paid" at bounding box center [518, 234] width 961 height 20
copy tr "$135.40 Paid"
click at [820, 279] on div "1 10459566 2 $234.00 Paid 2 10495432 5 $135.40 Paid" at bounding box center [518, 357] width 961 height 306
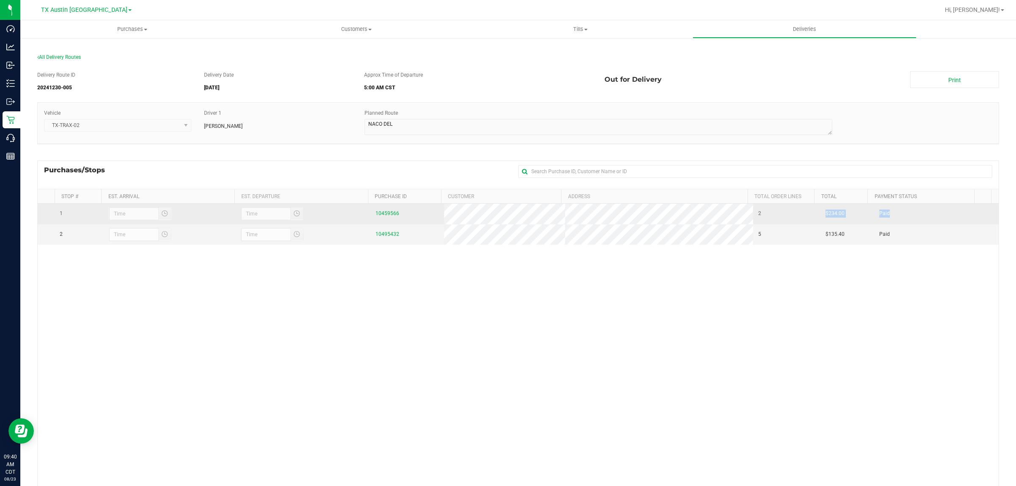
drag, startPoint x: 880, startPoint y: 213, endPoint x: 809, endPoint y: 214, distance: 71.1
click at [809, 214] on tr "1 10459566 2 $234.00 Paid" at bounding box center [518, 214] width 961 height 21
copy tr "$234.00 Paid"
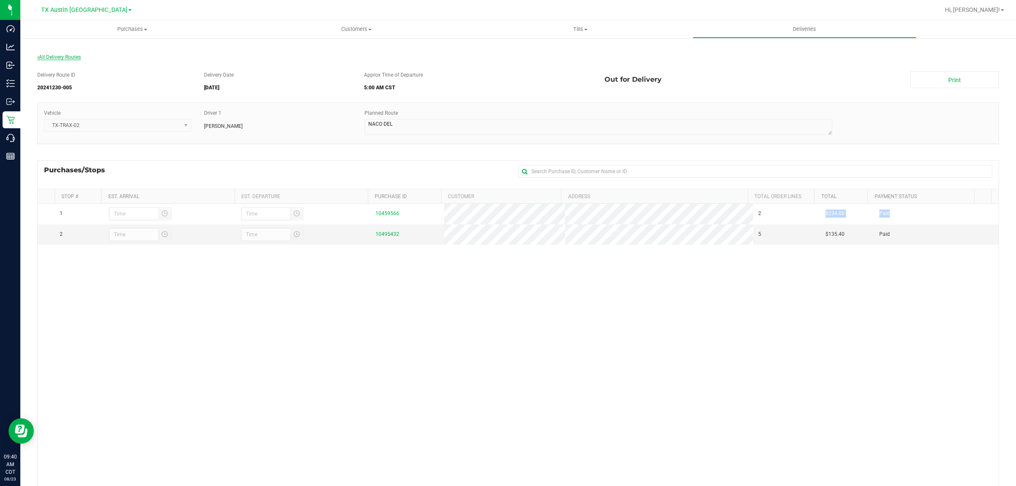
click at [73, 56] on span "All Delivery Routes" at bounding box center [59, 57] width 44 height 6
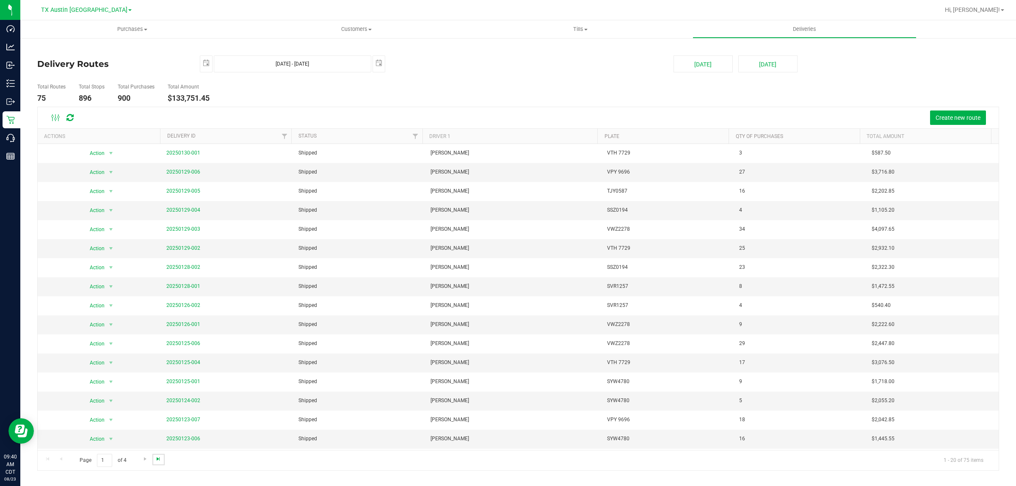
click at [159, 459] on span "Go to the last page" at bounding box center [158, 458] width 7 height 7
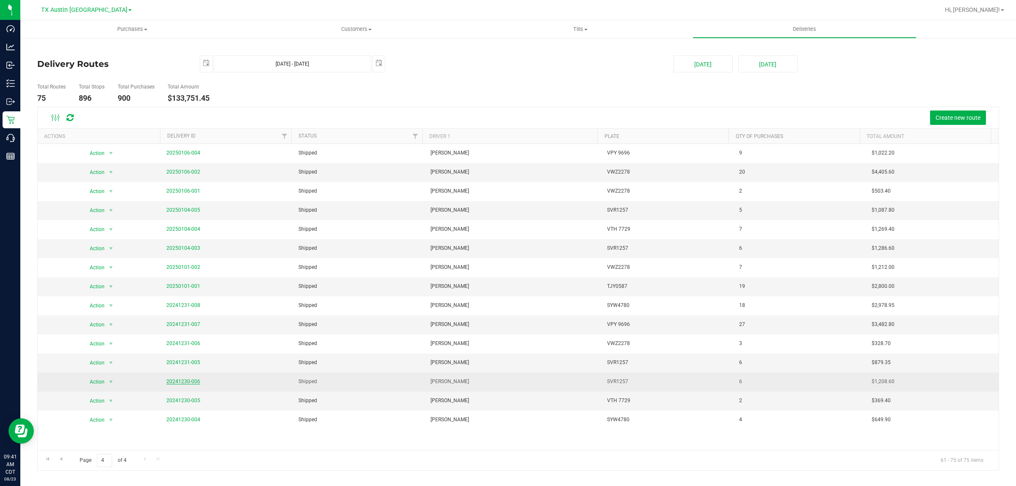
click at [191, 383] on link "20241230-006" at bounding box center [183, 381] width 34 height 6
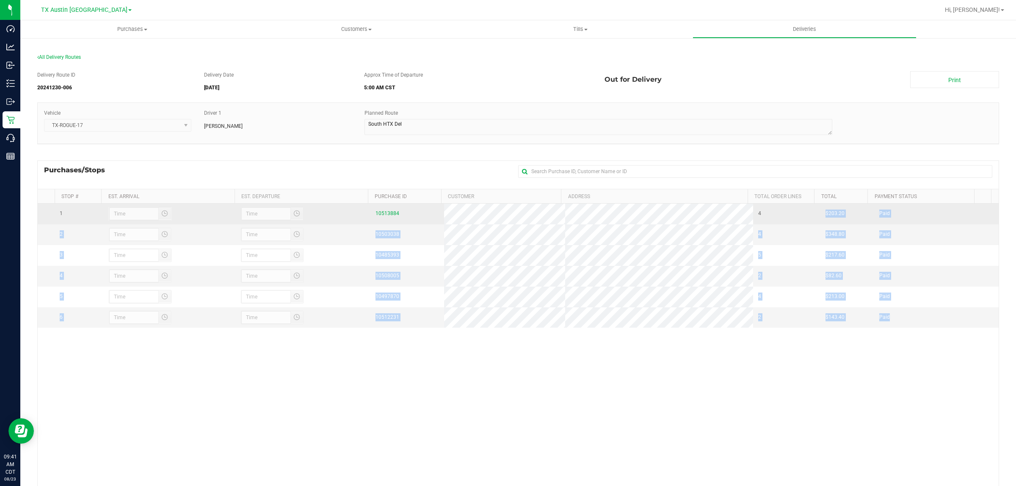
drag, startPoint x: 879, startPoint y: 322, endPoint x: 810, endPoint y: 219, distance: 123.4
click at [810, 219] on tbody "1 10513884 4 $203.20 Paid 2 10503038 4 $348.80 Paid 3 5 $217.60" at bounding box center [518, 266] width 961 height 124
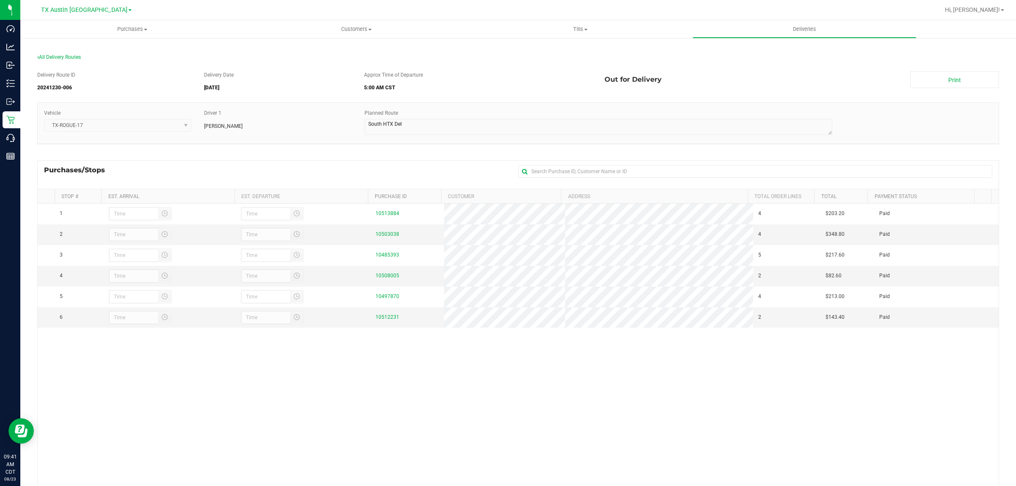
click at [764, 401] on div "1 10513884 4 $203.20 Paid 2 10503038 4 $348.80 Paid 3 5 $217.60" at bounding box center [518, 357] width 961 height 306
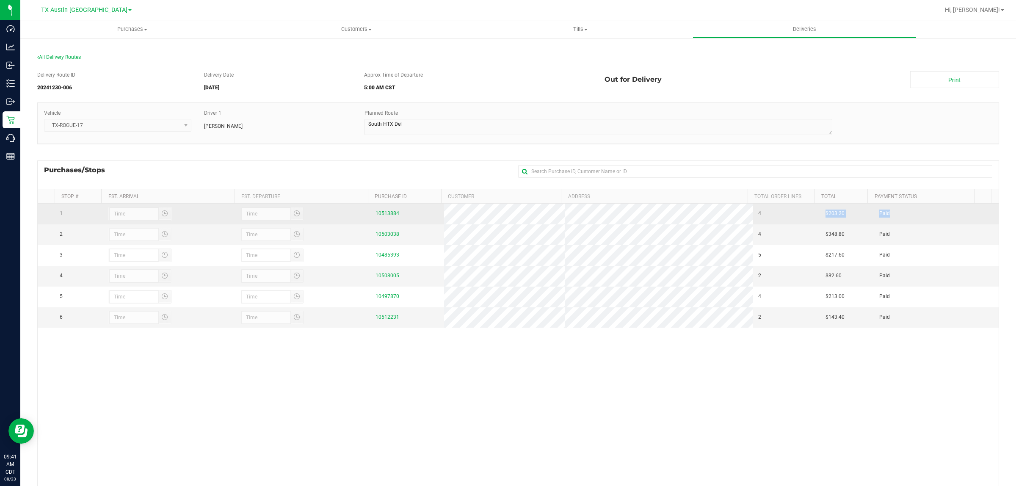
drag, startPoint x: 811, startPoint y: 214, endPoint x: 881, endPoint y: 214, distance: 69.8
click at [881, 214] on tr "1 10513884 4 $203.20 Paid" at bounding box center [518, 214] width 961 height 21
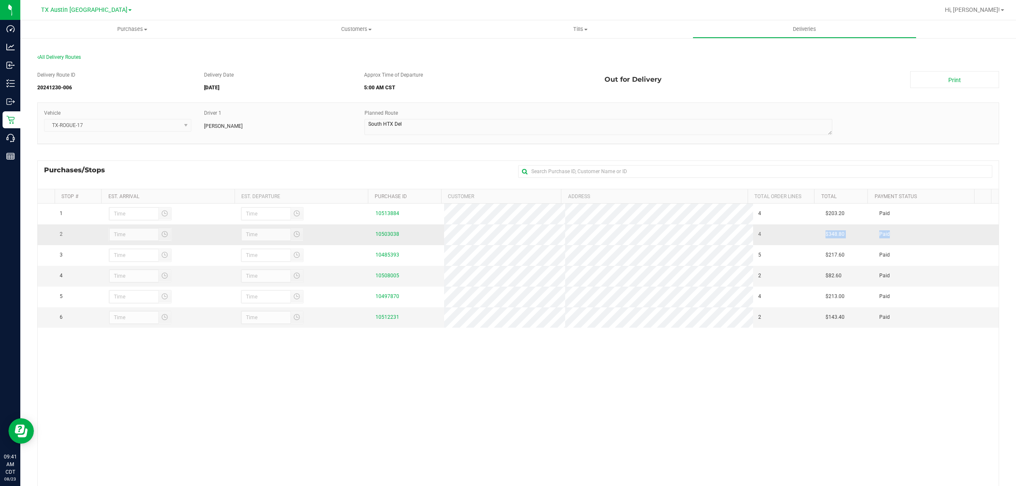
drag, startPoint x: 876, startPoint y: 238, endPoint x: 809, endPoint y: 236, distance: 67.7
click at [809, 236] on tr "2 10503038 4 $348.80 Paid" at bounding box center [518, 234] width 961 height 21
click at [826, 388] on div "1 10513884 4 $203.20 Paid 2 10503038 4 $348.80 Paid 3 5 $217.60" at bounding box center [518, 357] width 961 height 306
click at [841, 192] on th "Total" at bounding box center [840, 196] width 53 height 14
drag, startPoint x: 820, startPoint y: 197, endPoint x: 816, endPoint y: 196, distance: 4.4
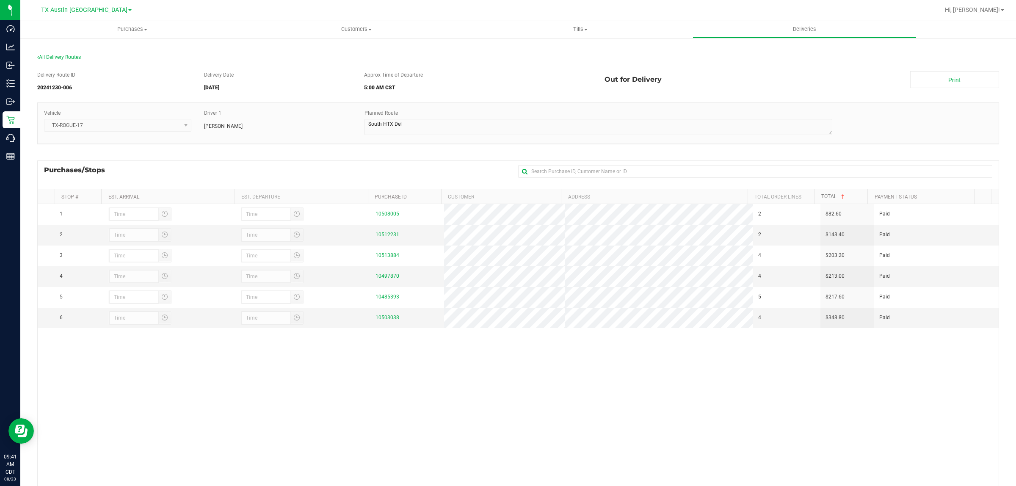
click at [821, 196] on link "Total" at bounding box center [833, 196] width 25 height 6
drag, startPoint x: 819, startPoint y: 214, endPoint x: 820, endPoint y: 324, distance: 110.0
click at [820, 324] on tbody "1 10503038 4 $348.80 Paid 2 10485393 5 $217.60 Paid 3 4 $213.00" at bounding box center [518, 266] width 961 height 124
click at [855, 360] on div "1 10503038 4 $348.80 Paid 2 10485393 5 $217.60 Paid 3 4 $213.00" at bounding box center [518, 357] width 961 height 306
drag, startPoint x: 885, startPoint y: 322, endPoint x: 811, endPoint y: 320, distance: 74.1
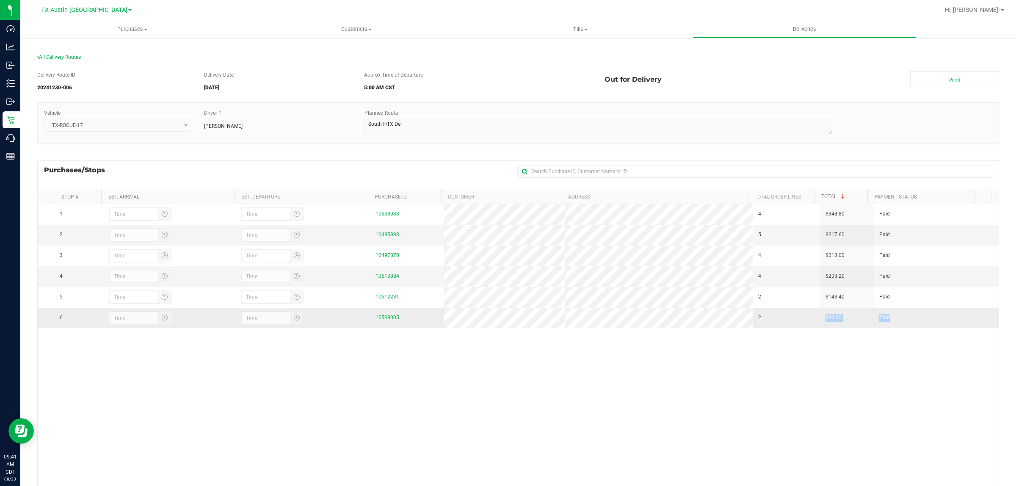
click at [811, 320] on tr "6 10508005 2 $82.60 Paid" at bounding box center [518, 318] width 961 height 20
copy tr "$82.60 Paid"
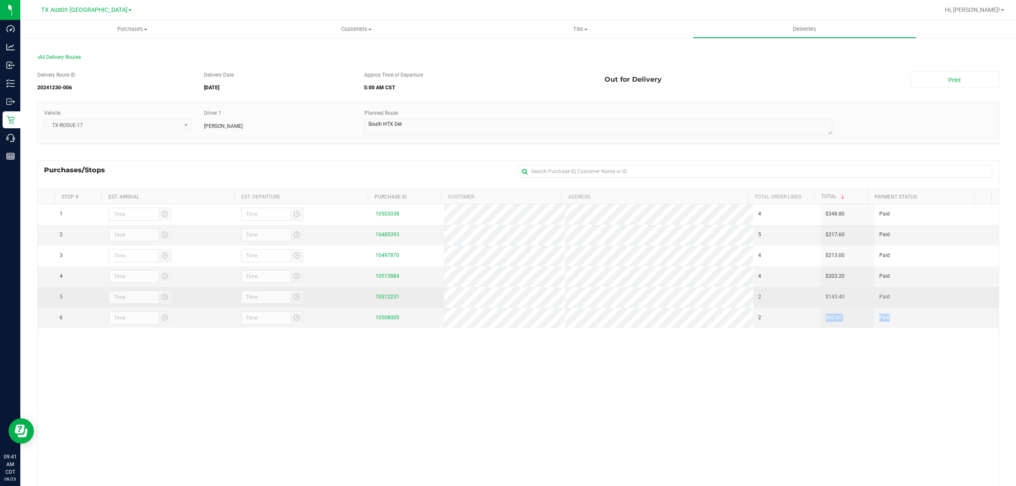
click at [887, 300] on td "Paid" at bounding box center [927, 297] width 107 height 21
drag, startPoint x: 879, startPoint y: 300, endPoint x: 802, endPoint y: 302, distance: 76.2
click at [802, 302] on tr "5 10512231 2 $143.40 Paid" at bounding box center [518, 297] width 961 height 21
copy tr "$143.40 Paid"
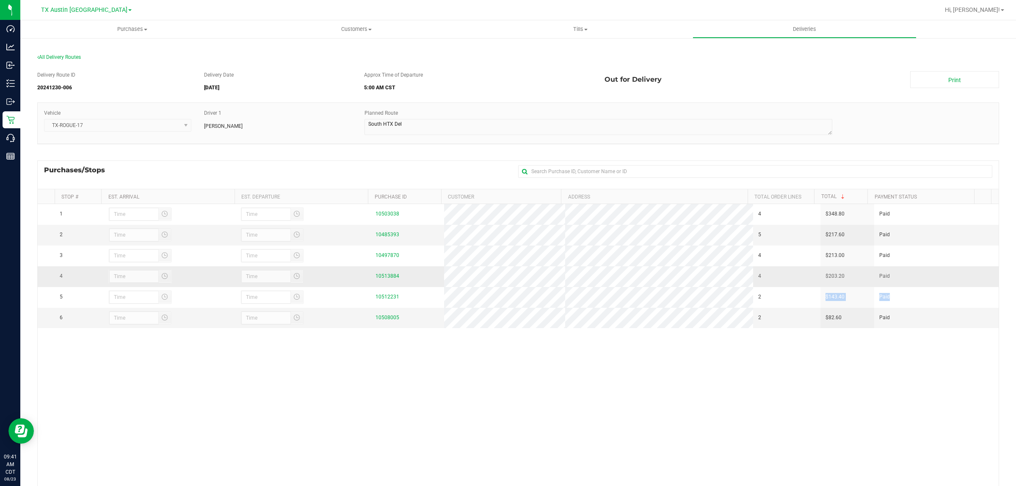
drag, startPoint x: 894, startPoint y: 286, endPoint x: 890, endPoint y: 284, distance: 4.6
click at [893, 284] on td "Paid" at bounding box center [927, 276] width 107 height 21
drag, startPoint x: 879, startPoint y: 276, endPoint x: 810, endPoint y: 278, distance: 69.9
click at [810, 278] on tr "4 10513884 4 $203.20 Paid" at bounding box center [518, 276] width 961 height 21
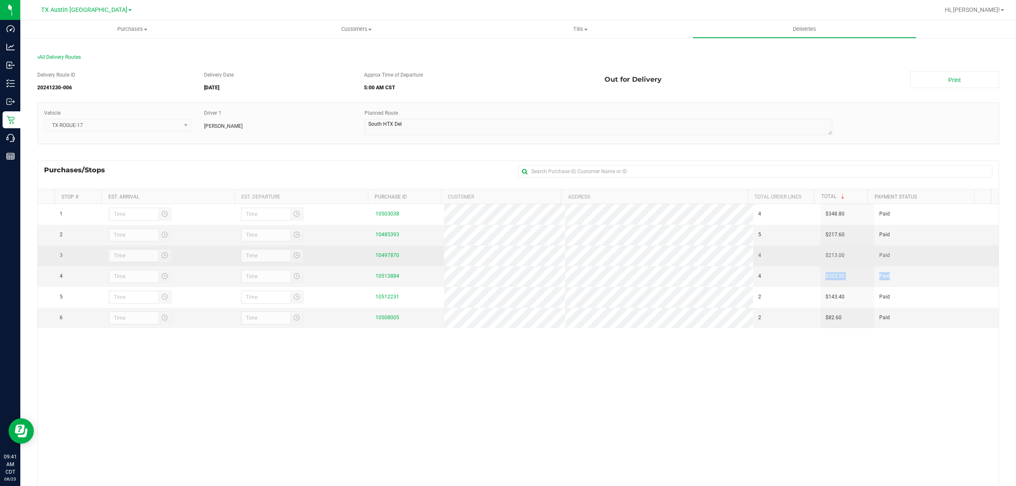
click at [890, 256] on td "Paid" at bounding box center [927, 255] width 107 height 21
drag, startPoint x: 879, startPoint y: 257, endPoint x: 792, endPoint y: 259, distance: 87.2
click at [792, 259] on tr "3 10497870 4 $213.00 Paid" at bounding box center [518, 255] width 961 height 21
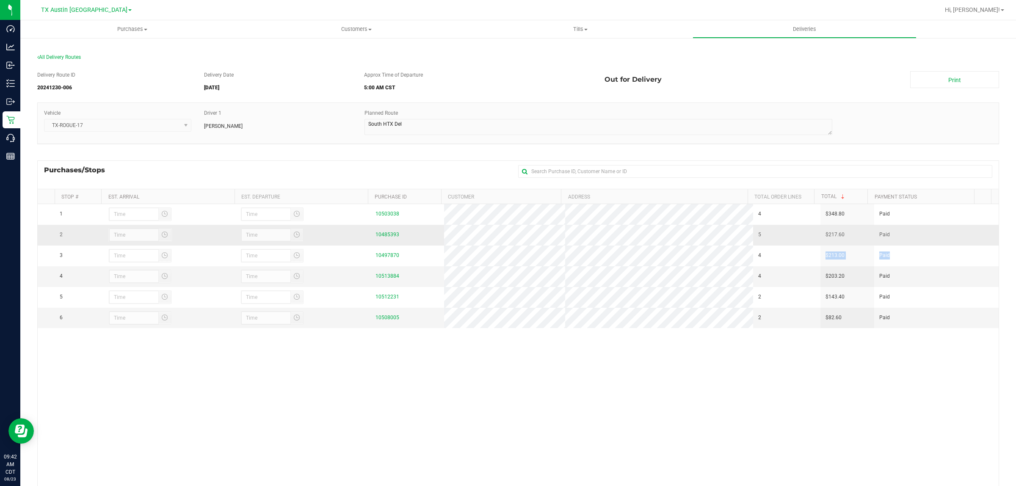
click at [897, 243] on td "Paid" at bounding box center [927, 235] width 107 height 21
drag, startPoint x: 861, startPoint y: 233, endPoint x: 810, endPoint y: 234, distance: 50.8
click at [810, 234] on tr "2 10485393 5 $217.60 Paid" at bounding box center [518, 235] width 961 height 21
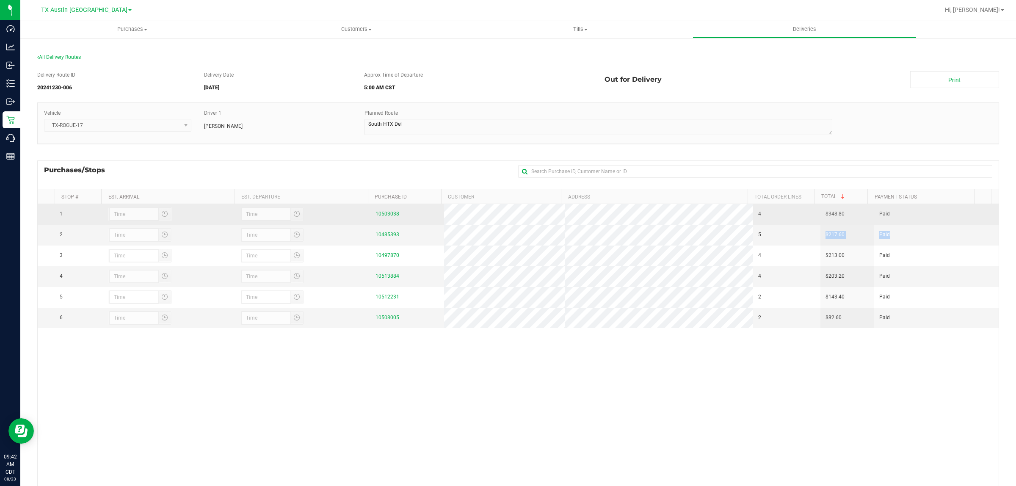
click at [894, 215] on td "Paid" at bounding box center [927, 214] width 107 height 21
drag, startPoint x: 887, startPoint y: 215, endPoint x: 810, endPoint y: 216, distance: 77.9
click at [810, 216] on tr "1 10503038 4 $348.80 Paid" at bounding box center [518, 214] width 961 height 21
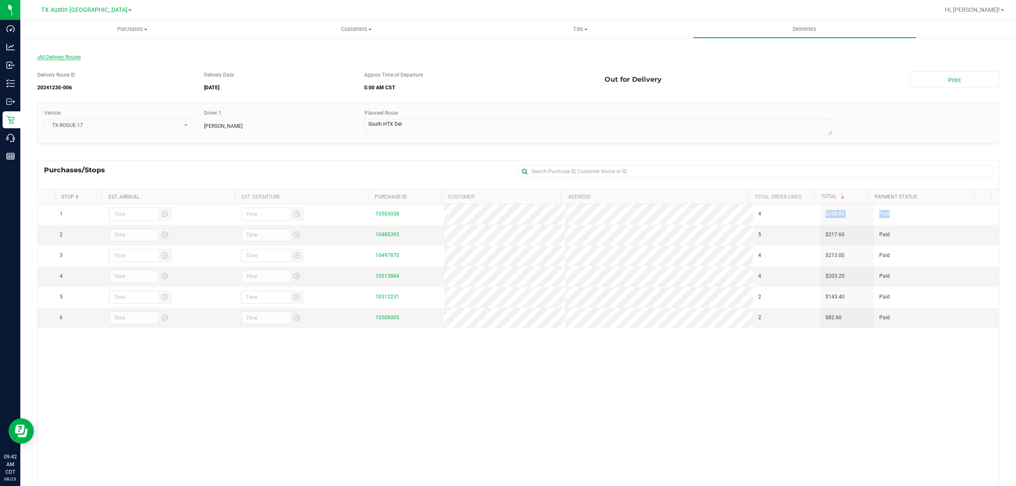
click at [62, 56] on span "All Delivery Routes" at bounding box center [59, 57] width 44 height 6
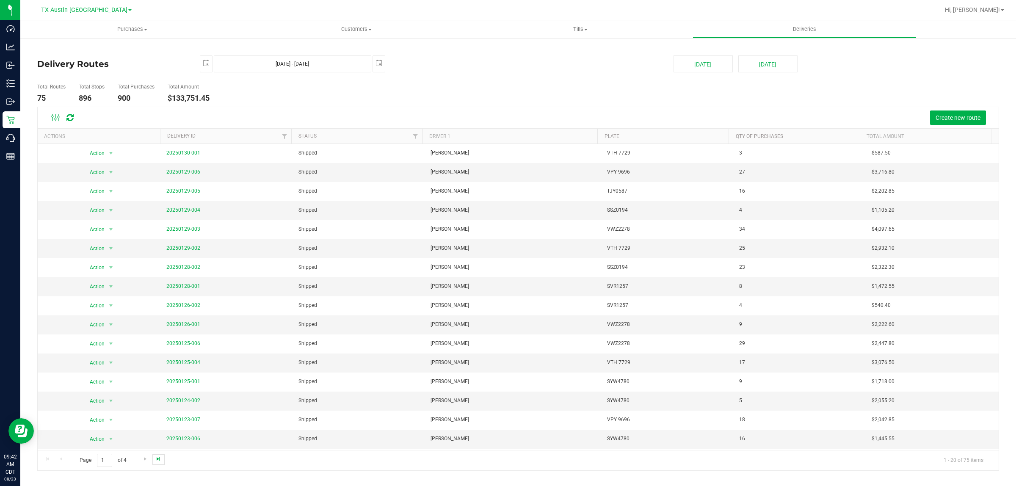
click at [155, 461] on span "Go to the last page" at bounding box center [158, 458] width 7 height 7
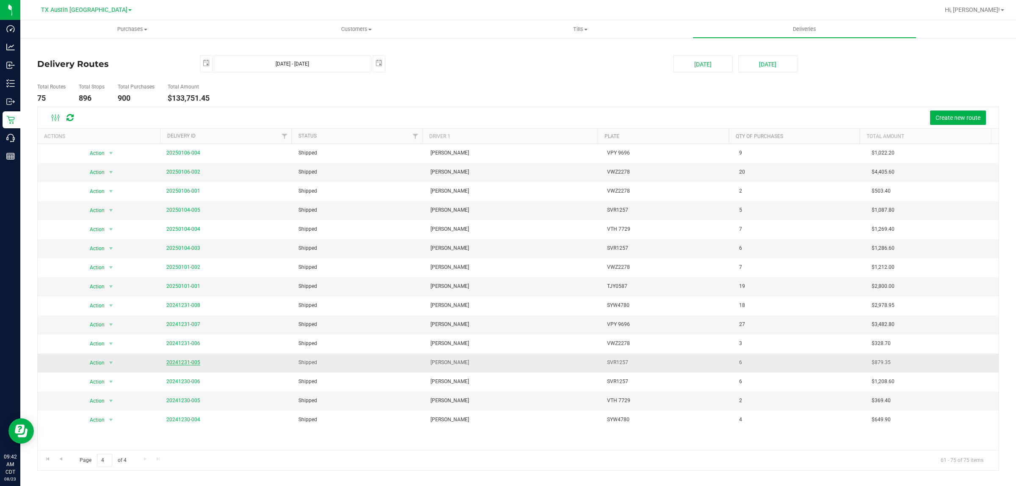
click at [183, 361] on link "20241231-005" at bounding box center [183, 362] width 34 height 6
